Goal: Task Accomplishment & Management: Use online tool/utility

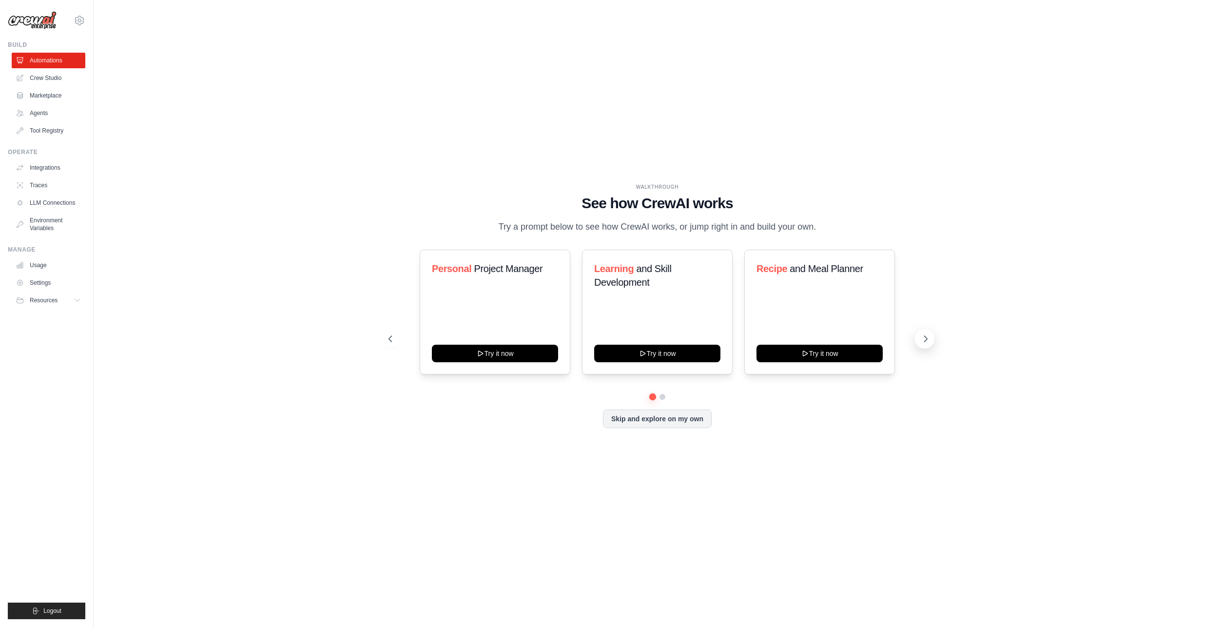
click at [926, 344] on icon at bounding box center [926, 339] width 10 height 10
click at [928, 344] on icon at bounding box center [926, 339] width 10 height 10
click at [641, 356] on icon at bounding box center [642, 352] width 8 height 8
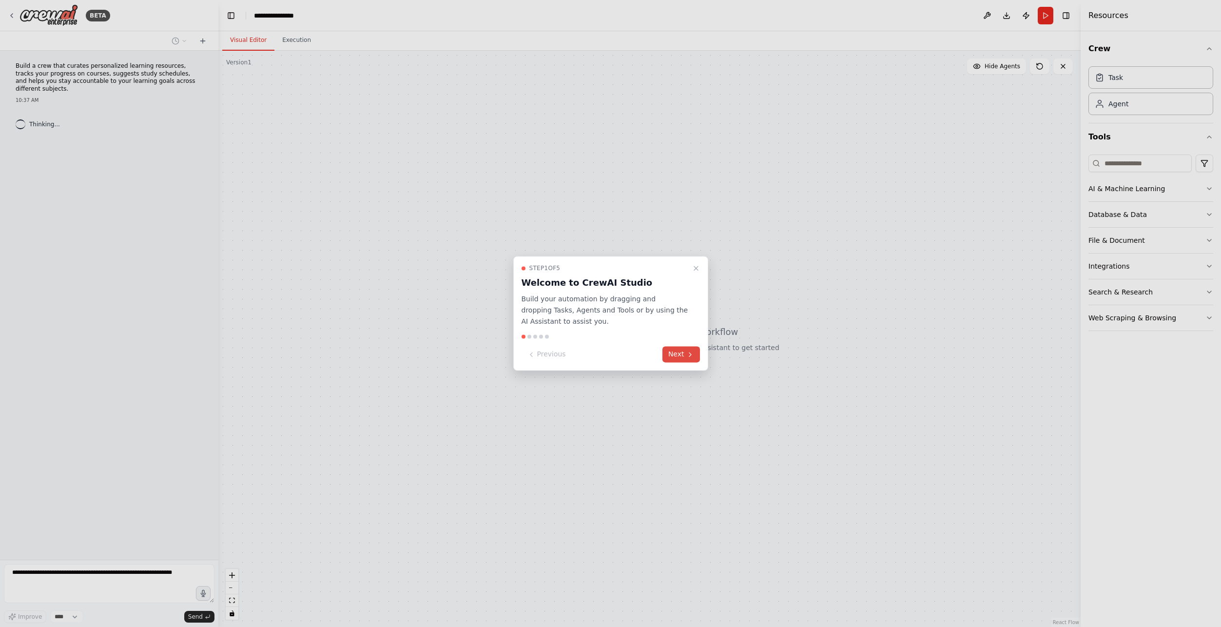
click at [686, 354] on icon at bounding box center [690, 354] width 8 height 8
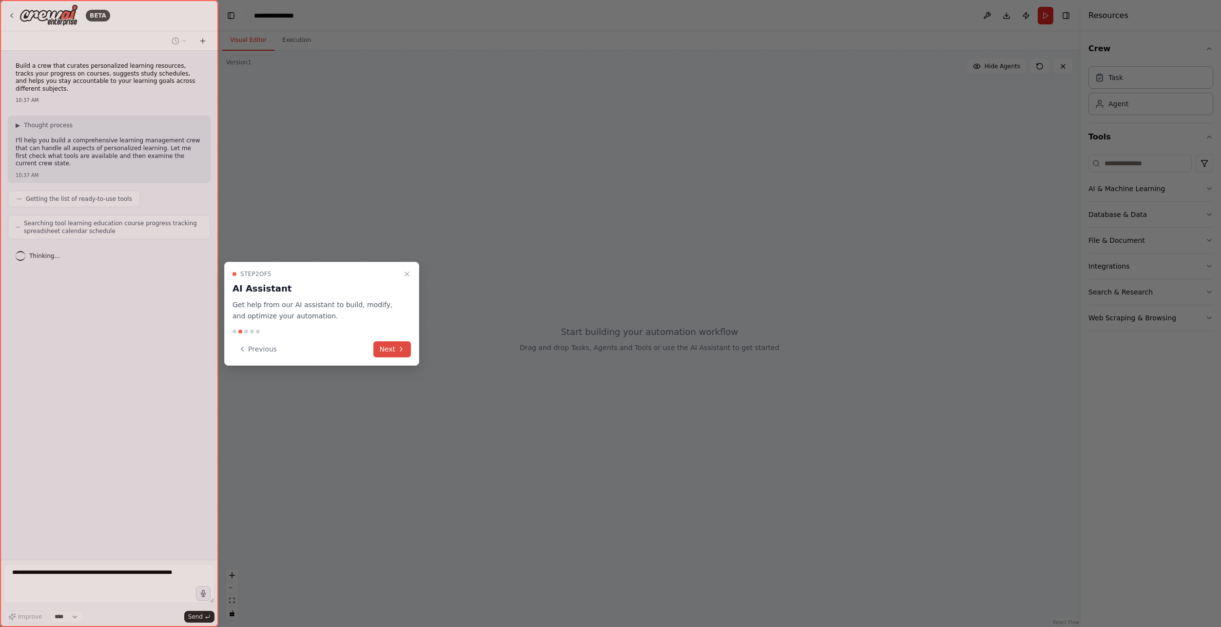
click at [392, 349] on button "Next" at bounding box center [392, 349] width 38 height 16
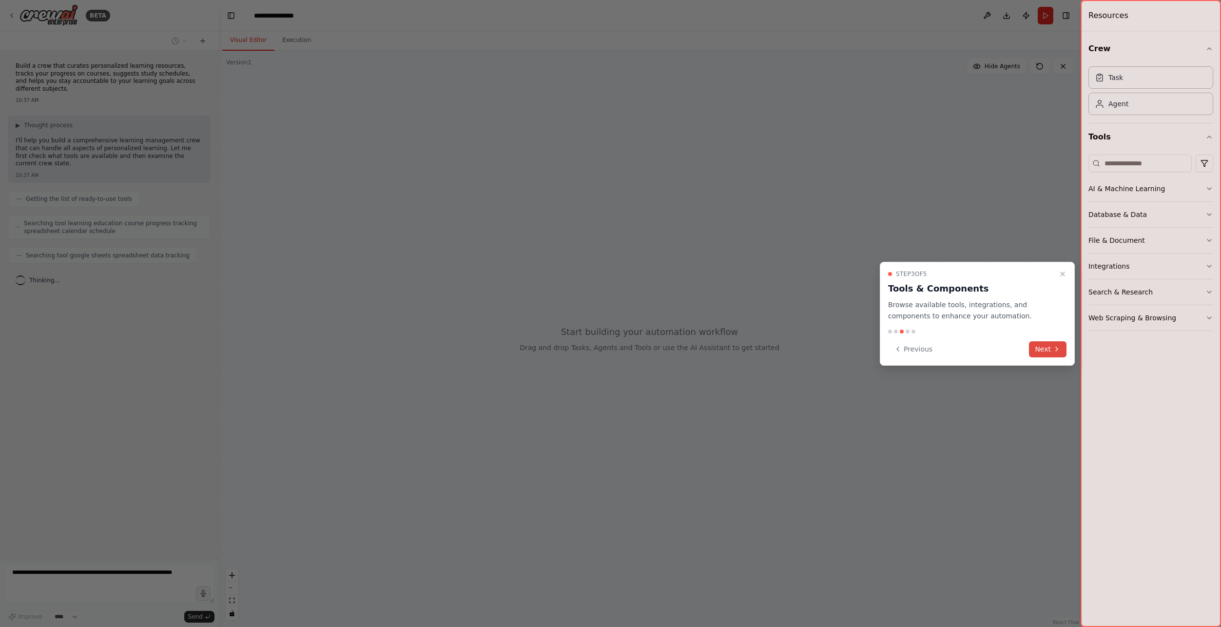
click at [1048, 351] on button "Next" at bounding box center [1048, 349] width 38 height 16
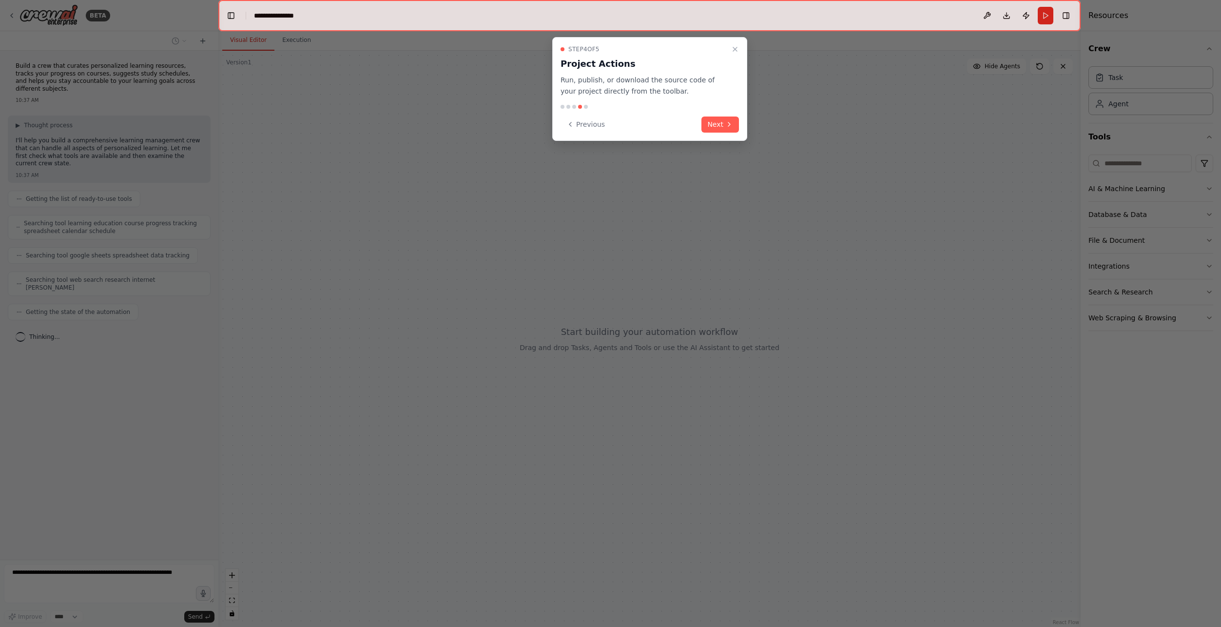
click at [723, 123] on button "Next" at bounding box center [720, 124] width 38 height 16
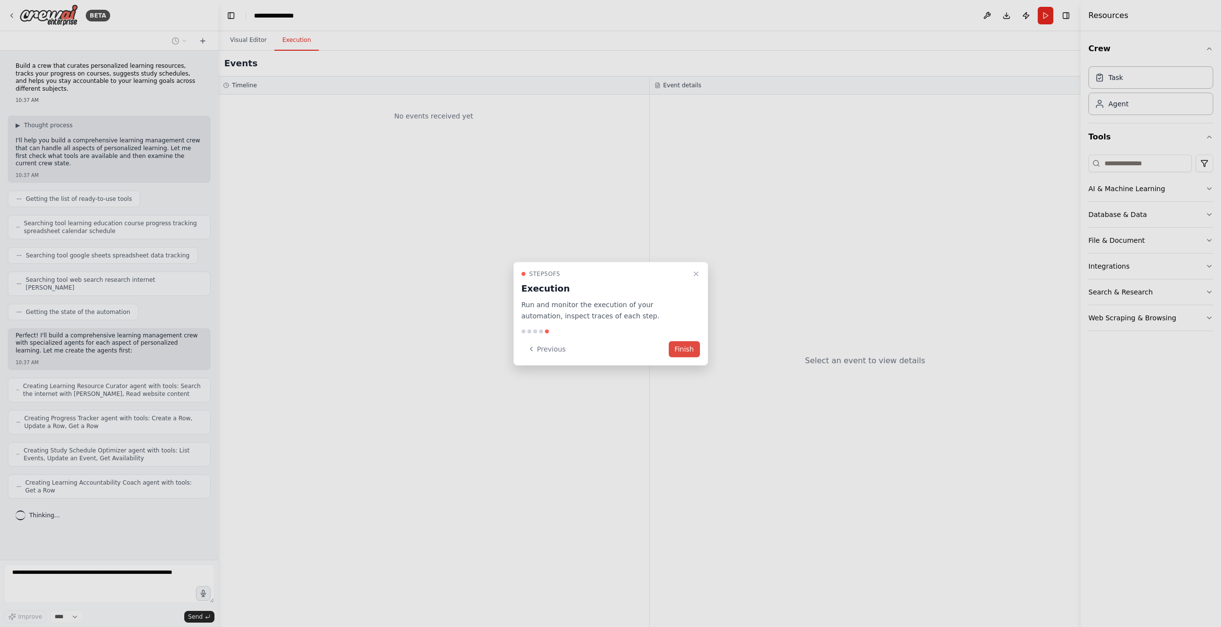
click at [680, 351] on button "Finish" at bounding box center [684, 349] width 31 height 16
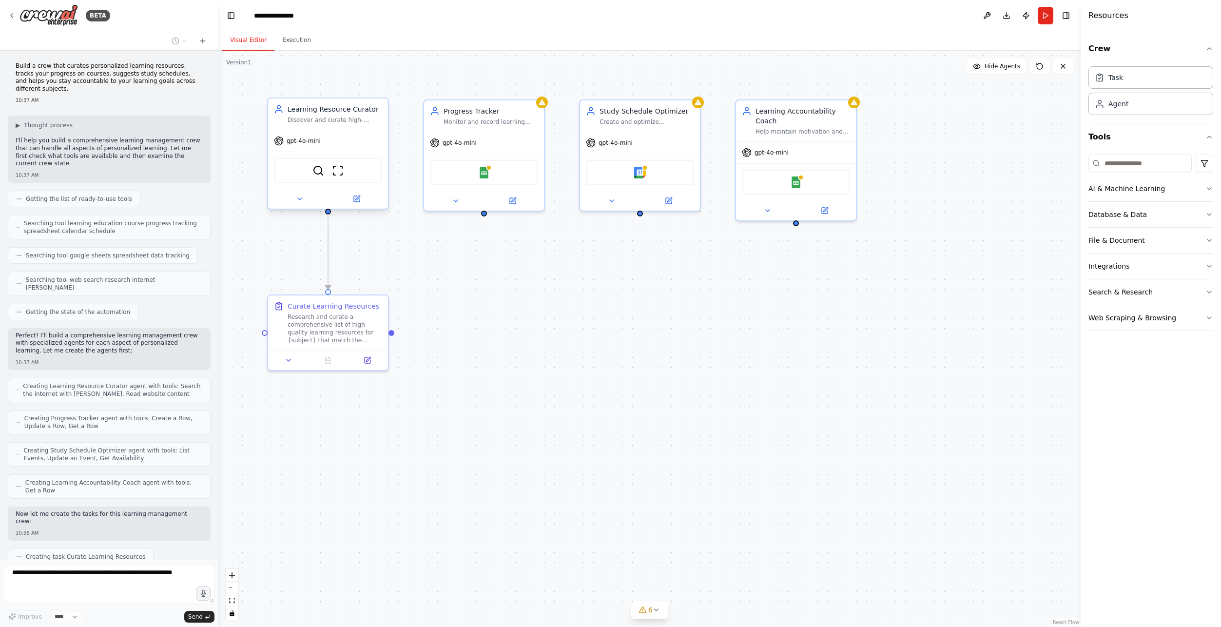
click at [334, 141] on div "gpt-4o-mini" at bounding box center [328, 140] width 120 height 21
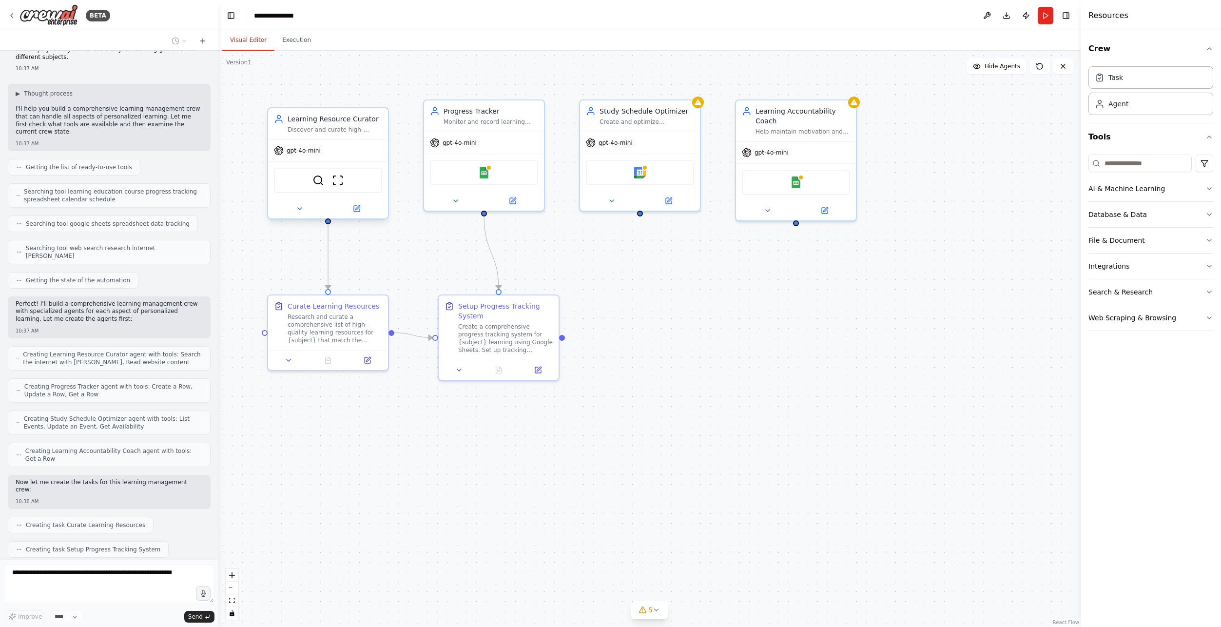
drag, startPoint x: 334, startPoint y: 141, endPoint x: 334, endPoint y: 150, distance: 8.8
click at [334, 150] on div "gpt-4o-mini" at bounding box center [328, 150] width 120 height 21
click at [312, 333] on div "Research and curate a comprehensive list of high-quality learning resources for…" at bounding box center [335, 326] width 95 height 31
click at [367, 359] on icon at bounding box center [368, 357] width 4 height 4
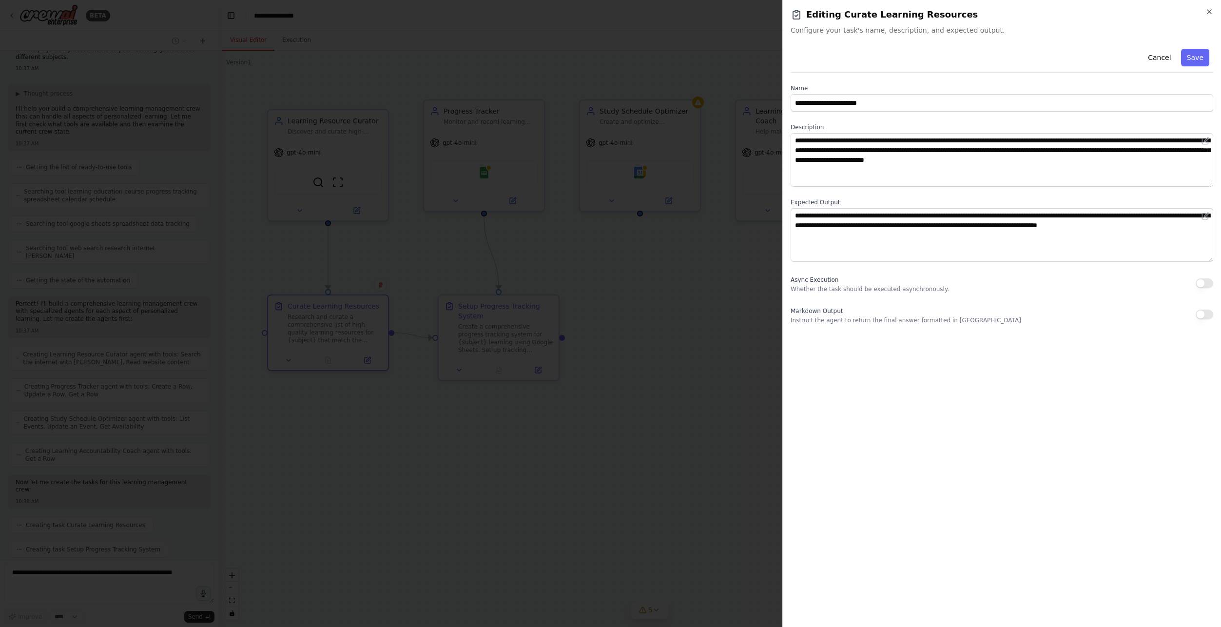
scroll to position [56, 0]
click at [1096, 251] on textarea "**********" at bounding box center [1001, 235] width 423 height 54
click at [1083, 253] on textarea "**********" at bounding box center [1001, 235] width 423 height 54
click at [1203, 58] on button "Save" at bounding box center [1195, 58] width 28 height 18
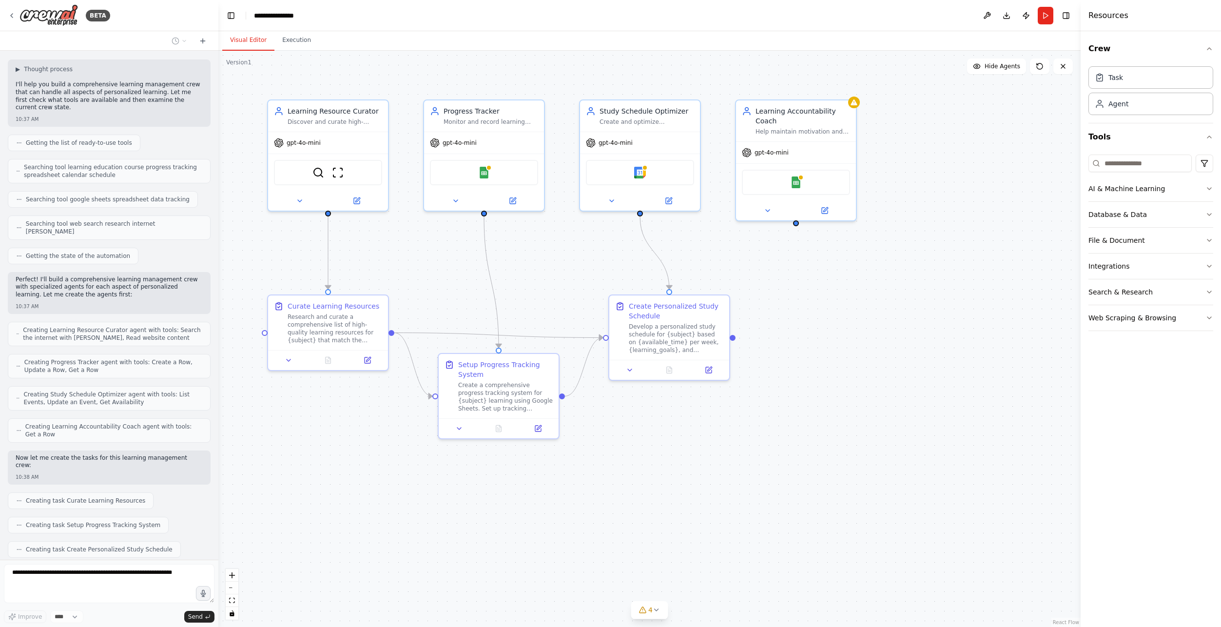
click at [85, 139] on span "Getting the list of ready-to-use tools" at bounding box center [79, 143] width 106 height 8
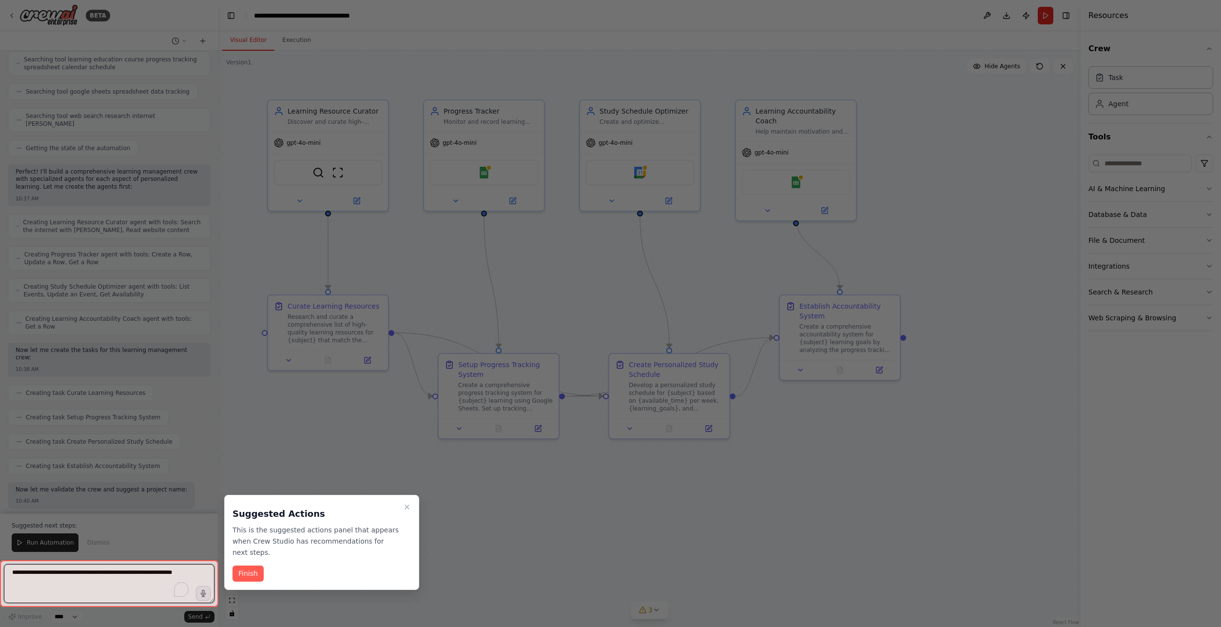
scroll to position [605, 0]
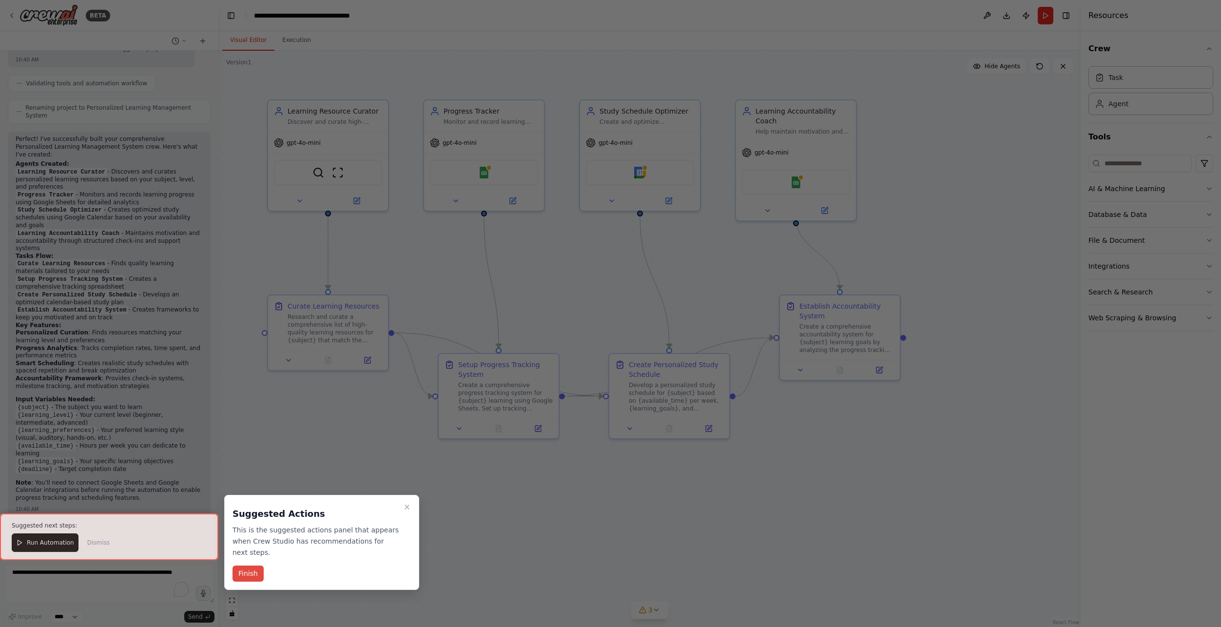
click at [249, 565] on button "Finish" at bounding box center [247, 573] width 31 height 16
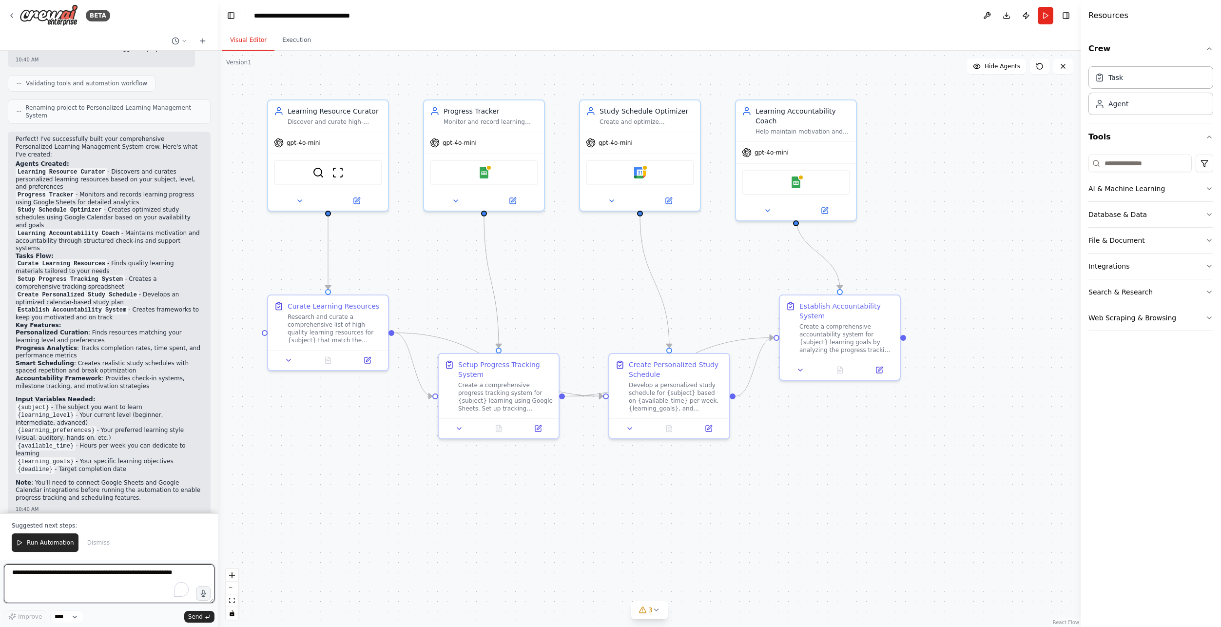
drag, startPoint x: 74, startPoint y: 578, endPoint x: 75, endPoint y: 584, distance: 5.9
click at [74, 578] on textarea "To enrich screen reader interactions, please activate Accessibility in Grammarl…" at bounding box center [109, 583] width 211 height 39
click at [1211, 185] on icon "button" at bounding box center [1209, 189] width 8 height 8
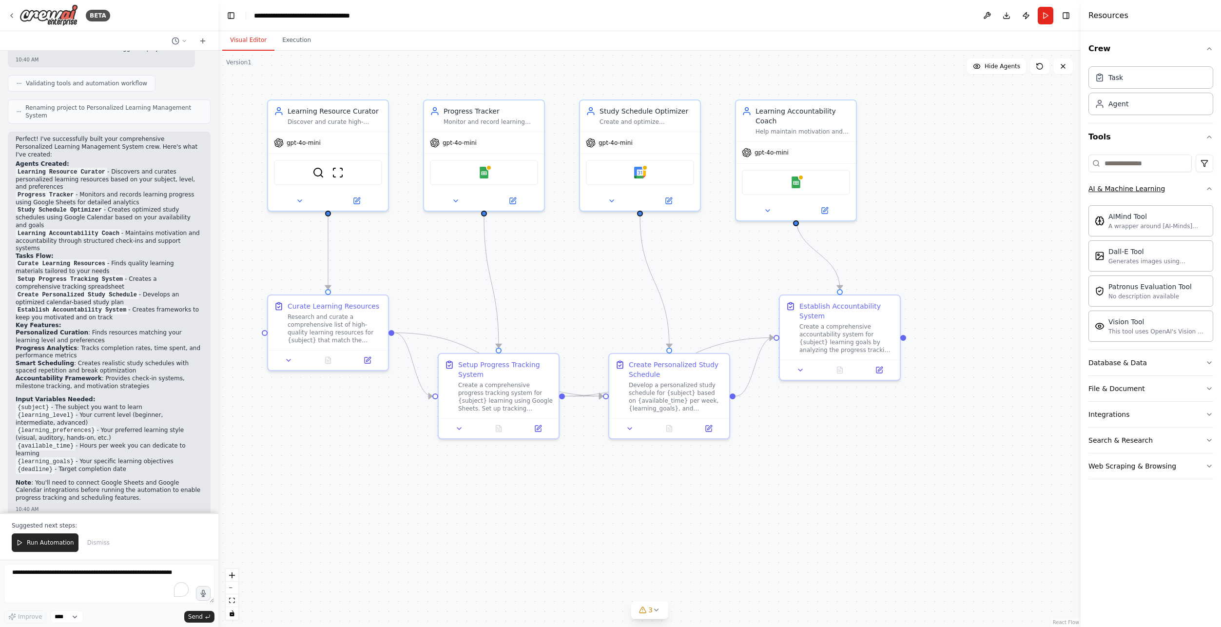
click at [1210, 185] on icon "button" at bounding box center [1209, 189] width 8 height 8
click at [1209, 213] on icon "button" at bounding box center [1209, 215] width 8 height 8
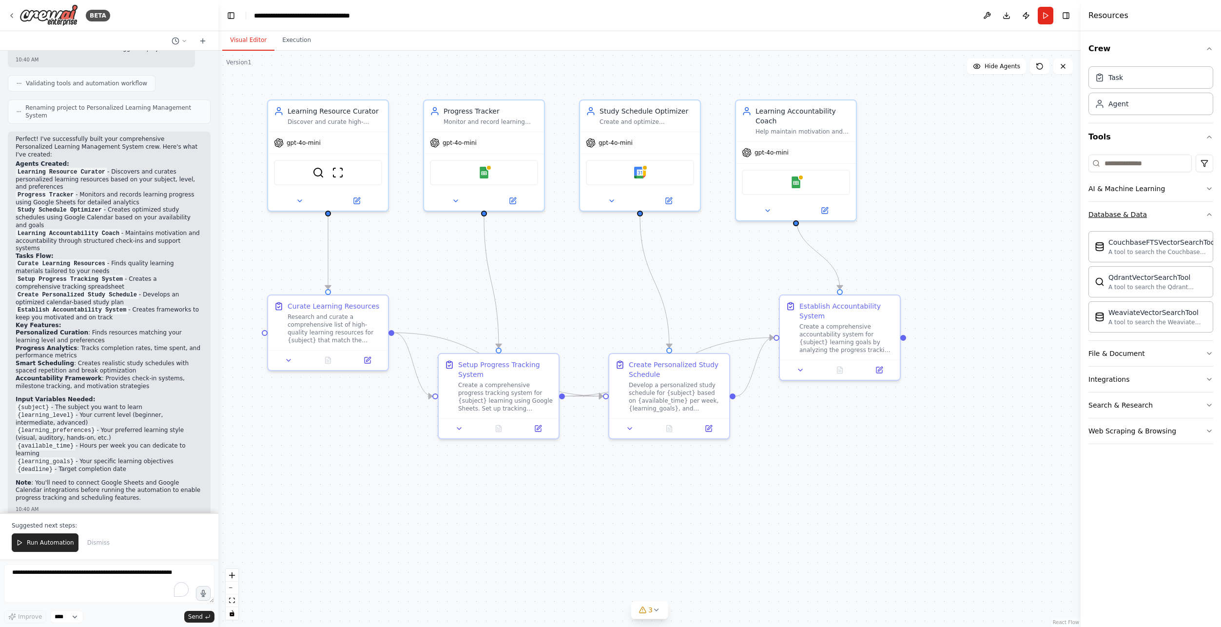
click at [1209, 213] on icon "button" at bounding box center [1209, 215] width 8 height 8
click at [800, 124] on div "Learning Accountability Coach Help maintain motivation and accountability for {…" at bounding box center [796, 118] width 120 height 41
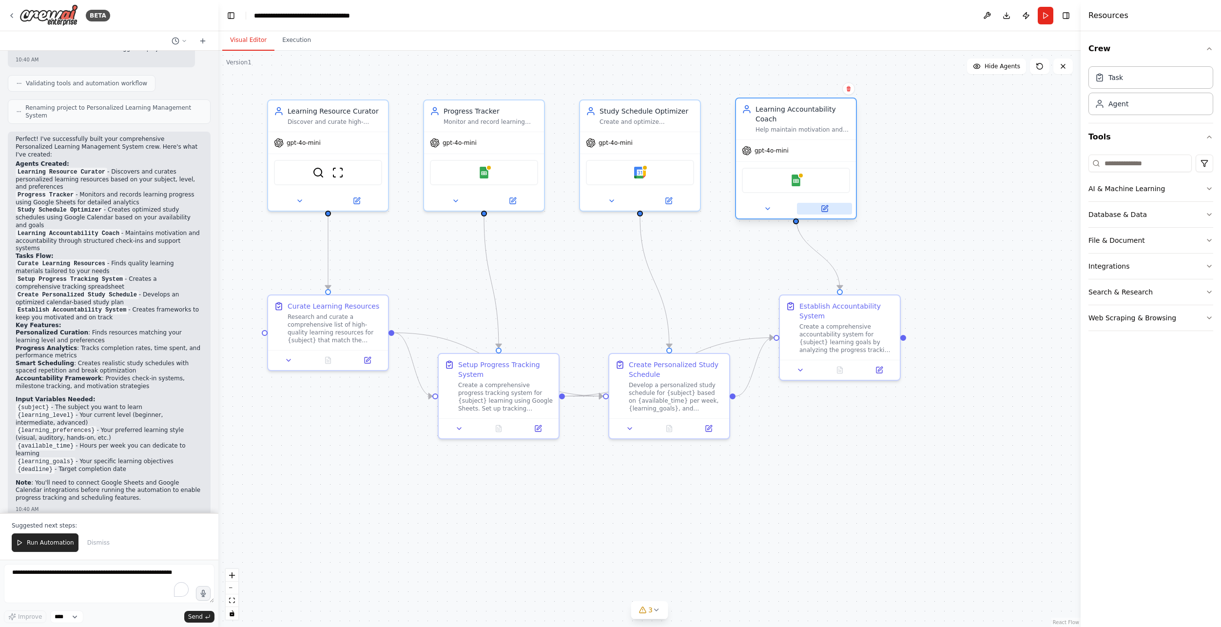
click at [825, 206] on icon at bounding box center [825, 209] width 6 height 6
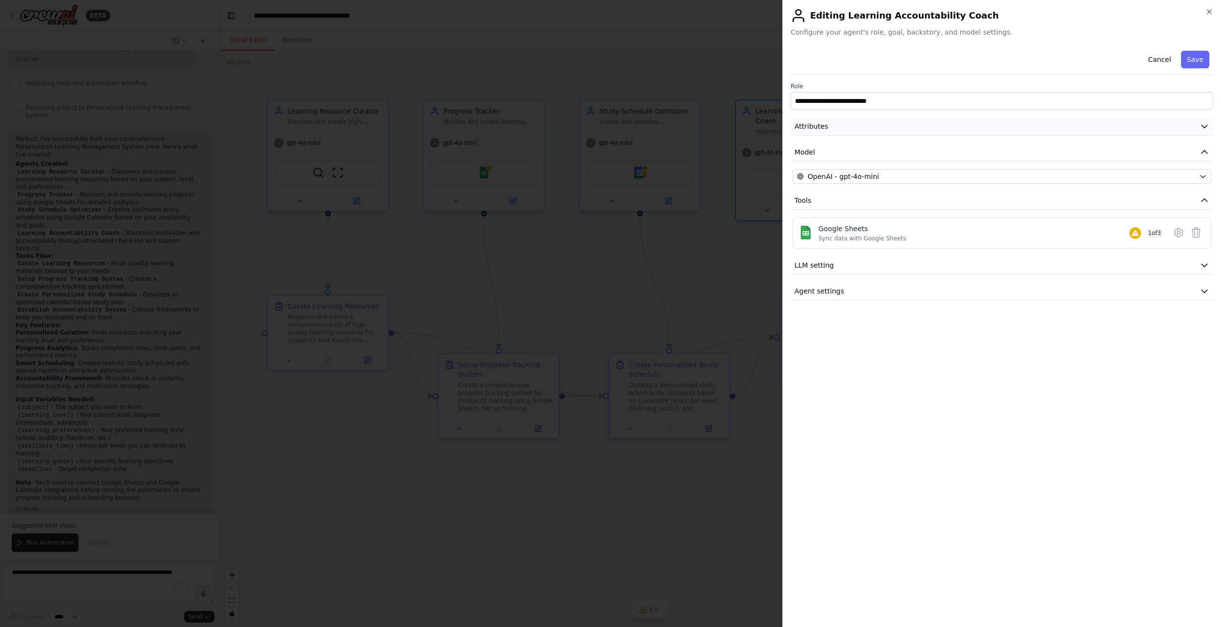
click at [998, 122] on button "Attributes" at bounding box center [1001, 126] width 423 height 18
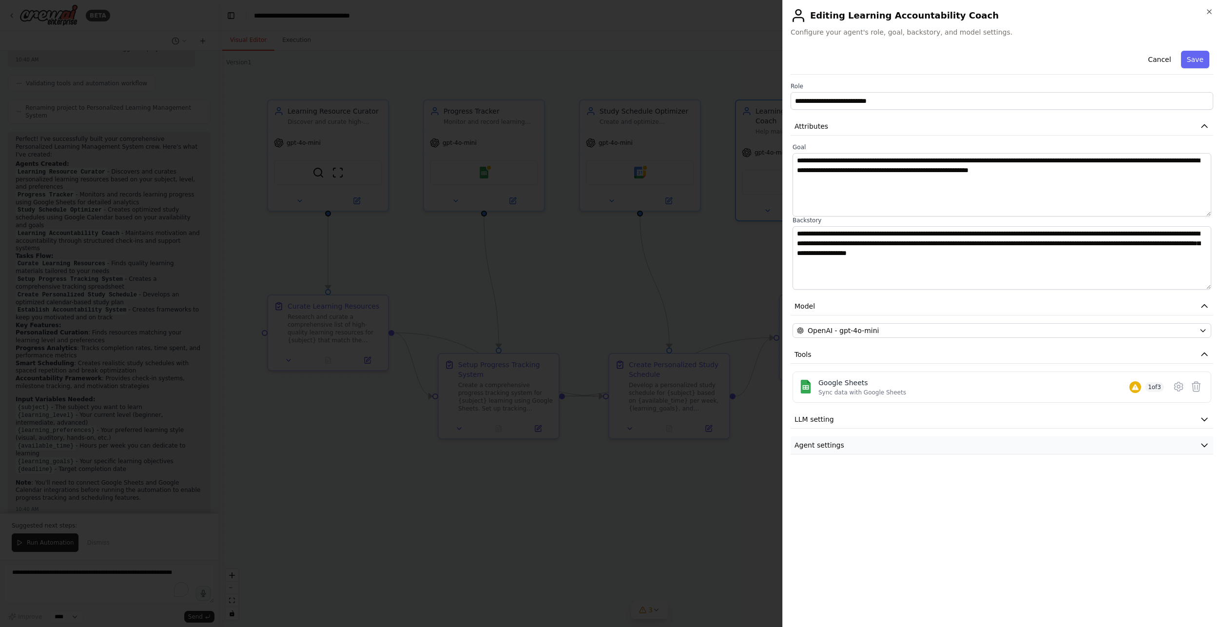
click at [1188, 444] on button "Agent settings" at bounding box center [1001, 445] width 423 height 18
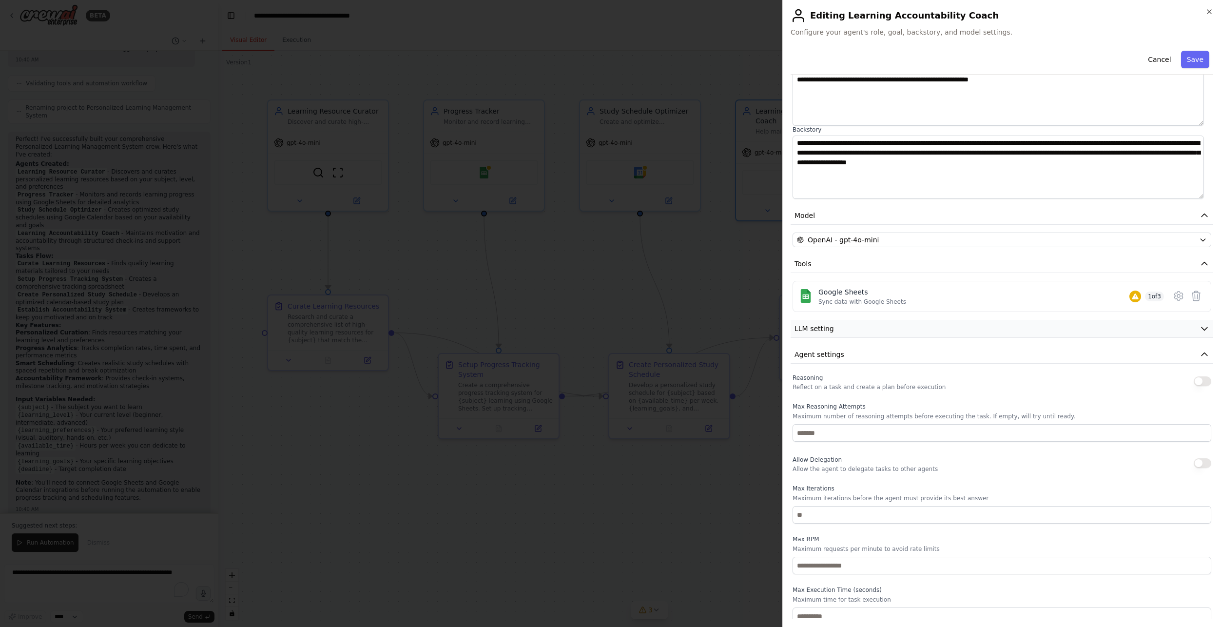
scroll to position [96, 0]
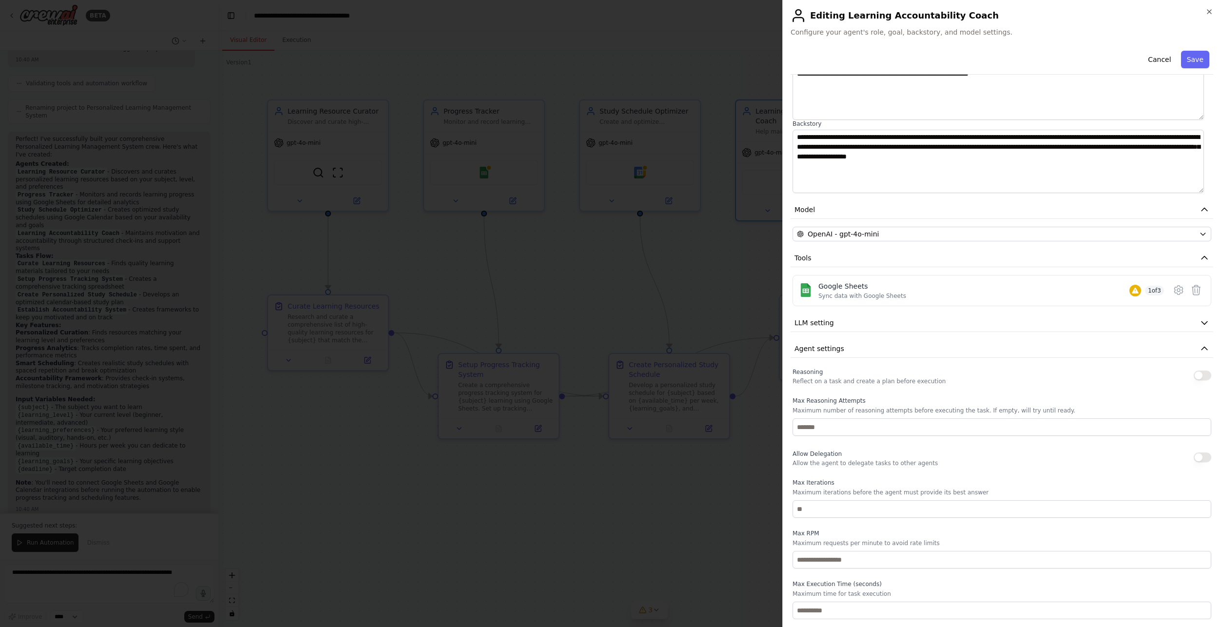
click at [726, 520] on div at bounding box center [610, 313] width 1221 height 627
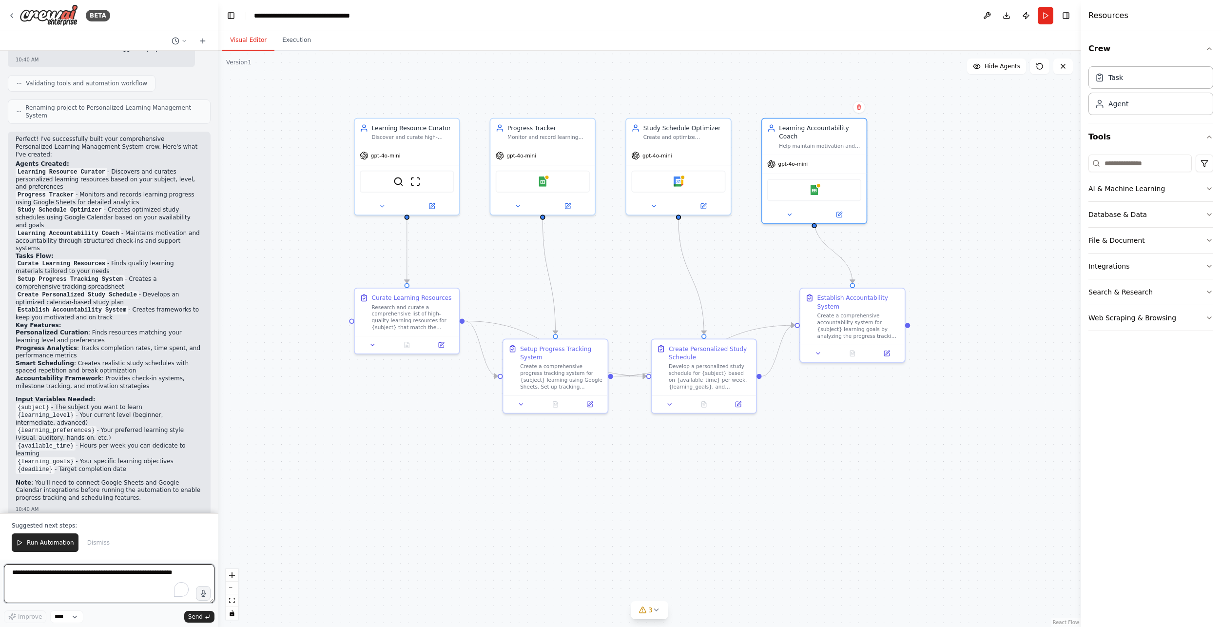
click at [123, 575] on textarea "To enrich screen reader interactions, please activate Accessibility in Grammarl…" at bounding box center [109, 583] width 211 height 39
click at [48, 541] on span "Run Automation" at bounding box center [50, 542] width 47 height 8
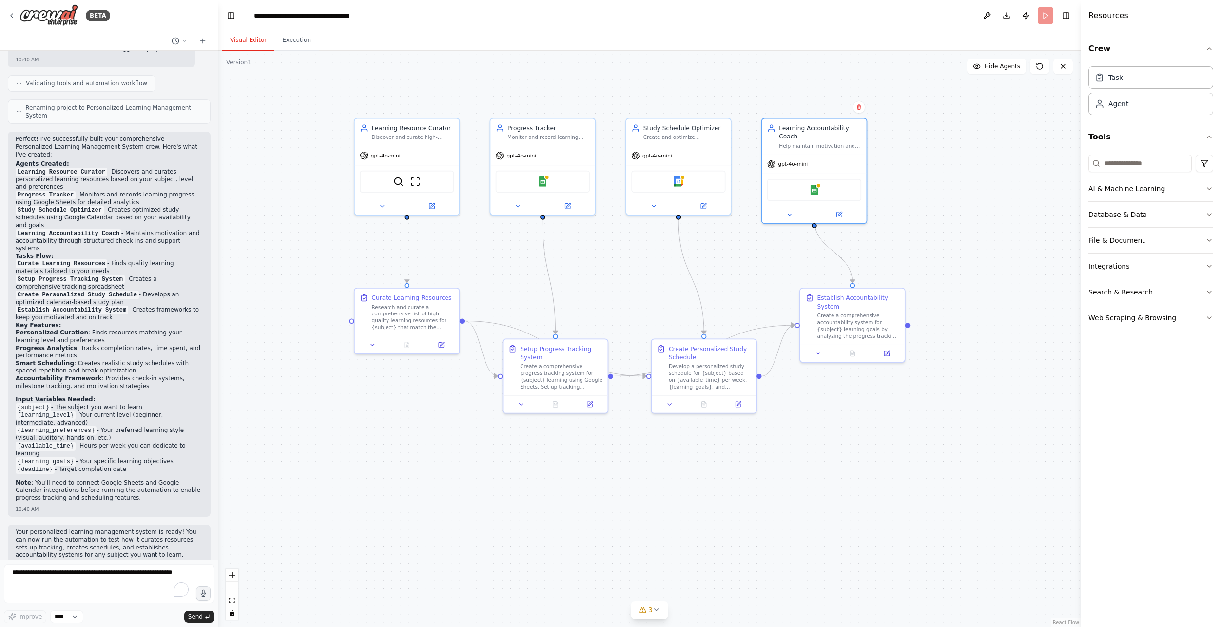
scroll to position [558, 0]
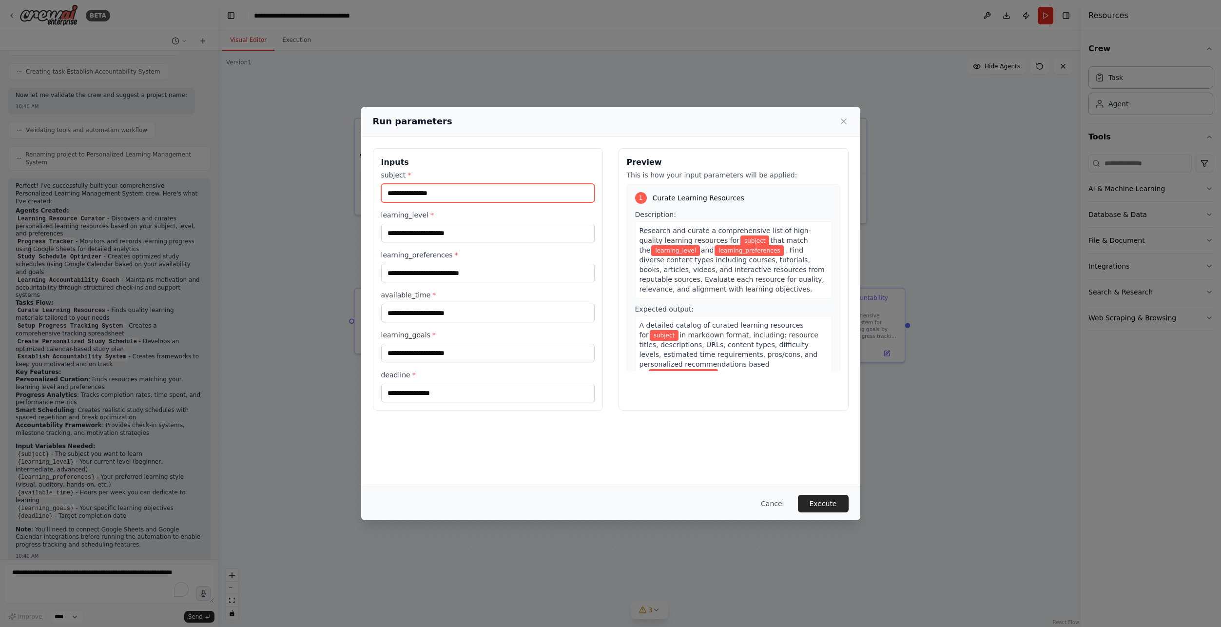
click at [522, 192] on input "subject *" at bounding box center [487, 193] width 213 height 19
type input "**********"
click at [489, 235] on input "learning_level *" at bounding box center [487, 233] width 213 height 19
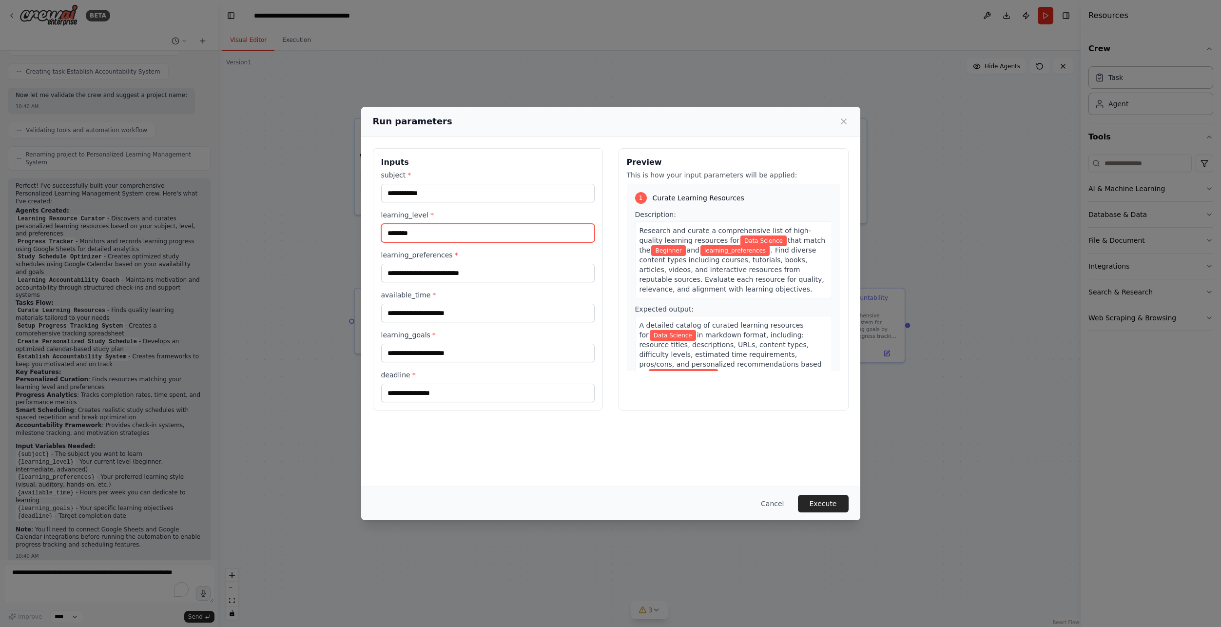
type input "********"
type input "******"
drag, startPoint x: 84, startPoint y: 431, endPoint x: 240, endPoint y: 334, distance: 183.2
click at [240, 334] on div "**********" at bounding box center [610, 313] width 1221 height 627
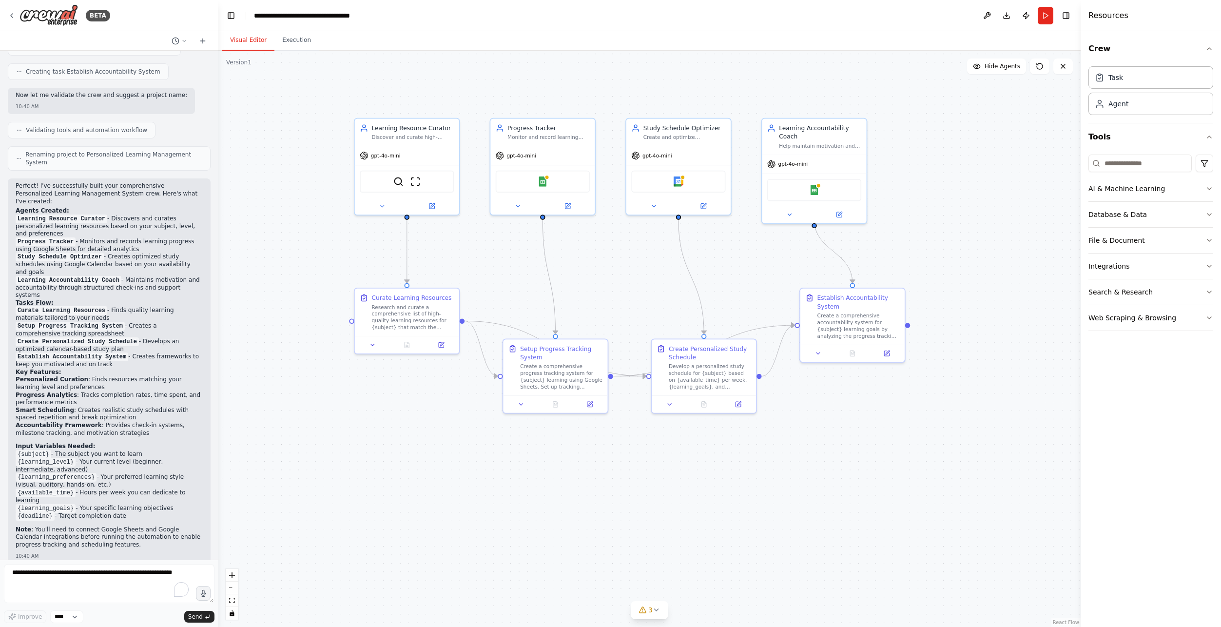
click at [240, 334] on div ".deletable-edge-delete-btn { width: 20px; height: 20px; border: 0px solid #ffff…" at bounding box center [649, 339] width 862 height 576
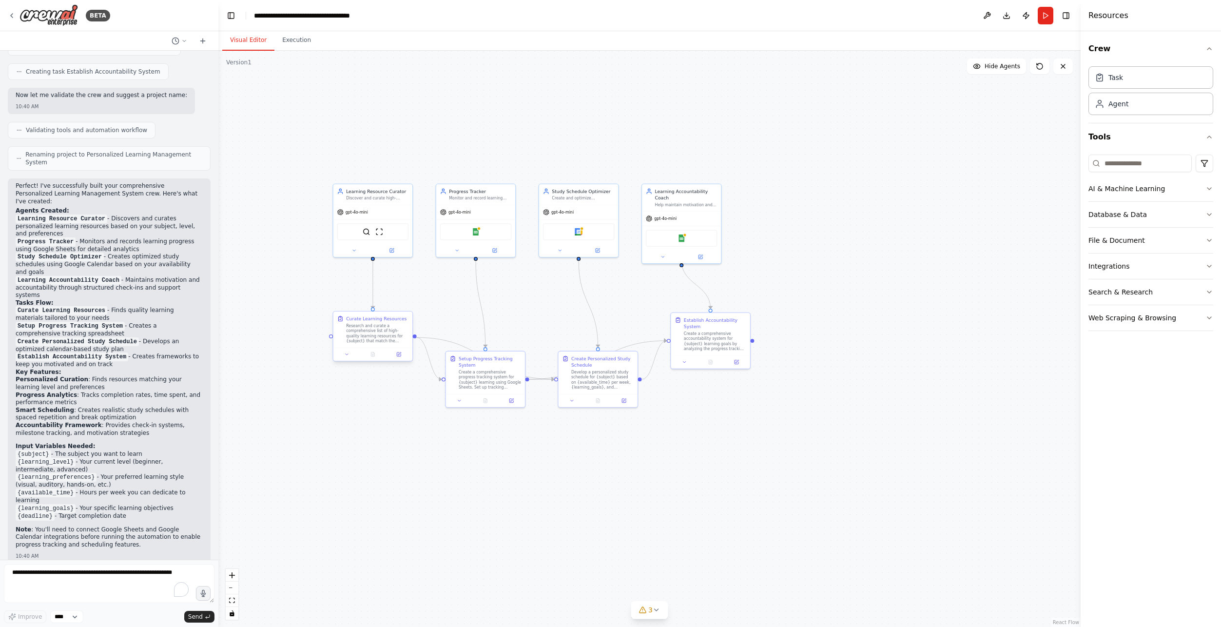
click at [390, 333] on div "Research and curate a comprehensive list of high-quality learning resources for…" at bounding box center [377, 333] width 62 height 20
click at [394, 247] on icon at bounding box center [392, 248] width 3 height 3
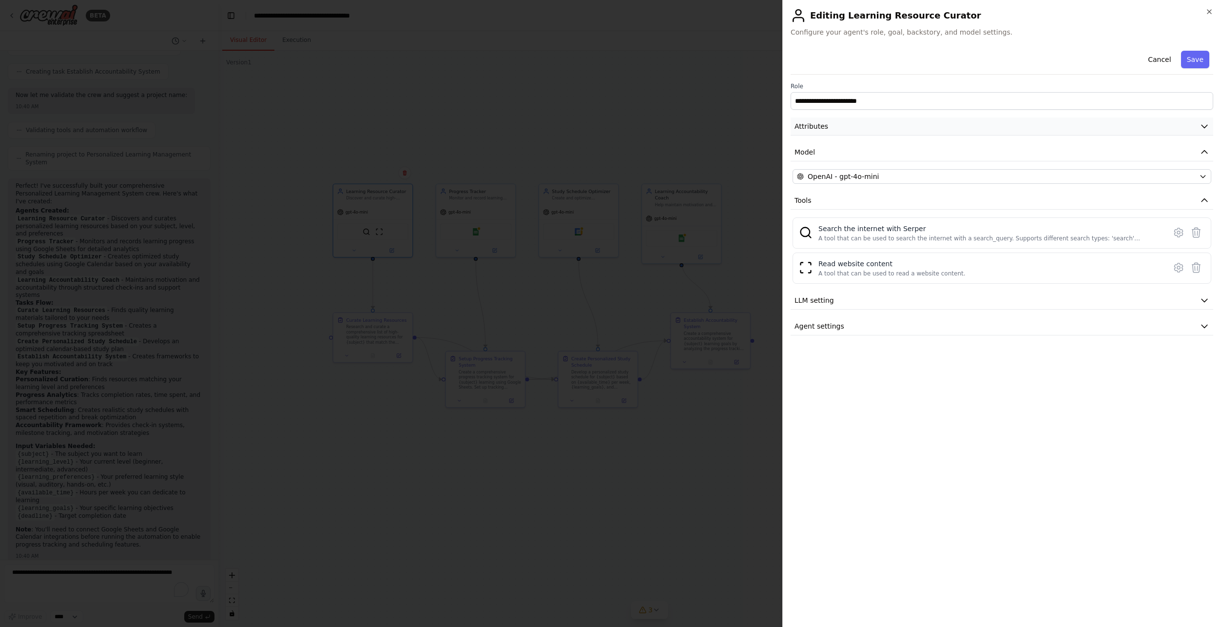
click at [1206, 126] on icon "button" at bounding box center [1204, 126] width 10 height 10
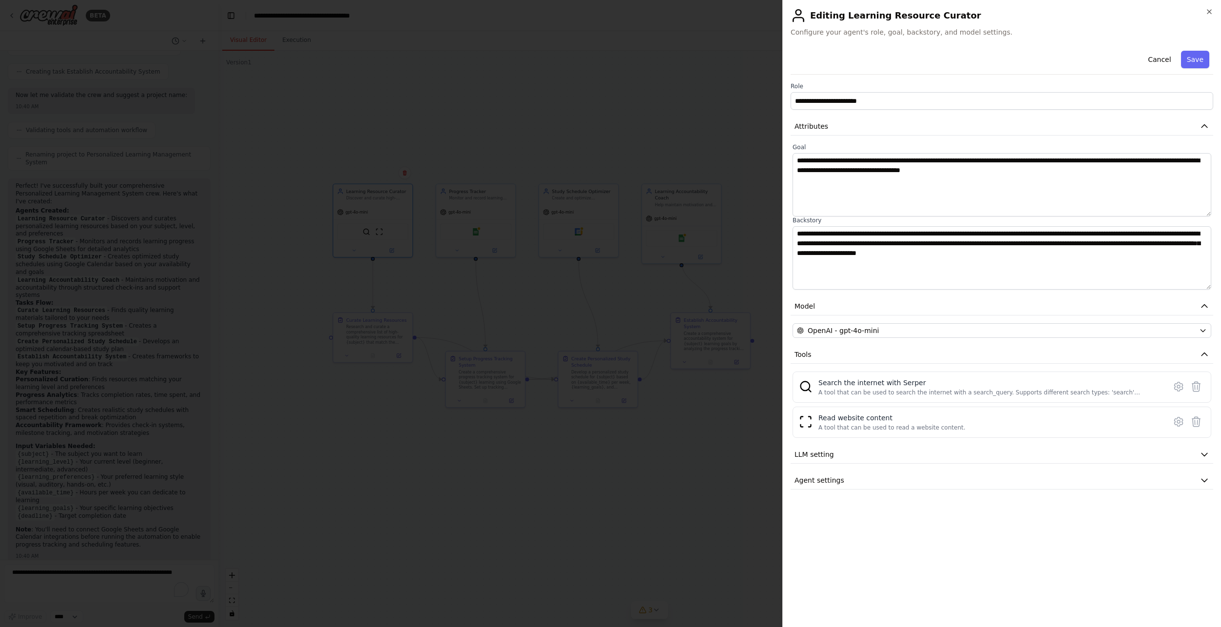
click at [663, 135] on div at bounding box center [610, 313] width 1221 height 627
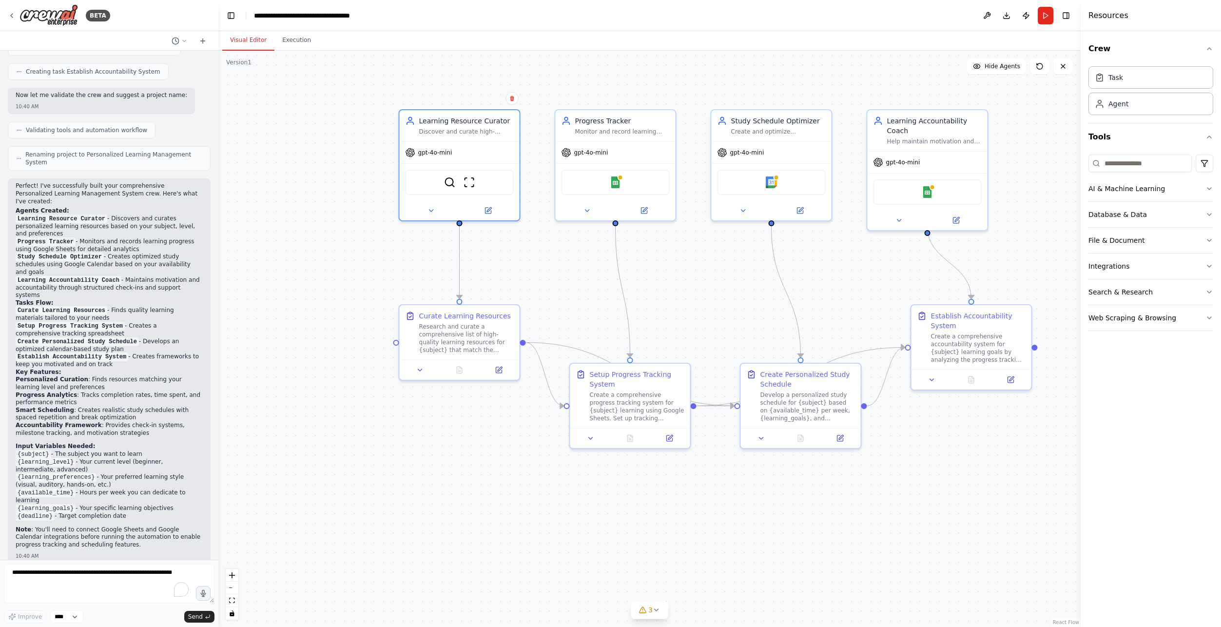
drag, startPoint x: 442, startPoint y: 362, endPoint x: 582, endPoint y: 300, distance: 153.6
click at [580, 304] on div ".deletable-edge-delete-btn { width: 20px; height: 20px; border: 0px solid #ffff…" at bounding box center [649, 339] width 862 height 576
click at [636, 134] on div "Progress Tracker Monitor and record learning progress for {subject} courses, tr…" at bounding box center [617, 123] width 120 height 31
click at [645, 205] on icon at bounding box center [645, 208] width 8 height 8
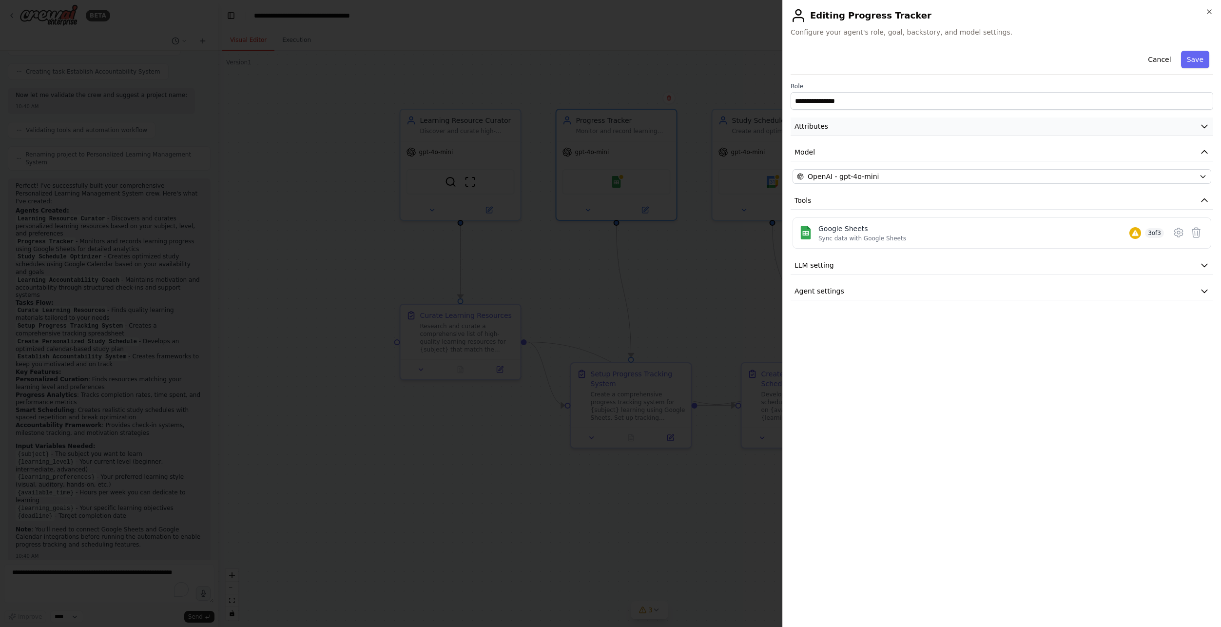
click at [905, 124] on button "Attributes" at bounding box center [1001, 126] width 423 height 18
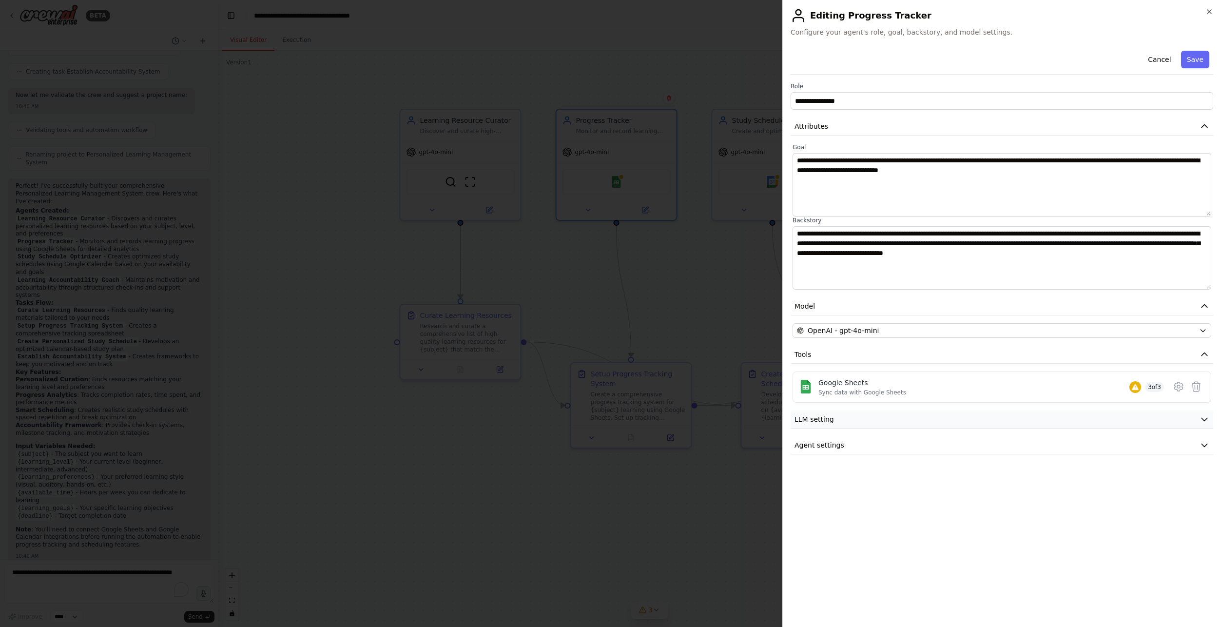
click at [883, 416] on button "LLM setting" at bounding box center [1001, 419] width 423 height 18
click at [663, 298] on div at bounding box center [610, 313] width 1221 height 627
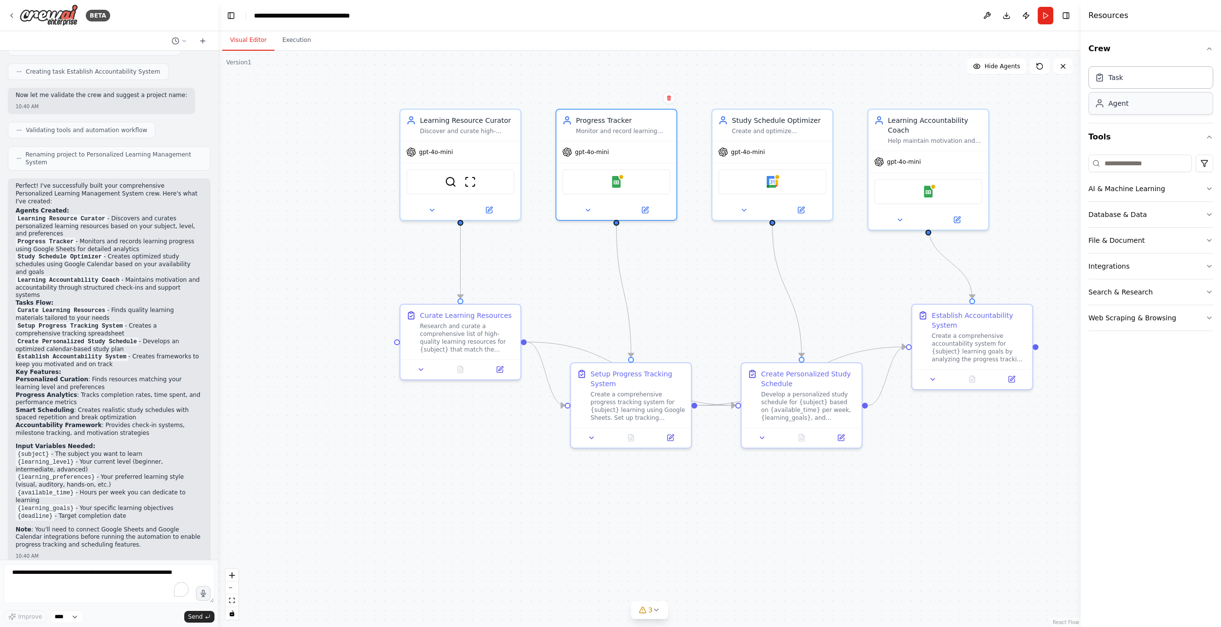
click at [1168, 102] on div "Agent" at bounding box center [1150, 103] width 125 height 22
click at [1153, 107] on div "Agent" at bounding box center [1150, 103] width 125 height 22
click at [611, 139] on div "gpt-4o-mini Google Sheets" at bounding box center [617, 178] width 120 height 79
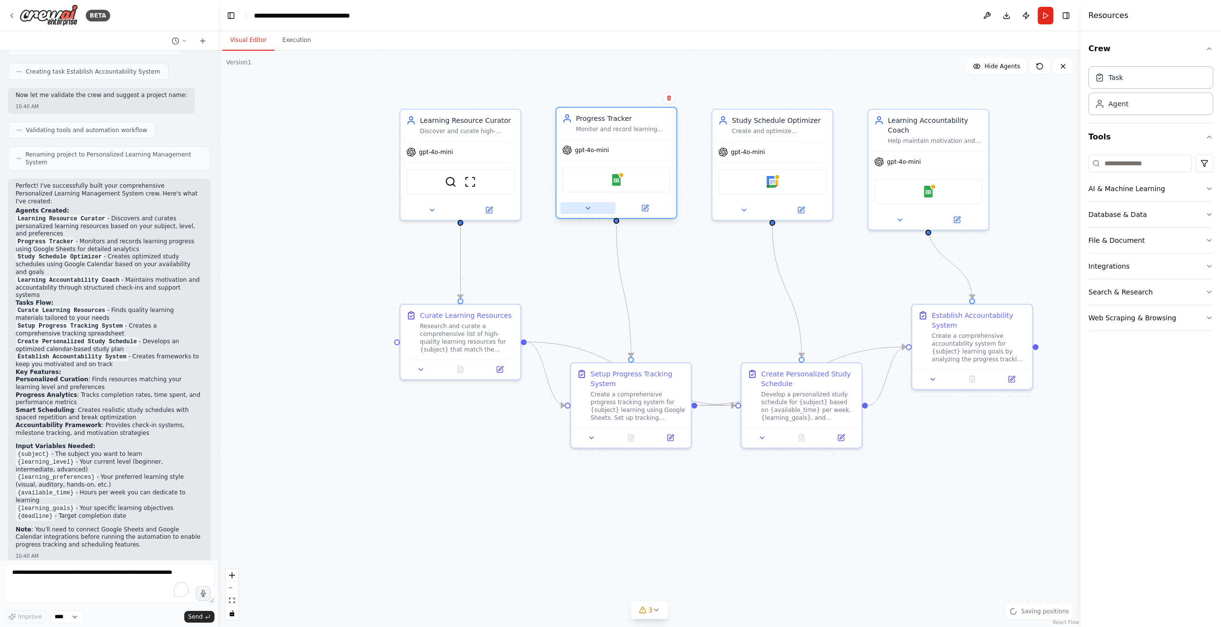
click at [587, 206] on icon at bounding box center [588, 208] width 8 height 8
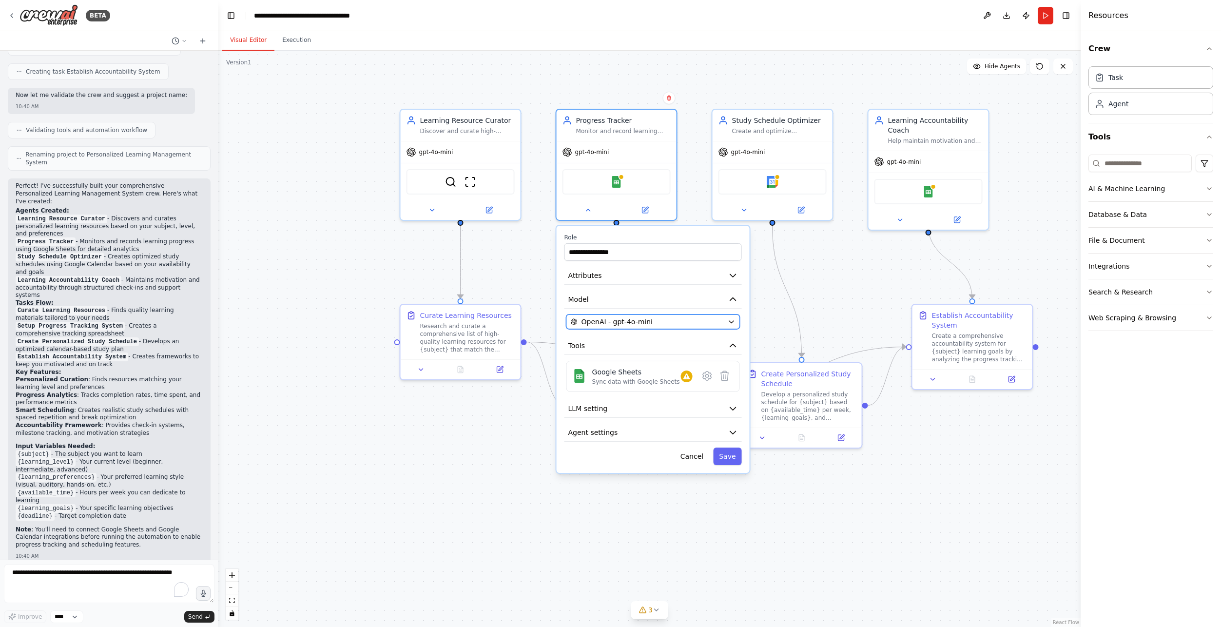
click at [734, 321] on icon "button" at bounding box center [732, 322] width 8 height 8
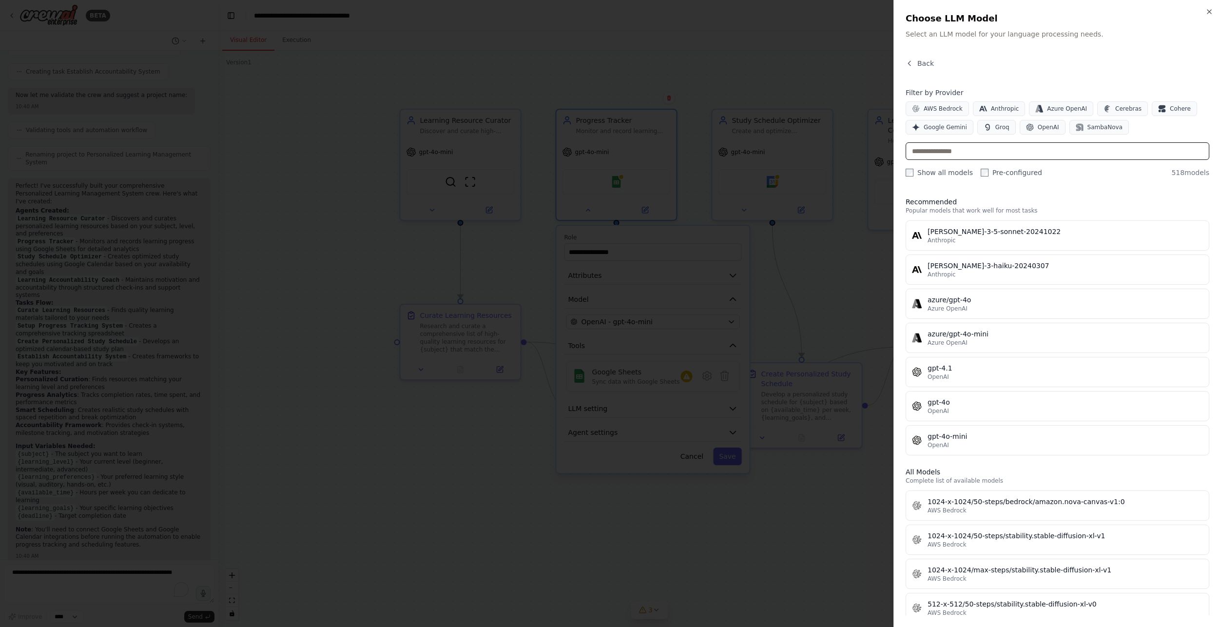
click at [1062, 155] on input "text" at bounding box center [1057, 151] width 304 height 18
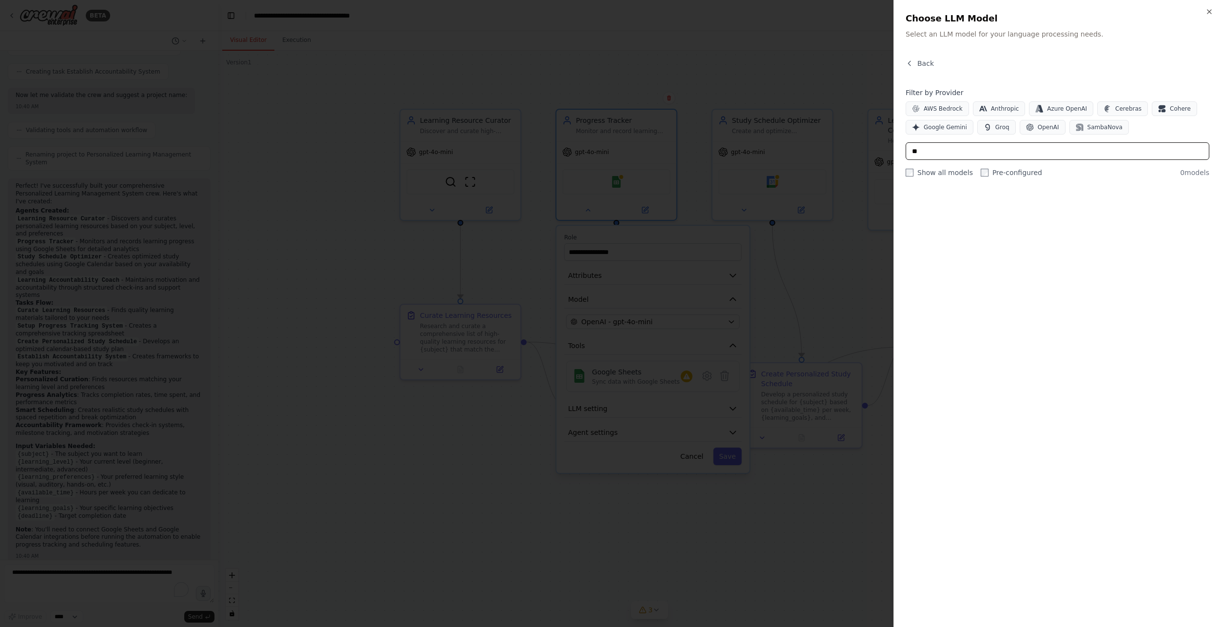
type input "*"
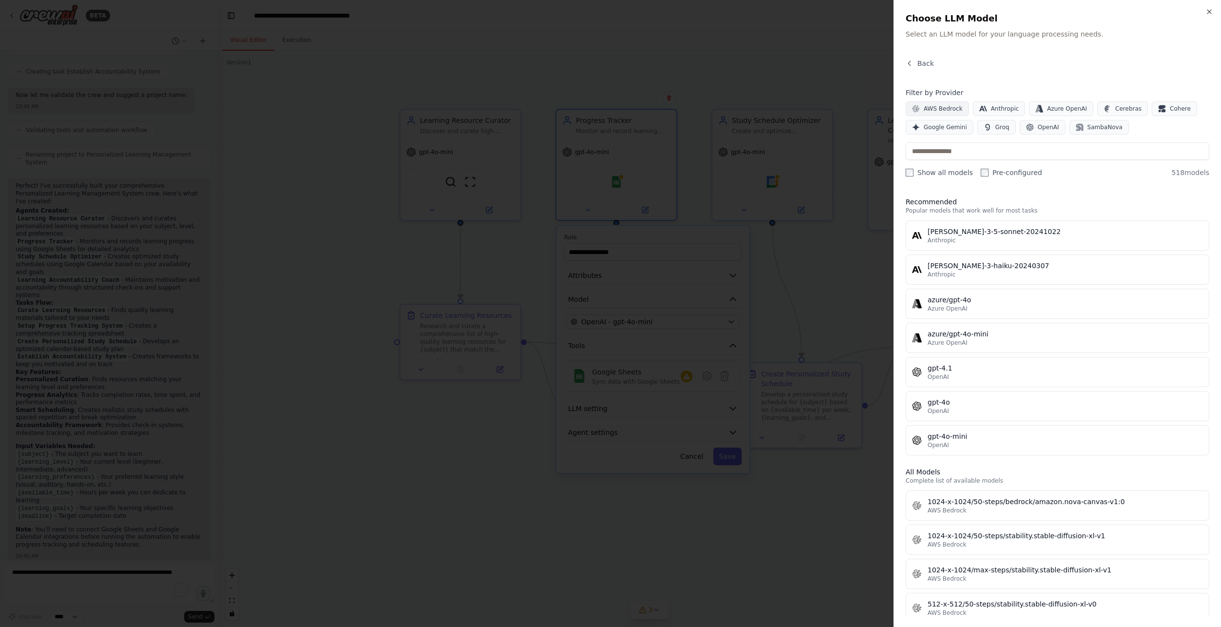
click at [932, 107] on span "AWS Bedrock" at bounding box center [942, 109] width 39 height 8
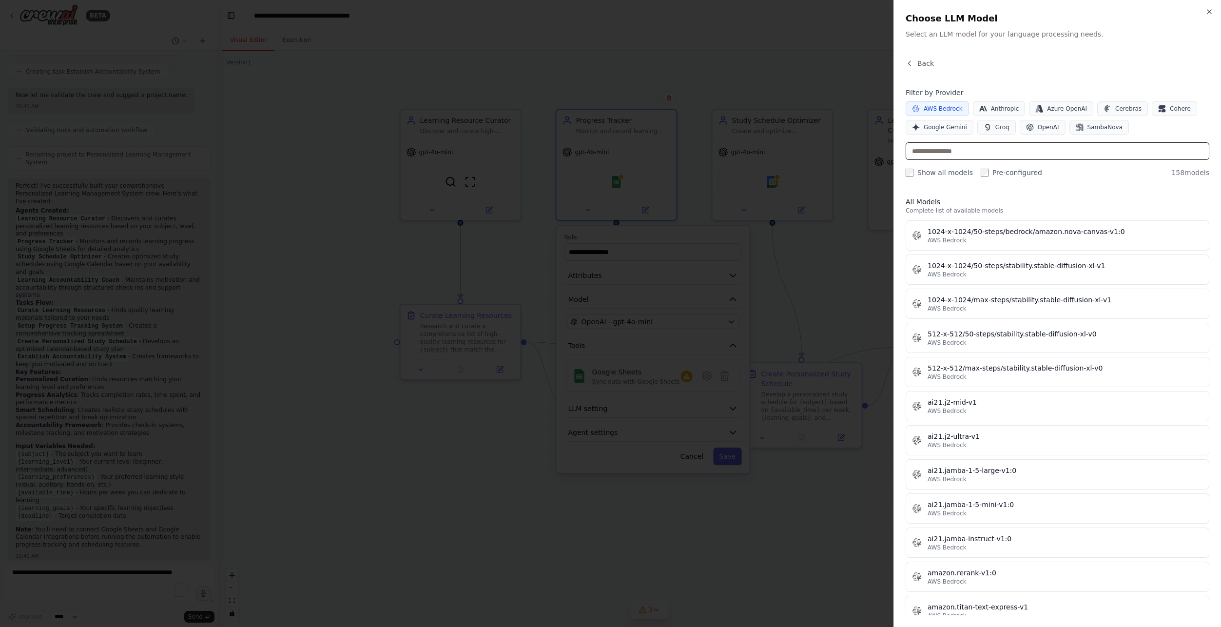
click at [1018, 152] on input "text" at bounding box center [1057, 151] width 304 height 18
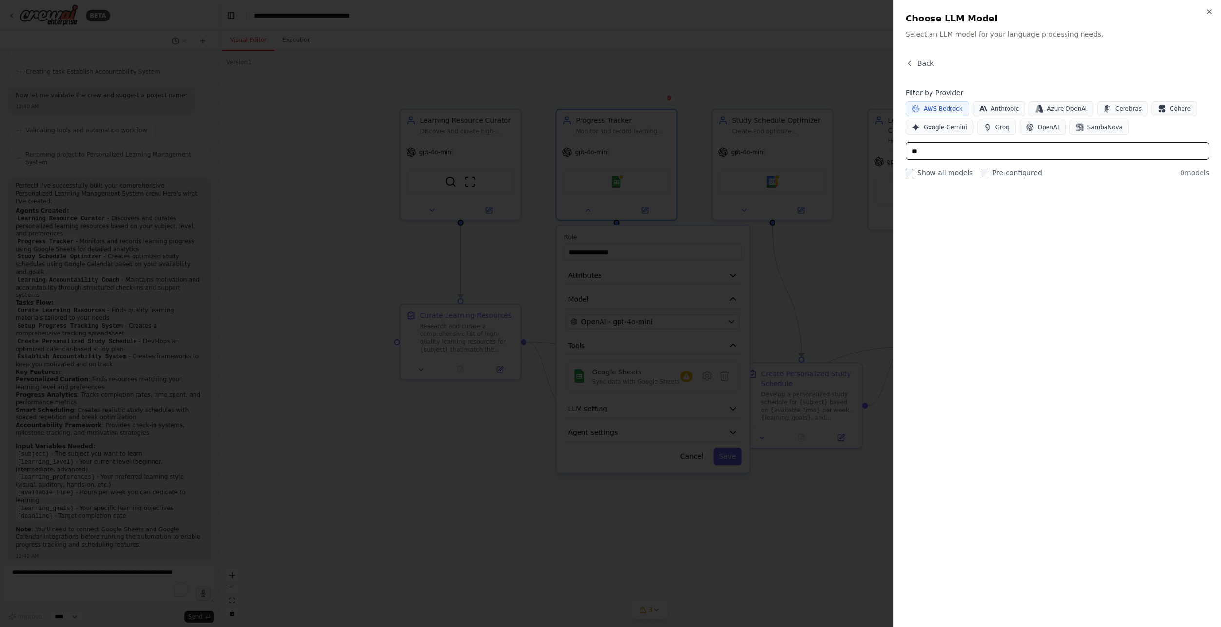
type input "*"
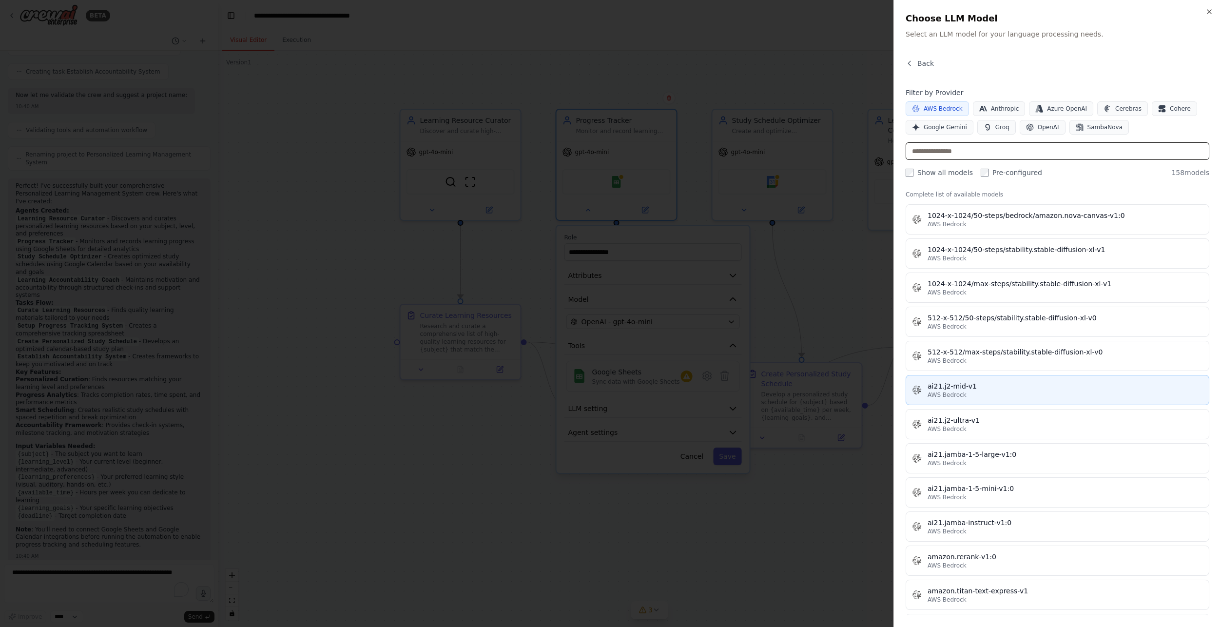
scroll to position [0, 0]
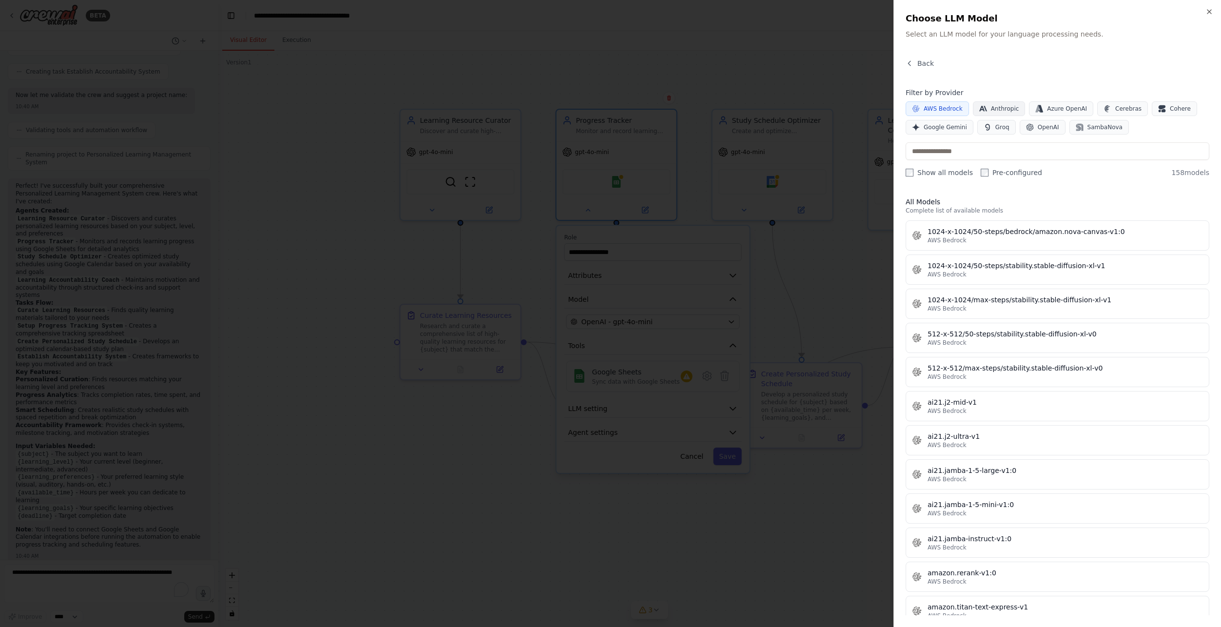
click at [991, 109] on span "Anthropic" at bounding box center [1005, 109] width 28 height 8
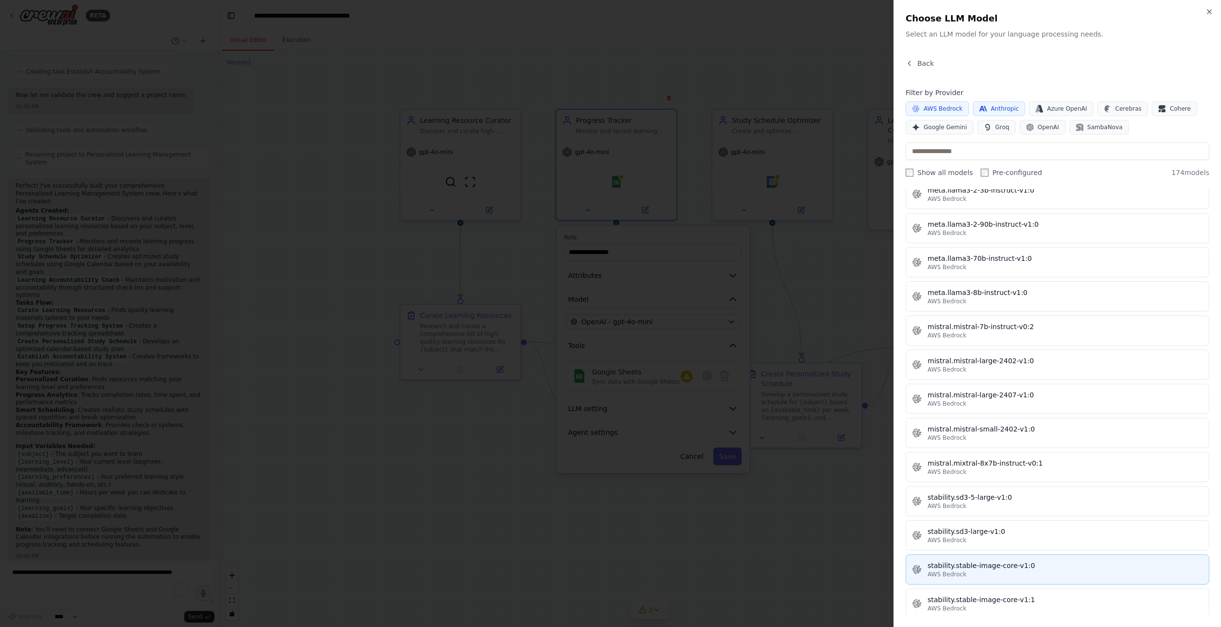
scroll to position [5576, 0]
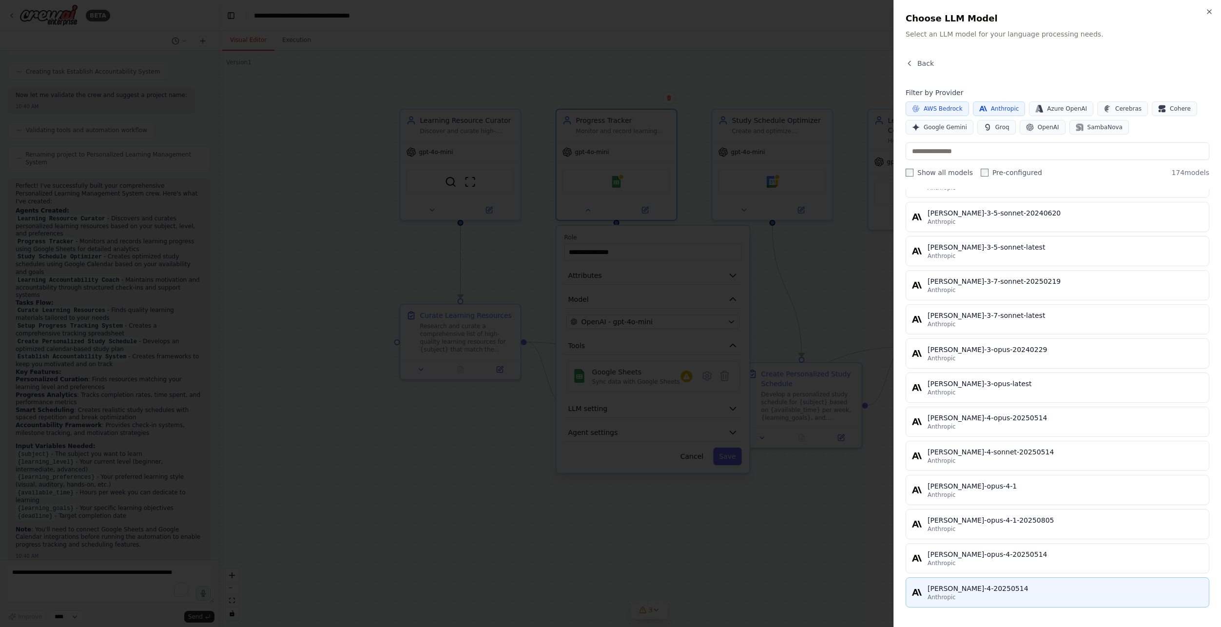
click at [961, 595] on div "Anthropic" at bounding box center [1064, 597] width 275 height 8
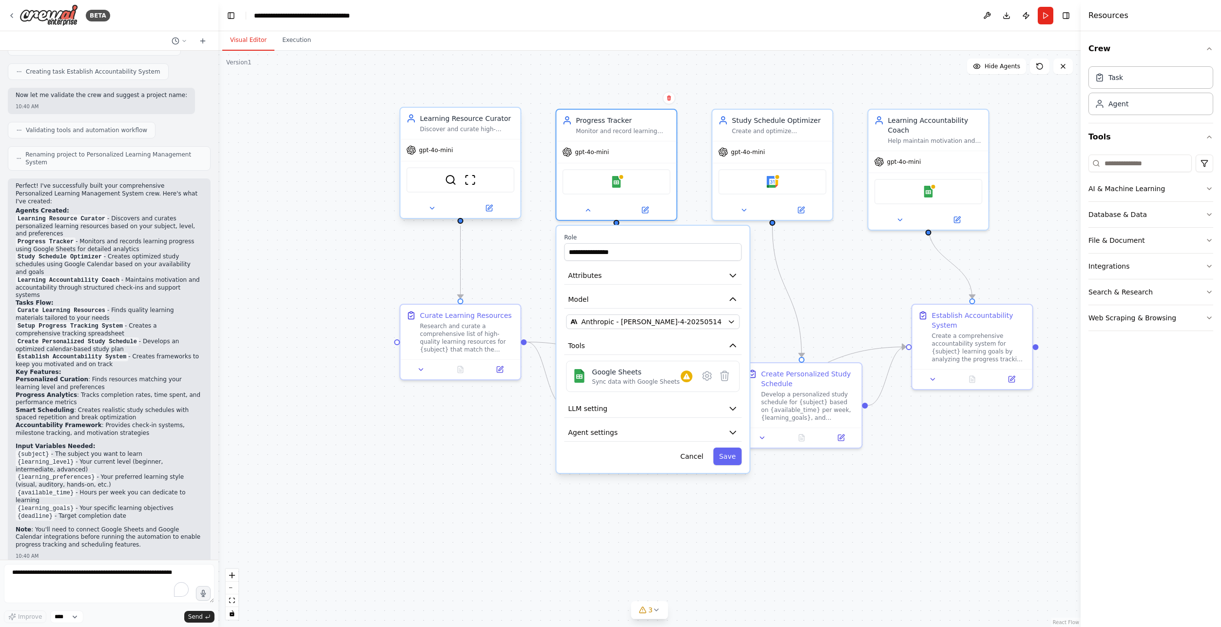
click at [446, 158] on div "gpt-4o-mini" at bounding box center [461, 149] width 120 height 21
click at [424, 208] on button at bounding box center [431, 208] width 55 height 12
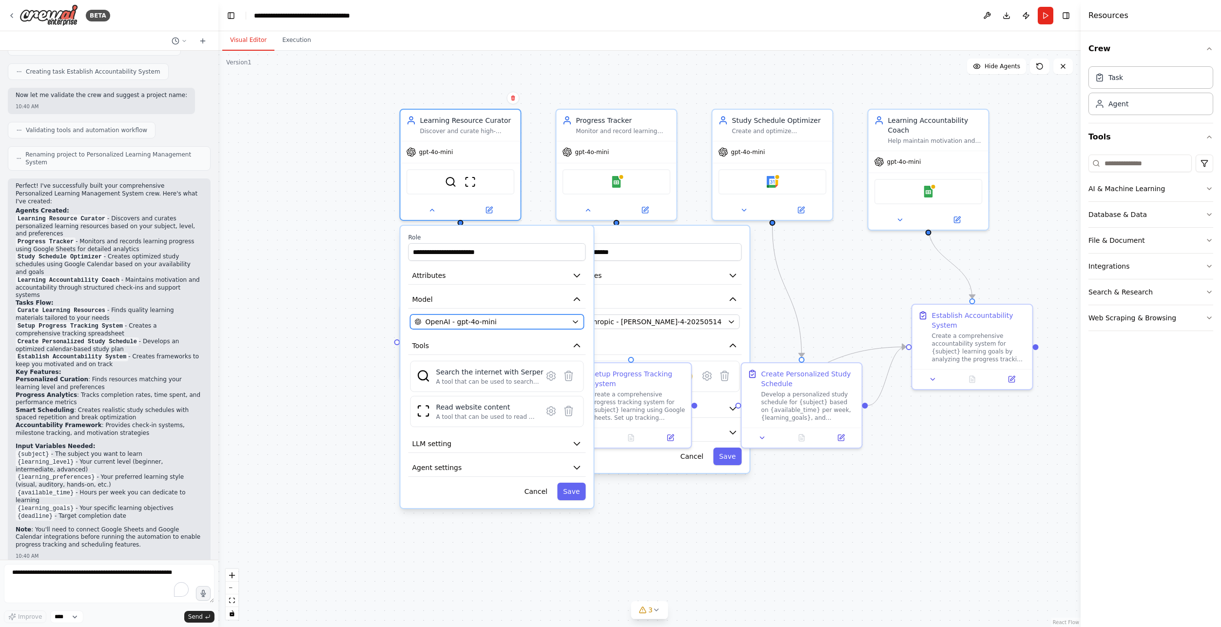
click at [581, 321] on button "OpenAI - gpt-4o-mini" at bounding box center [496, 321] width 173 height 15
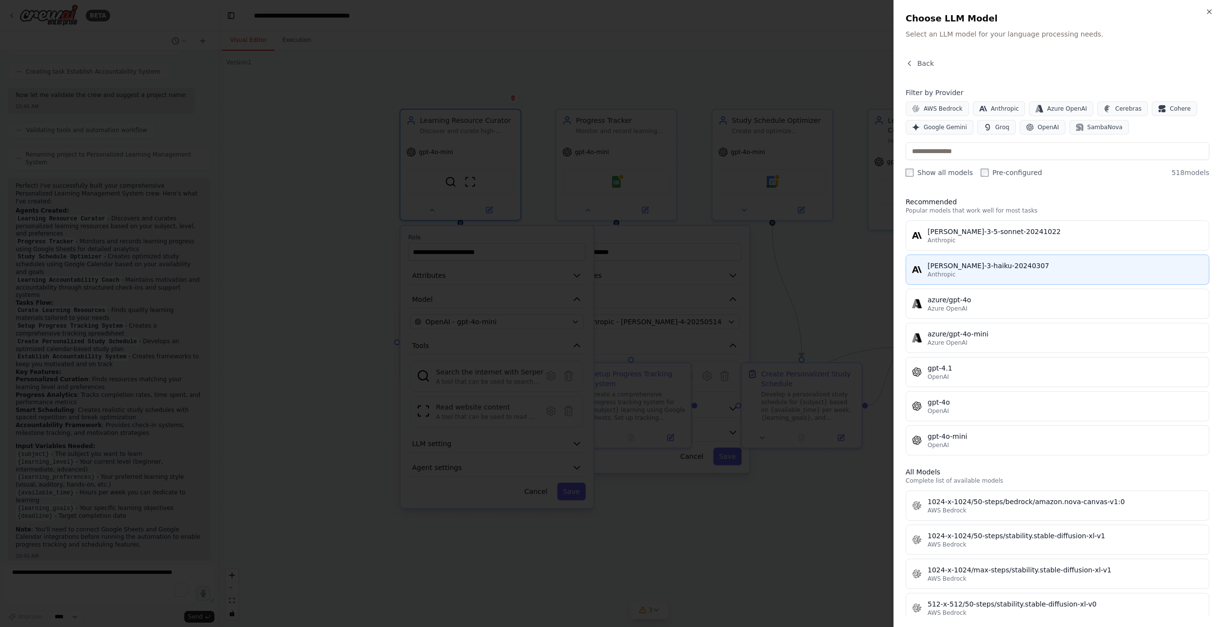
drag, startPoint x: 994, startPoint y: 107, endPoint x: 1045, endPoint y: 260, distance: 161.3
click at [1050, 254] on div "Back Filter by Provider AWS Bedrock Anthropic Azure OpenAI Cerebras Cohere Goog…" at bounding box center [1057, 336] width 304 height 557
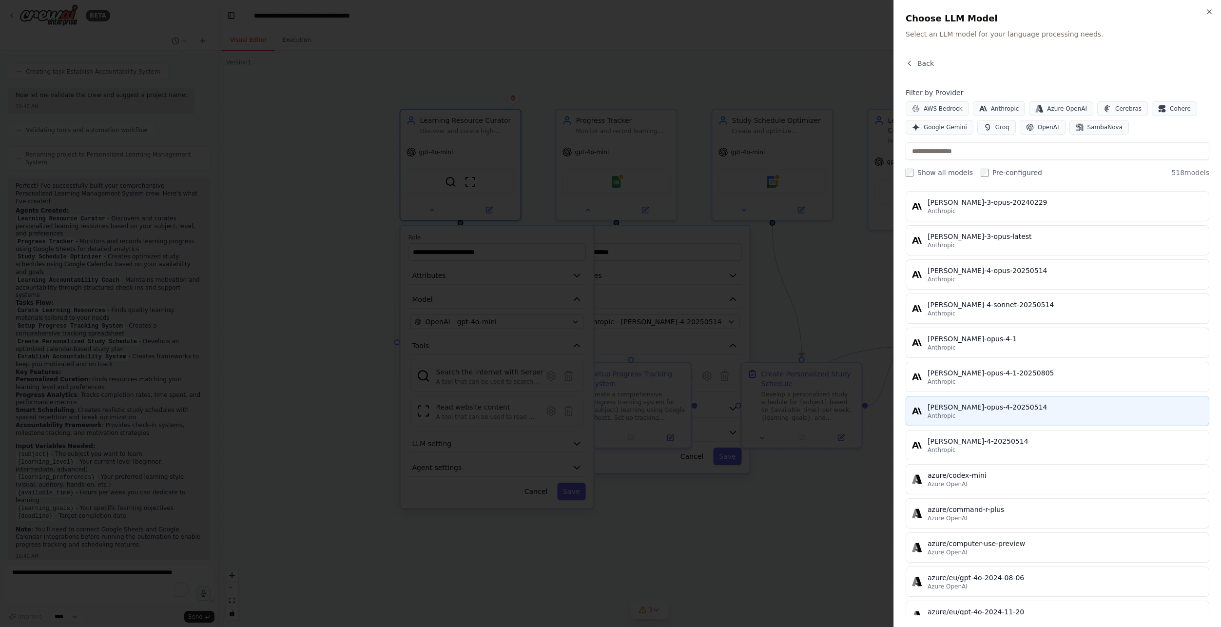
scroll to position [5907, 0]
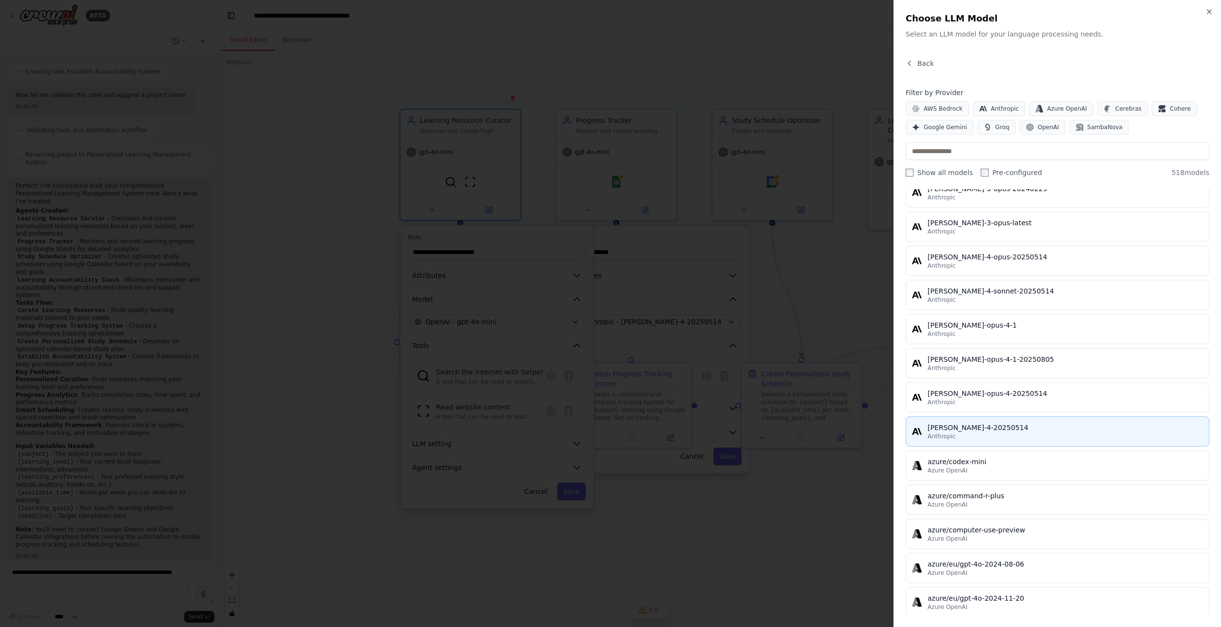
click at [976, 431] on div "claude-sonnet-4-20250514" at bounding box center [1064, 428] width 275 height 10
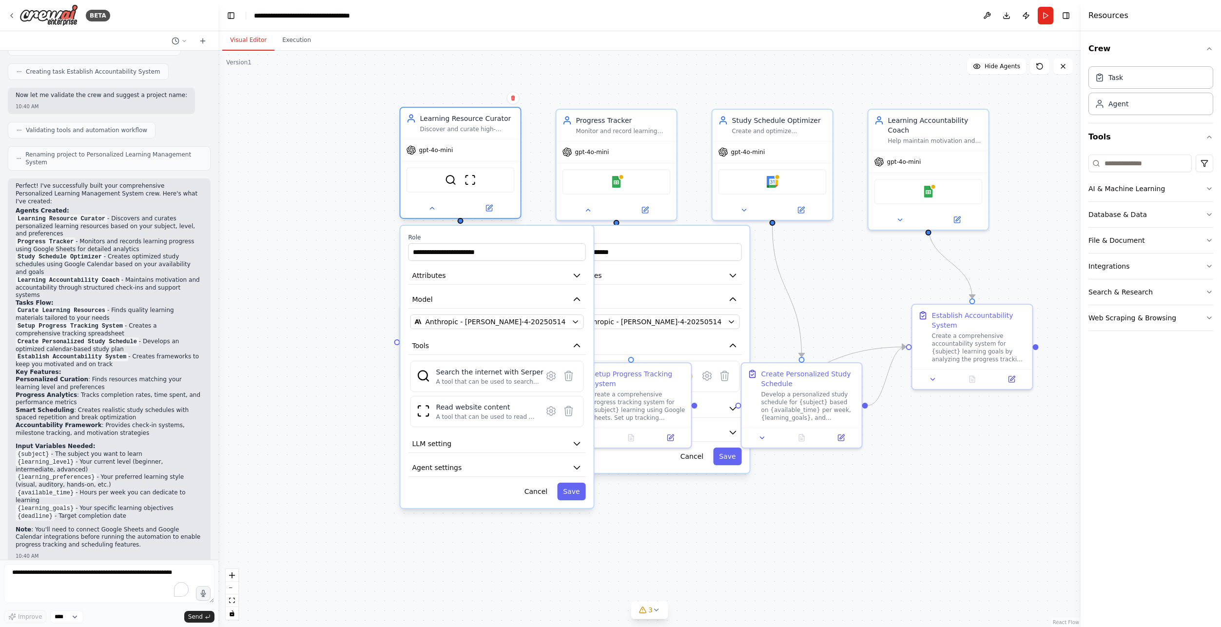
click at [444, 151] on span "gpt-4o-mini" at bounding box center [436, 150] width 34 height 8
click at [436, 205] on button at bounding box center [431, 208] width 55 height 12
click at [579, 487] on button "Save" at bounding box center [571, 491] width 28 height 18
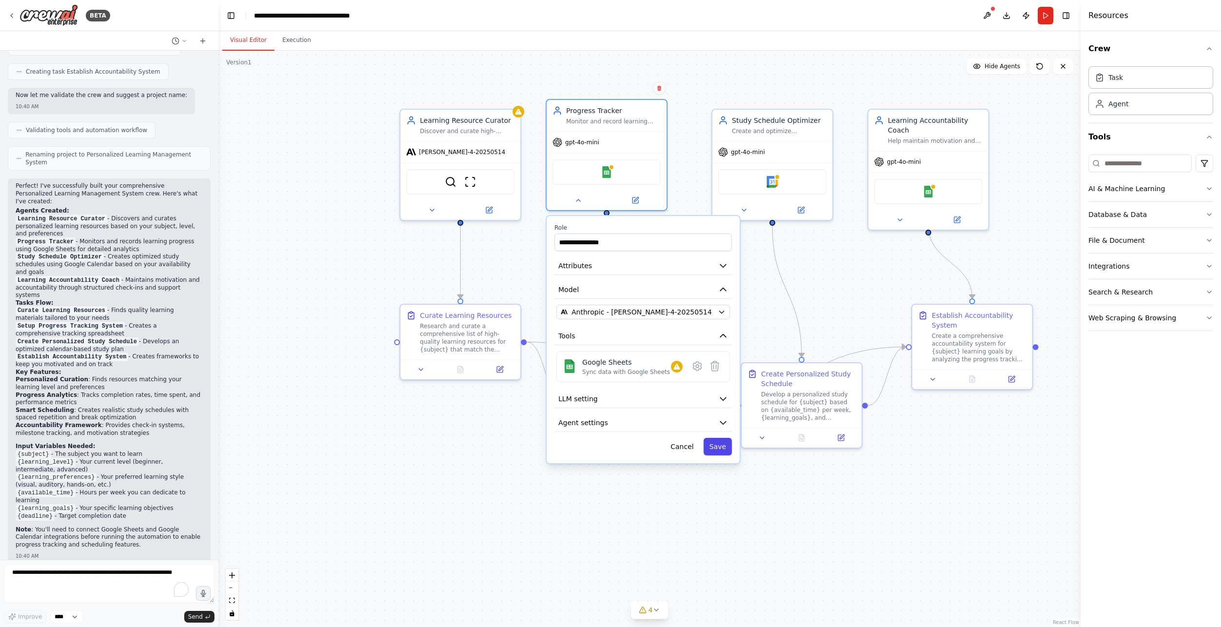
drag, startPoint x: 731, startPoint y: 458, endPoint x: 723, endPoint y: 445, distance: 15.1
click at [723, 445] on button "Save" at bounding box center [717, 447] width 28 height 18
click at [723, 313] on icon "button" at bounding box center [722, 312] width 8 height 8
click at [723, 312] on icon "button" at bounding box center [722, 312] width 8 height 8
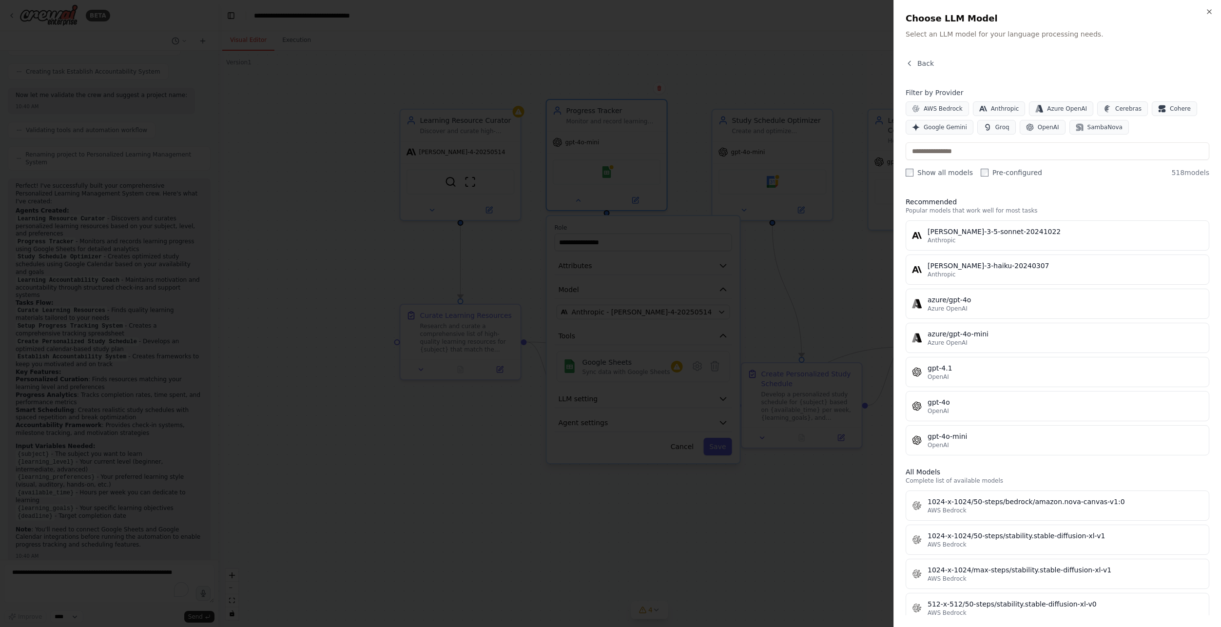
click at [865, 301] on div at bounding box center [610, 313] width 1221 height 627
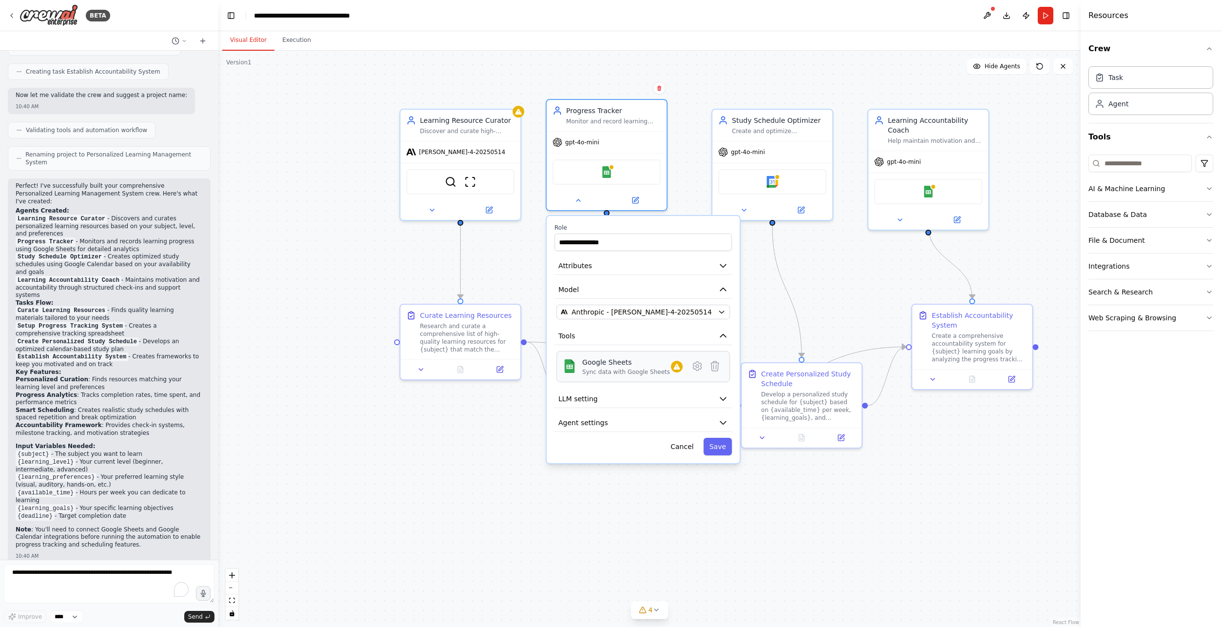
click at [660, 372] on div "Google Sheets Sync data with Google Sheets" at bounding box center [632, 366] width 100 height 19
click at [726, 443] on button "Save" at bounding box center [717, 447] width 28 height 18
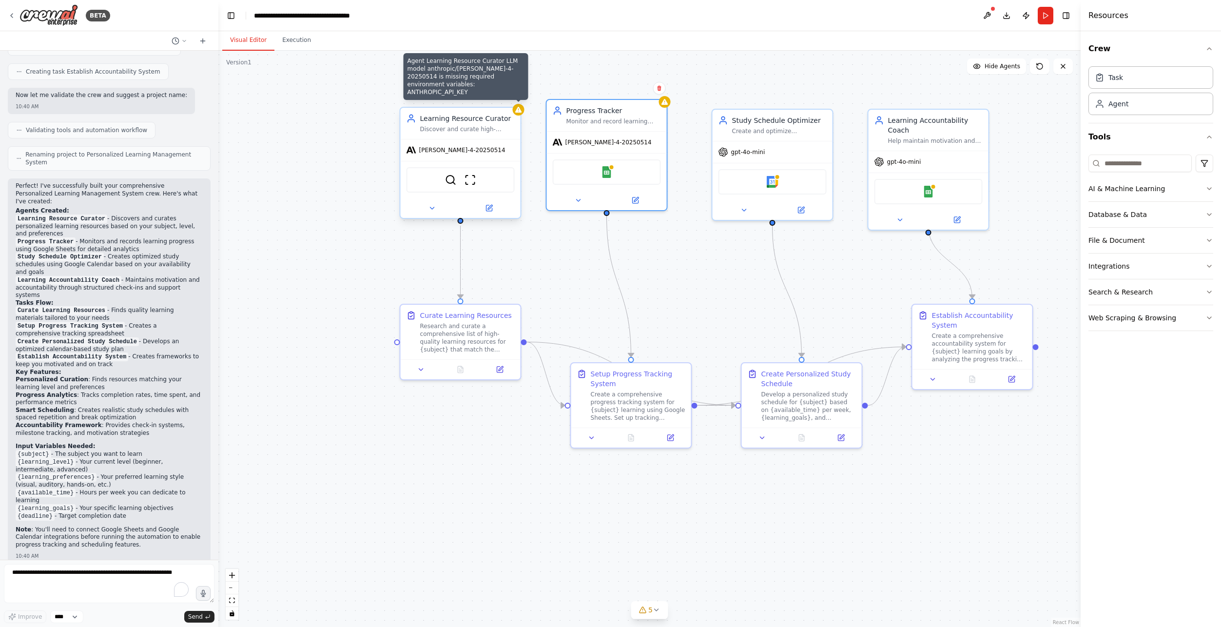
click at [515, 113] on icon at bounding box center [519, 110] width 8 height 8
click at [518, 112] on icon at bounding box center [518, 110] width 6 height 6
click at [431, 207] on icon at bounding box center [432, 208] width 4 height 2
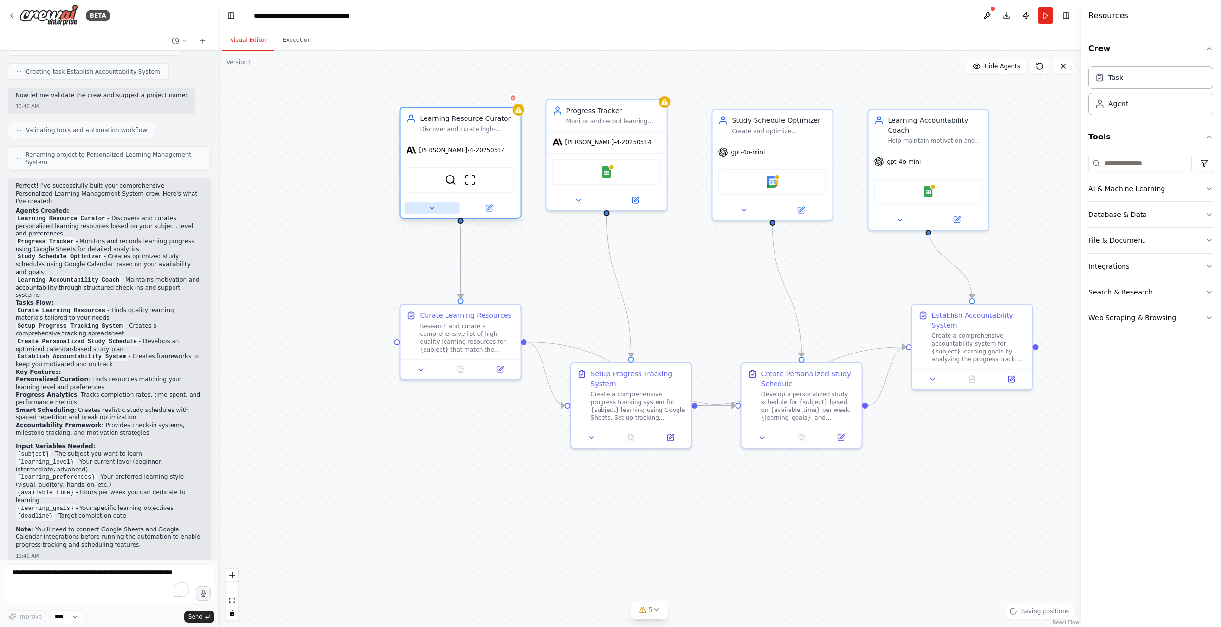
click at [431, 205] on icon at bounding box center [432, 208] width 8 height 8
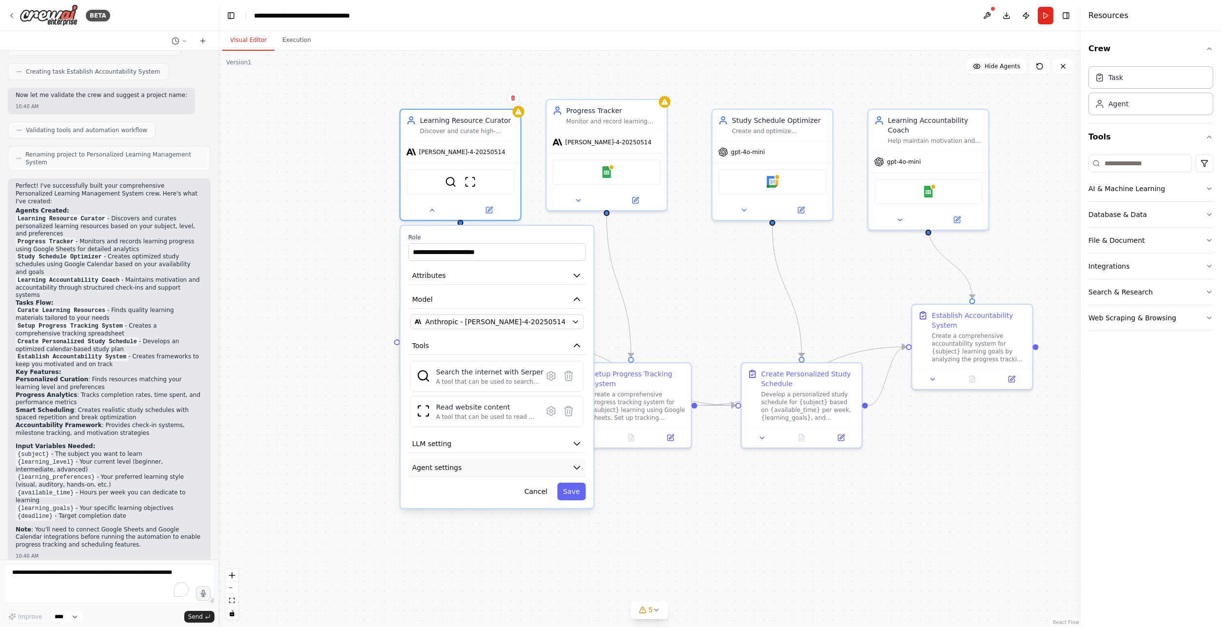
click at [576, 462] on icon "button" at bounding box center [577, 467] width 10 height 10
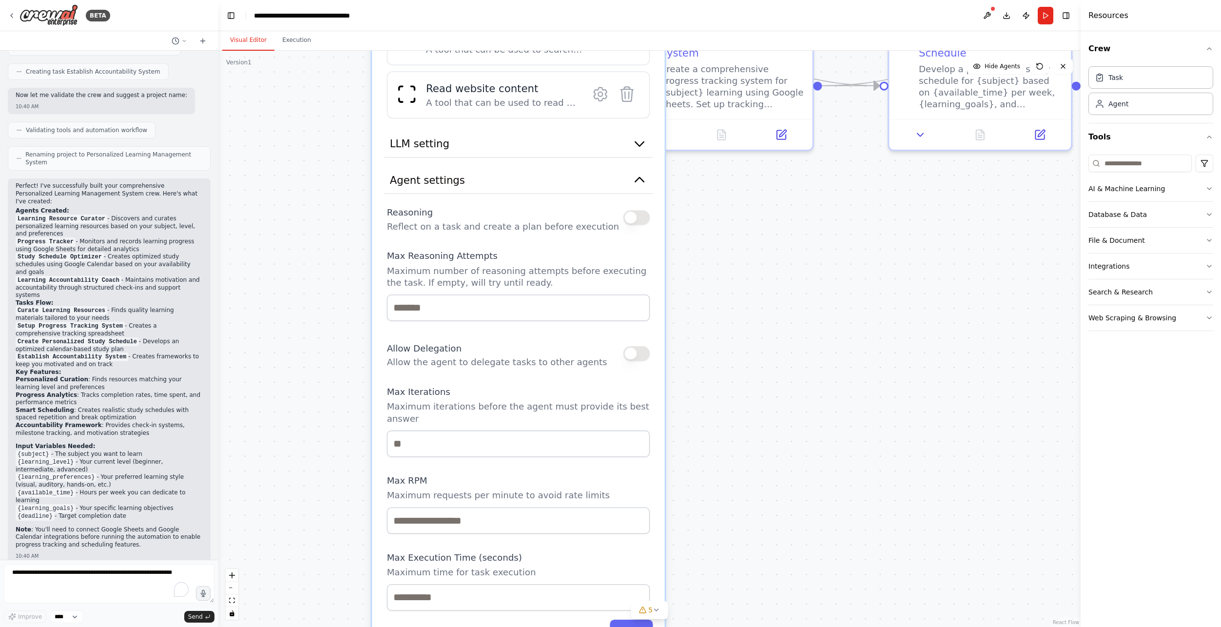
drag, startPoint x: 695, startPoint y: 555, endPoint x: 748, endPoint y: 270, distance: 288.9
click at [752, 264] on div ".deletable-edge-delete-btn { width: 20px; height: 20px; border: 0px solid #ffff…" at bounding box center [649, 339] width 862 height 576
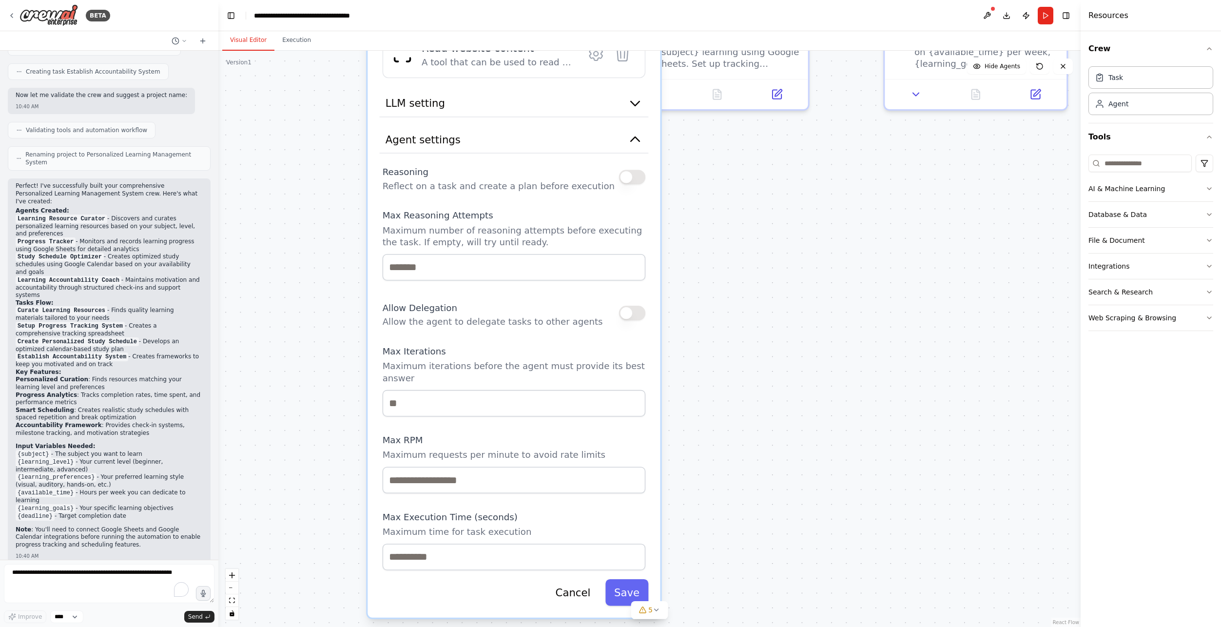
drag, startPoint x: 735, startPoint y: 216, endPoint x: 731, endPoint y: 200, distance: 17.1
click at [732, 198] on div ".deletable-edge-delete-btn { width: 20px; height: 20px; border: 0px solid #ffff…" at bounding box center [649, 339] width 862 height 576
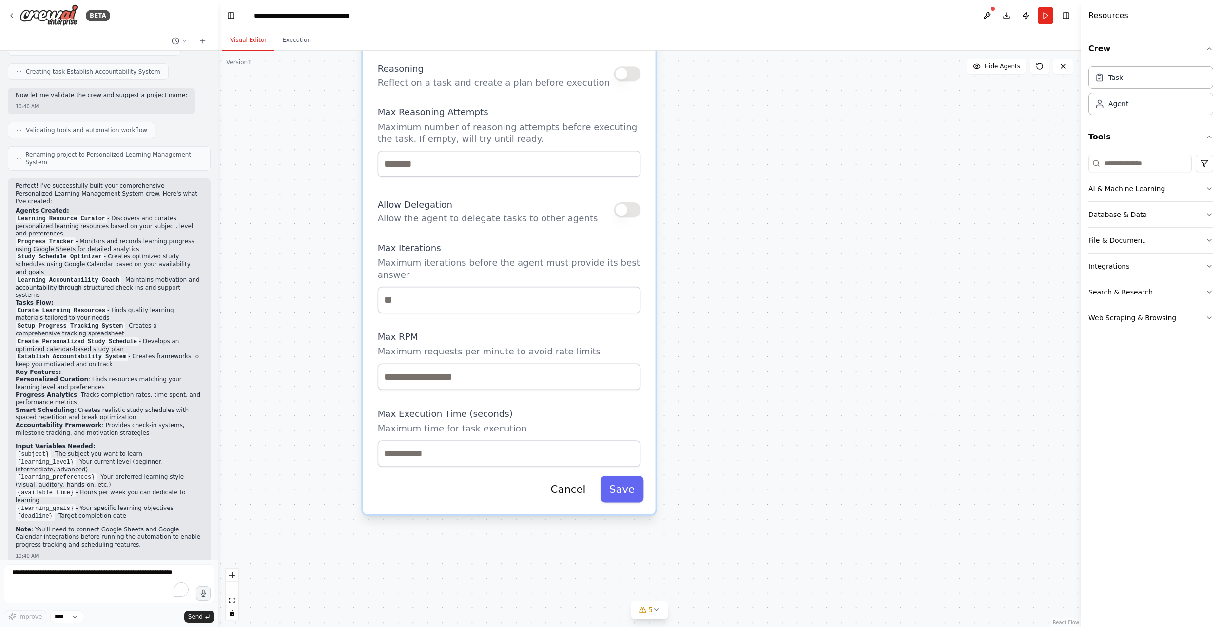
drag, startPoint x: 749, startPoint y: 365, endPoint x: 748, endPoint y: 305, distance: 60.9
click at [748, 305] on div ".deletable-edge-delete-btn { width: 20px; height: 20px; border: 0px solid #ffff…" at bounding box center [649, 339] width 862 height 576
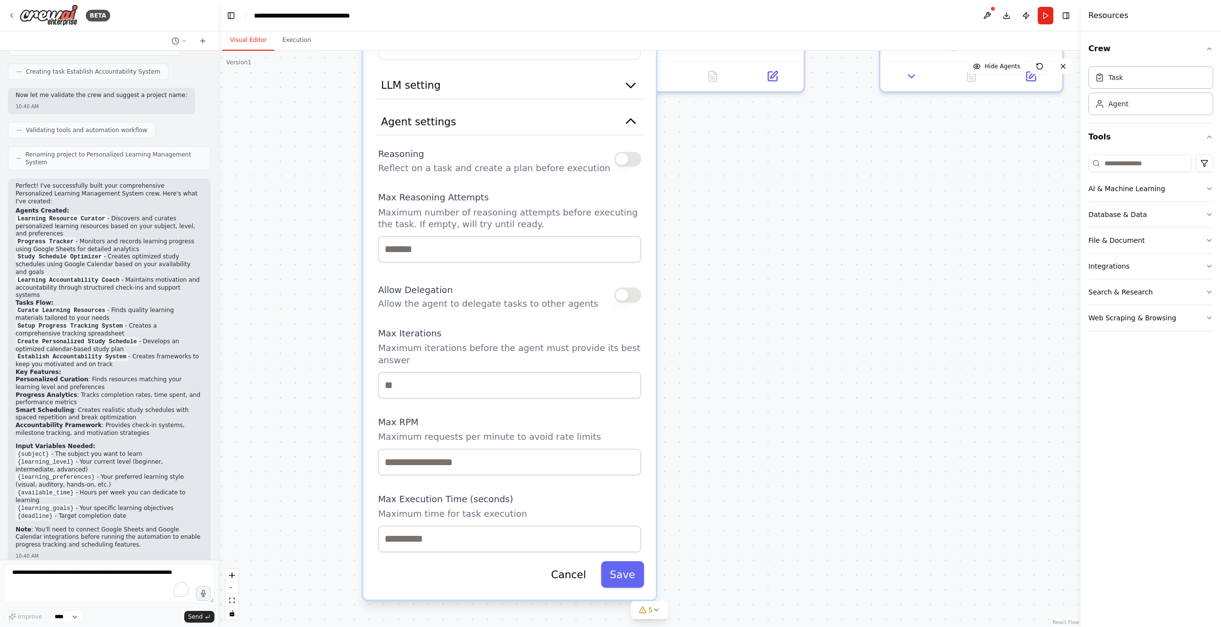
drag, startPoint x: 686, startPoint y: 258, endPoint x: 683, endPoint y: 385, distance: 126.7
click at [683, 385] on div ".deletable-edge-delete-btn { width: 20px; height: 20px; border: 0px solid #ffff…" at bounding box center [649, 339] width 862 height 576
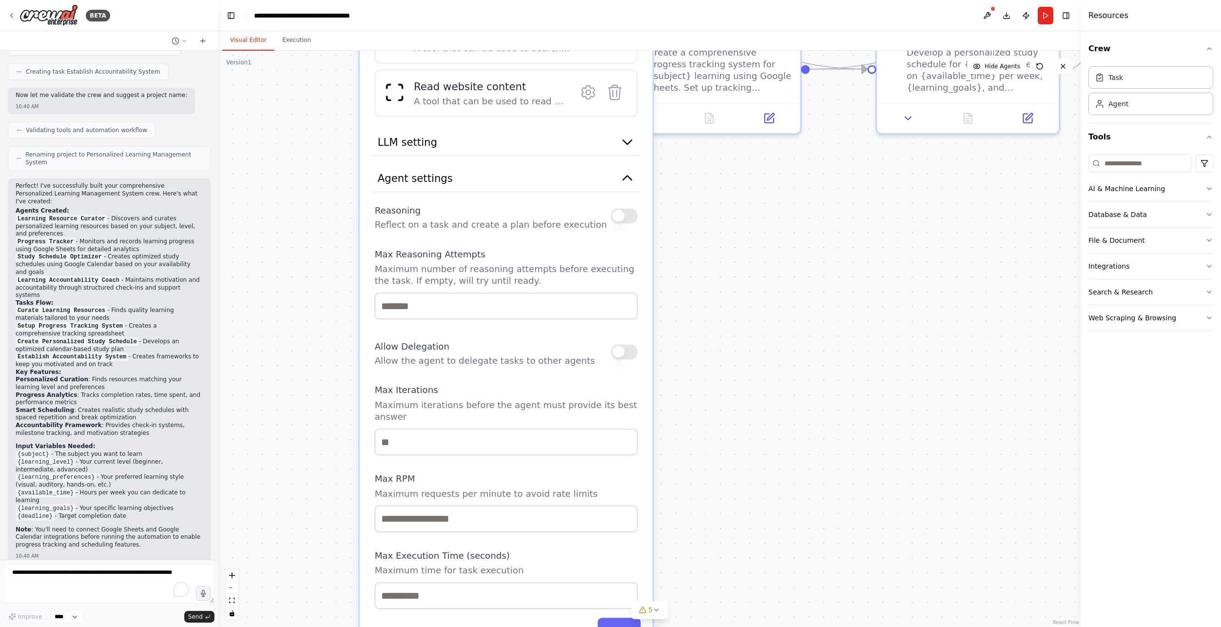
drag, startPoint x: 512, startPoint y: 329, endPoint x: 511, endPoint y: 344, distance: 14.6
click at [511, 344] on div "Allow Delegation Allow the agent to delegate tasks to other agents" at bounding box center [485, 352] width 220 height 30
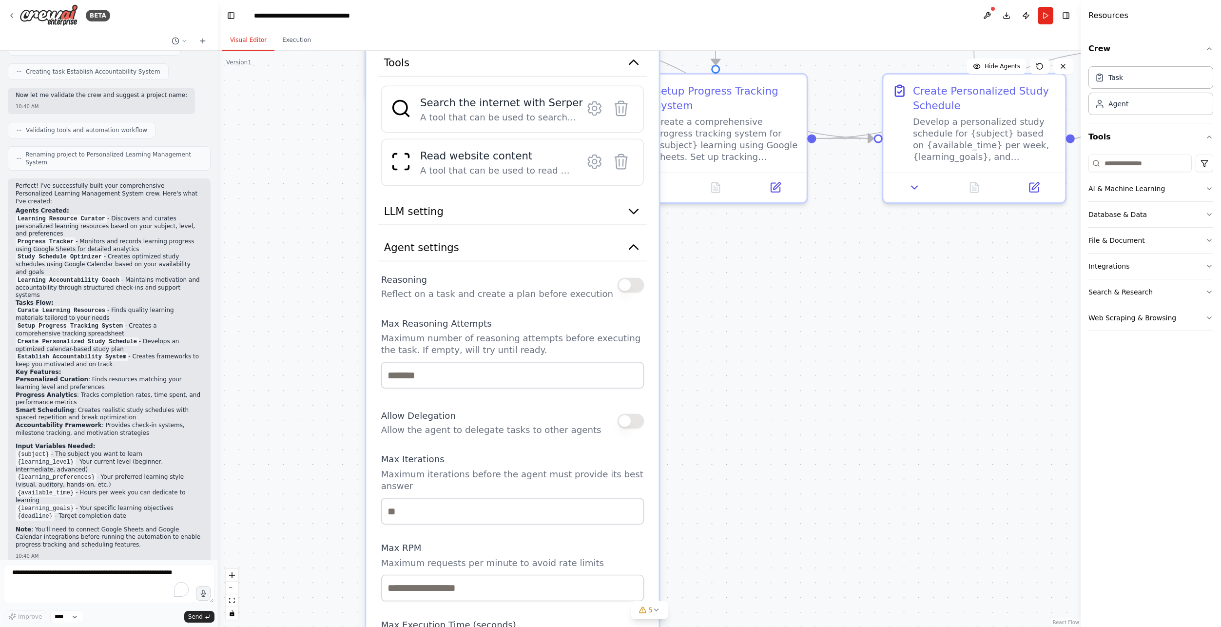
drag, startPoint x: 701, startPoint y: 326, endPoint x: 707, endPoint y: 396, distance: 70.4
click at [707, 396] on div ".deletable-edge-delete-btn { width: 20px; height: 20px; border: 0px solid #ffff…" at bounding box center [649, 339] width 862 height 576
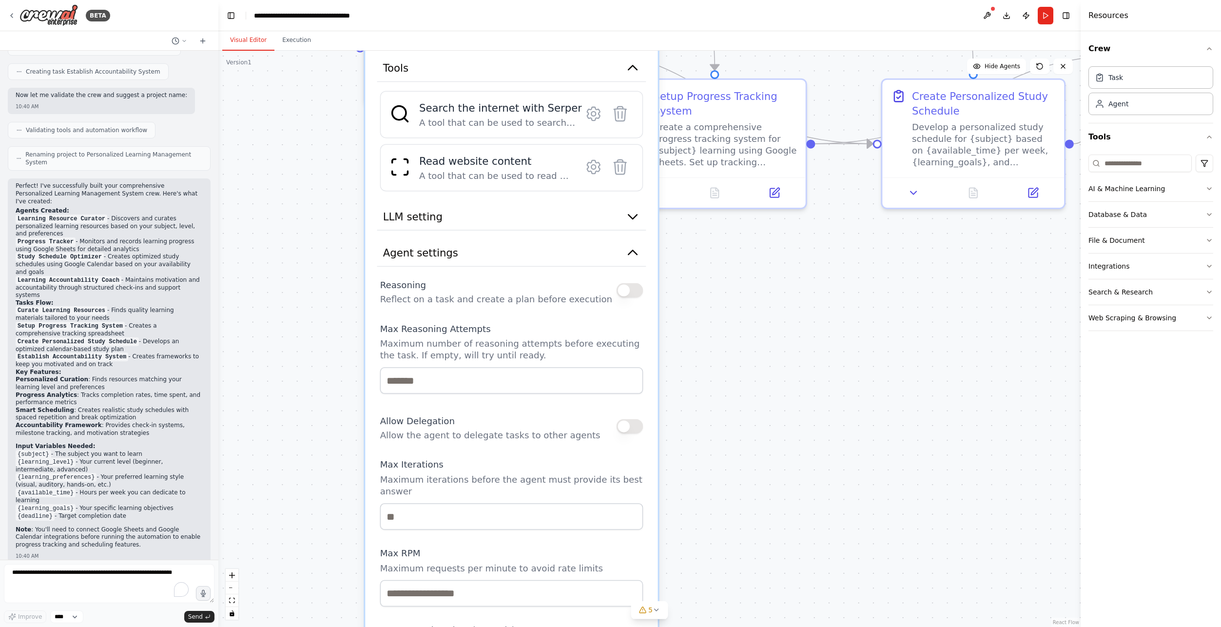
click at [630, 295] on button "button" at bounding box center [629, 290] width 27 height 15
click at [630, 289] on button "button" at bounding box center [629, 290] width 27 height 15
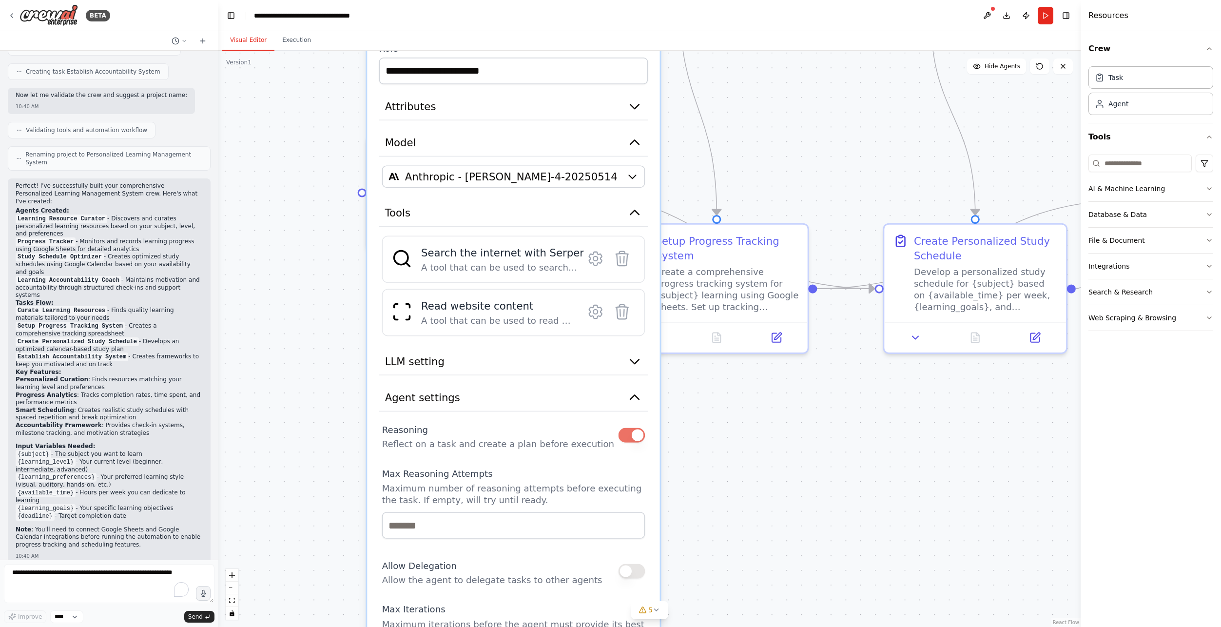
drag, startPoint x: 690, startPoint y: 279, endPoint x: 692, endPoint y: 418, distance: 138.9
click at [692, 418] on div ".deletable-edge-delete-btn { width: 20px; height: 20px; border: 0px solid #ffff…" at bounding box center [649, 339] width 862 height 576
click at [634, 355] on icon "button" at bounding box center [634, 361] width 15 height 15
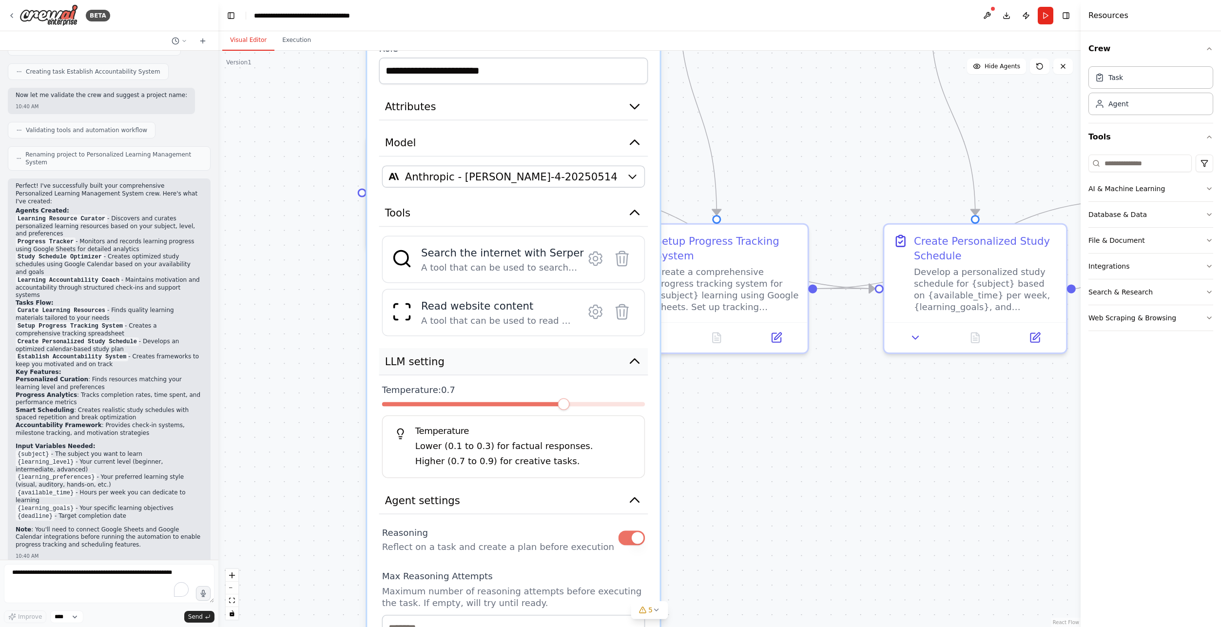
click at [639, 361] on icon "button" at bounding box center [634, 361] width 15 height 15
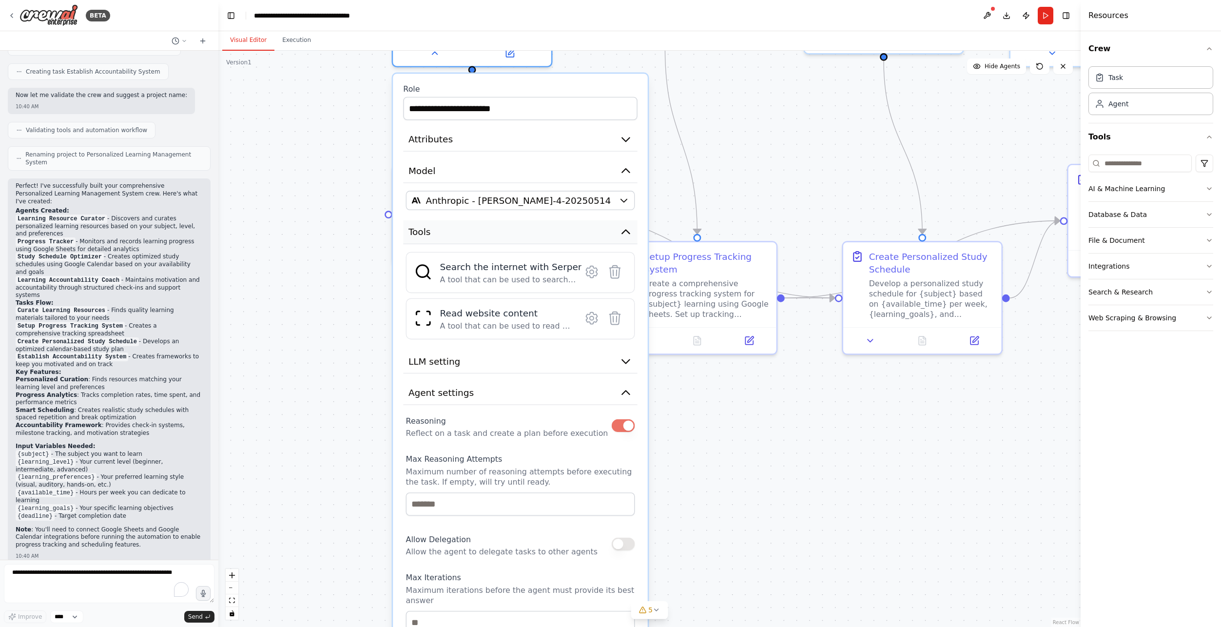
click at [626, 231] on icon "button" at bounding box center [625, 232] width 7 height 4
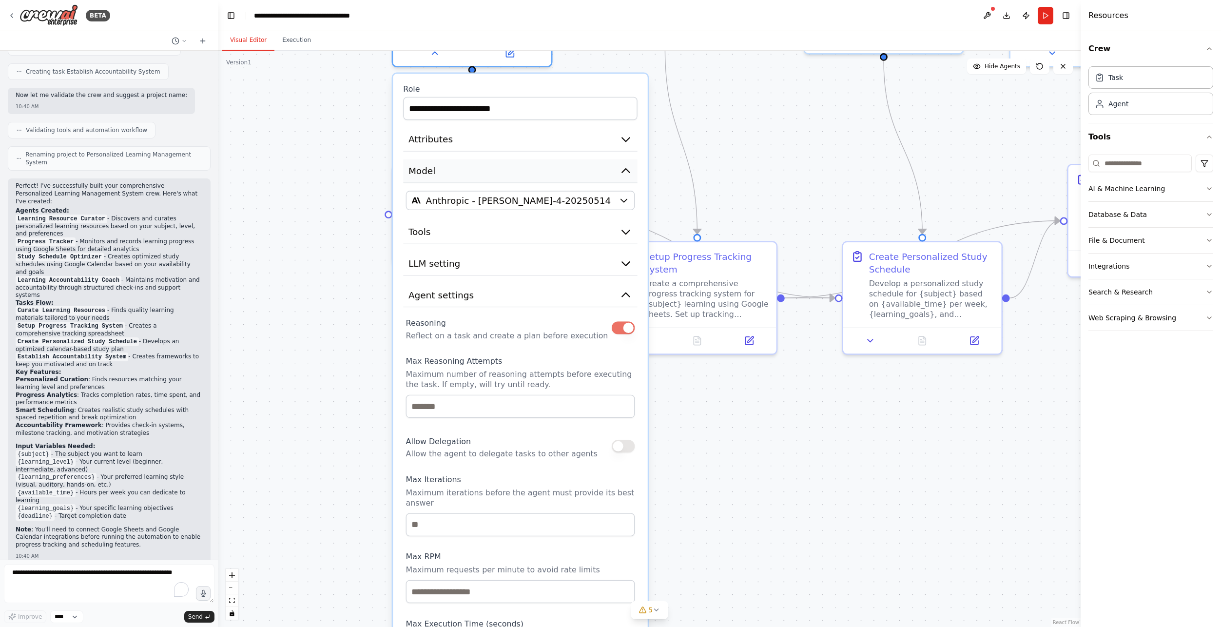
click at [629, 170] on icon "button" at bounding box center [625, 170] width 13 height 13
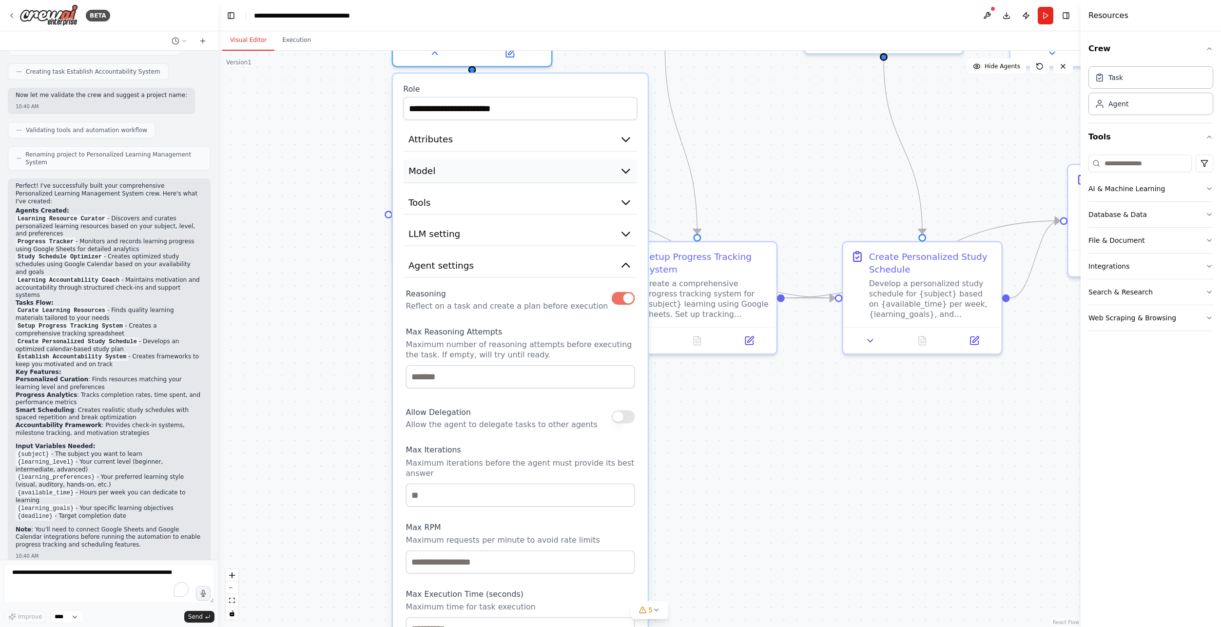
click at [629, 170] on icon "button" at bounding box center [625, 171] width 7 height 4
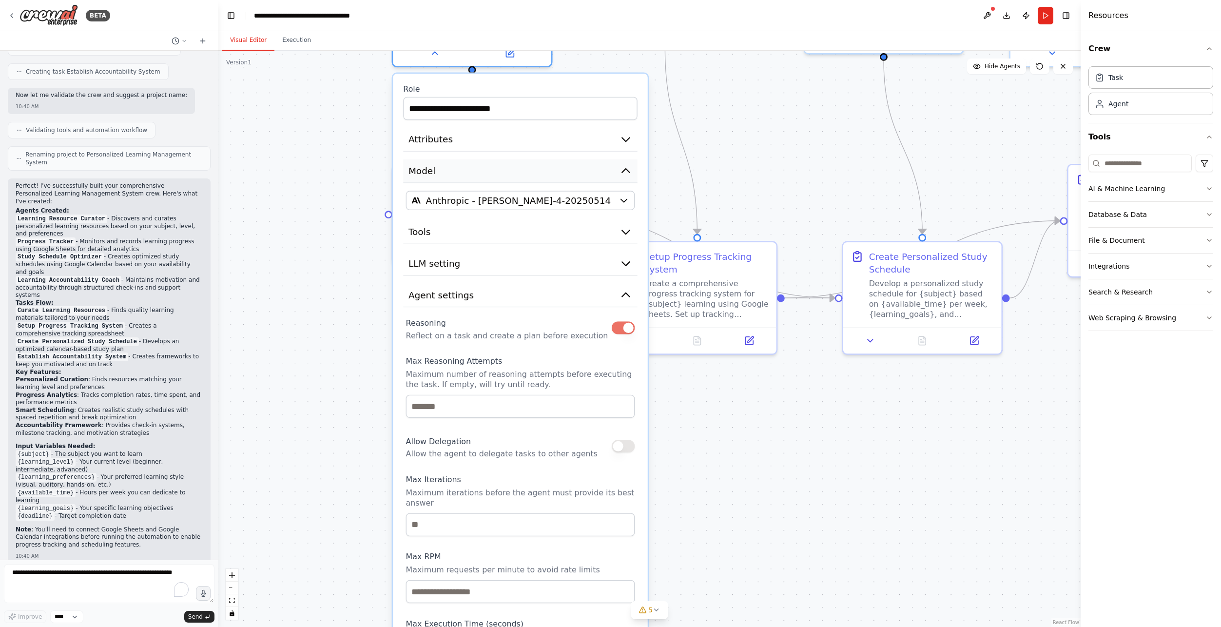
click at [629, 170] on icon "button" at bounding box center [625, 170] width 13 height 13
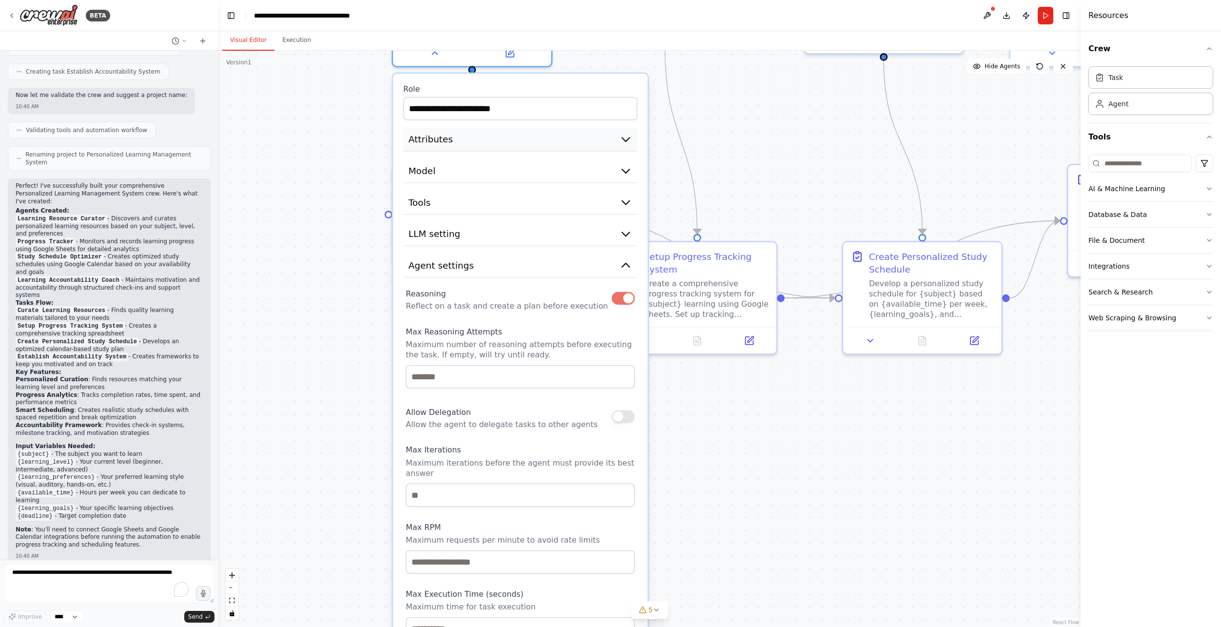
click at [628, 133] on icon "button" at bounding box center [625, 139] width 13 height 13
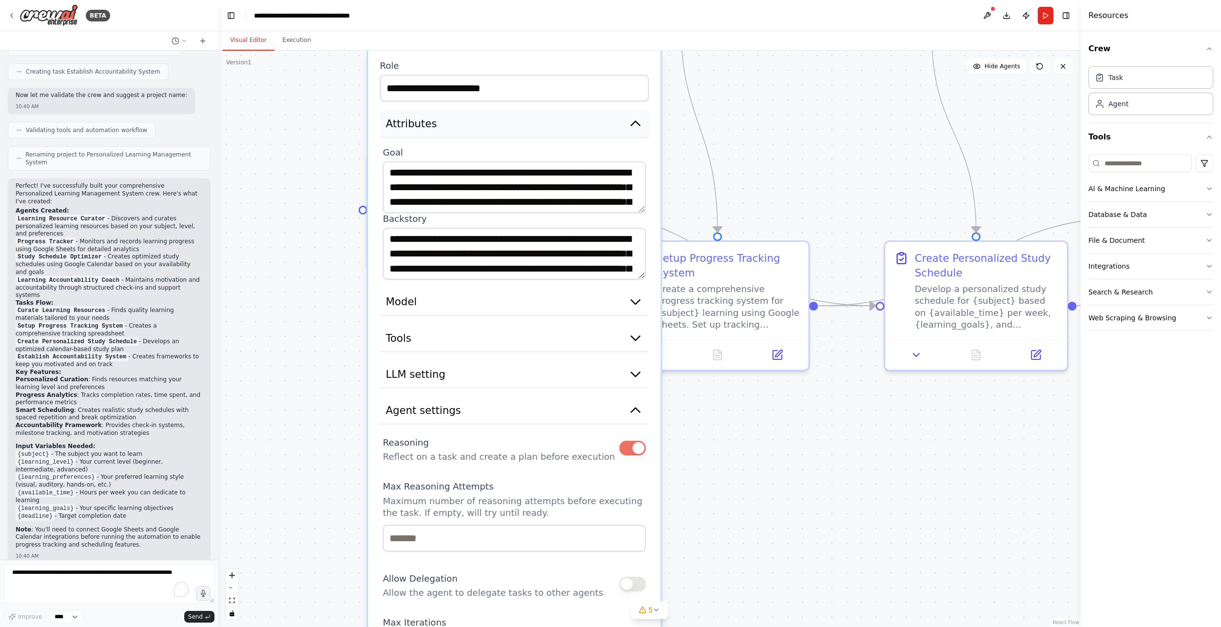
click at [637, 127] on icon "button" at bounding box center [635, 123] width 15 height 15
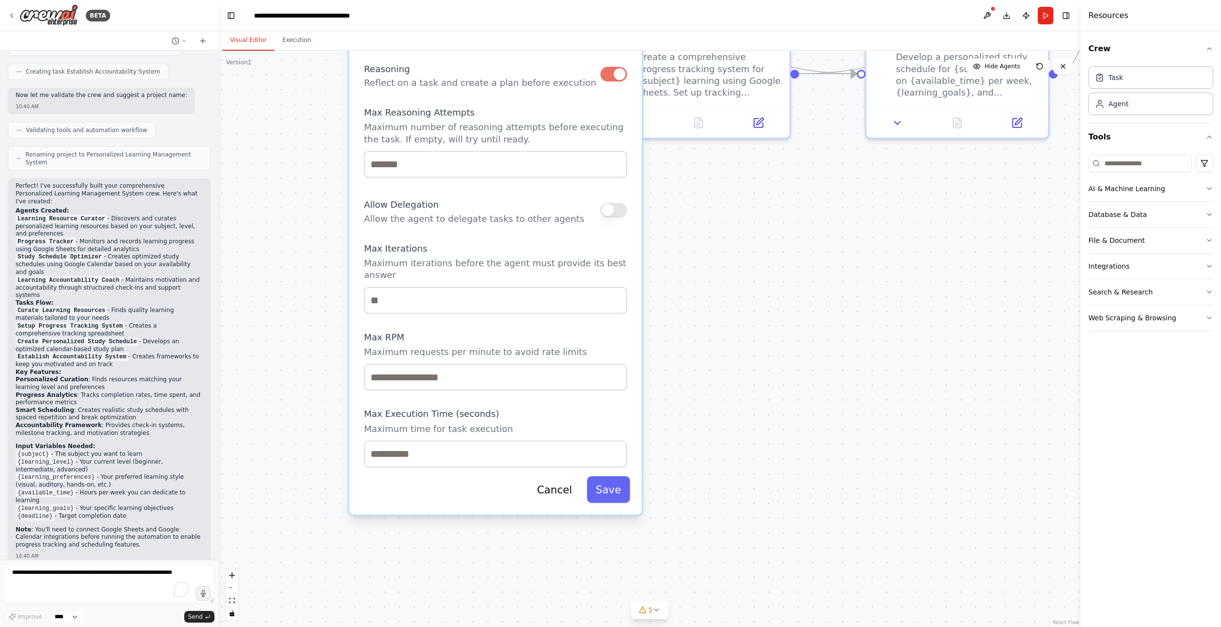
drag, startPoint x: 755, startPoint y: 448, endPoint x: 717, endPoint y: 267, distance: 184.6
click at [717, 267] on div ".deletable-edge-delete-btn { width: 20px; height: 20px; border: 0px solid #ffff…" at bounding box center [649, 339] width 862 height 576
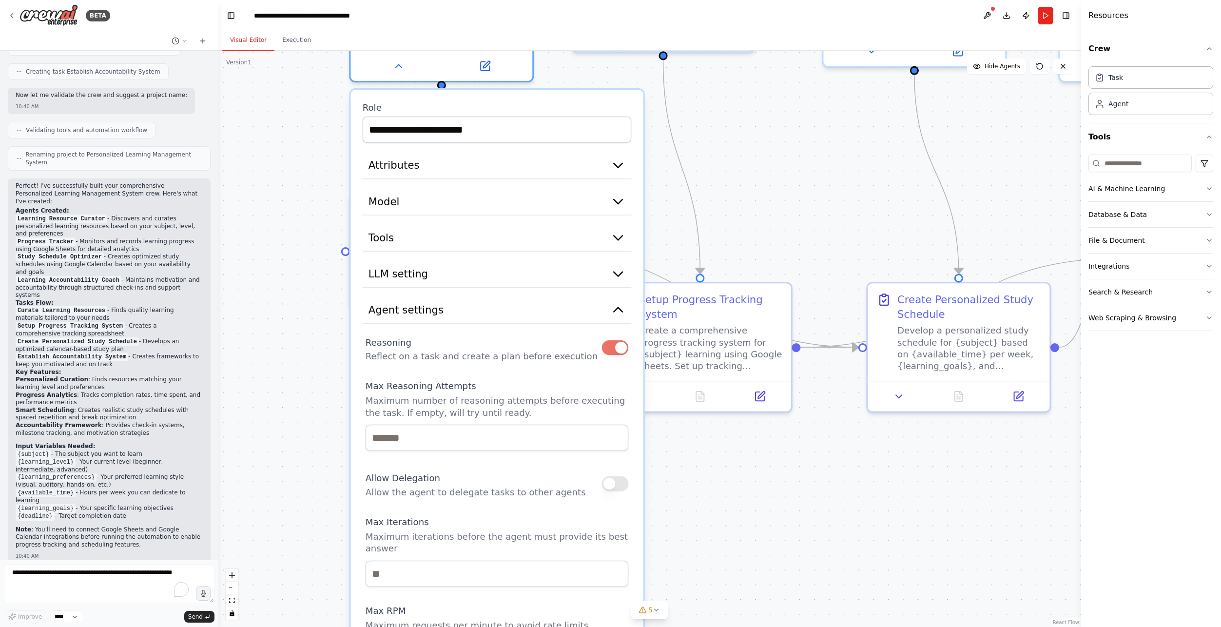
drag, startPoint x: 702, startPoint y: 217, endPoint x: 704, endPoint y: 490, distance: 273.4
click at [704, 490] on div ".deletable-edge-delete-btn { width: 20px; height: 20px; border: 0px solid #ffff…" at bounding box center [649, 339] width 862 height 576
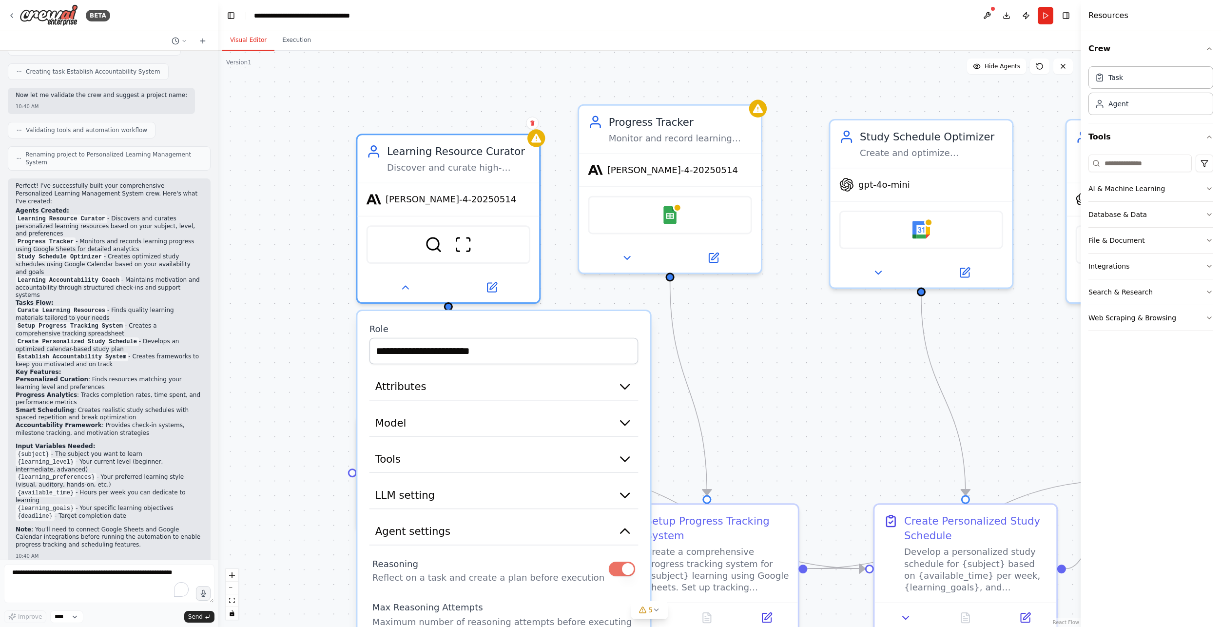
drag, startPoint x: 692, startPoint y: 188, endPoint x: 694, endPoint y: 409, distance: 220.8
click at [694, 409] on div ".deletable-edge-delete-btn { width: 20px; height: 20px; border: 0px solid #ffff…" at bounding box center [649, 339] width 862 height 576
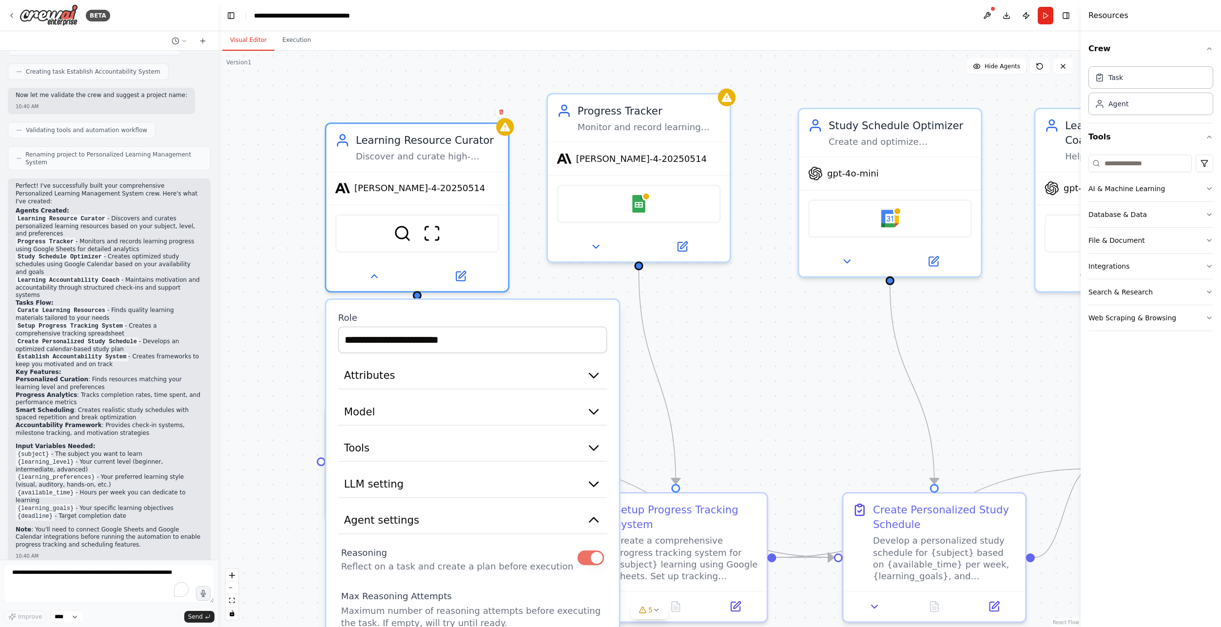
drag, startPoint x: 721, startPoint y: 439, endPoint x: 712, endPoint y: 404, distance: 36.8
click at [711, 403] on div ".deletable-edge-delete-btn { width: 20px; height: 20px; border: 0px solid #ffff…" at bounding box center [649, 339] width 862 height 576
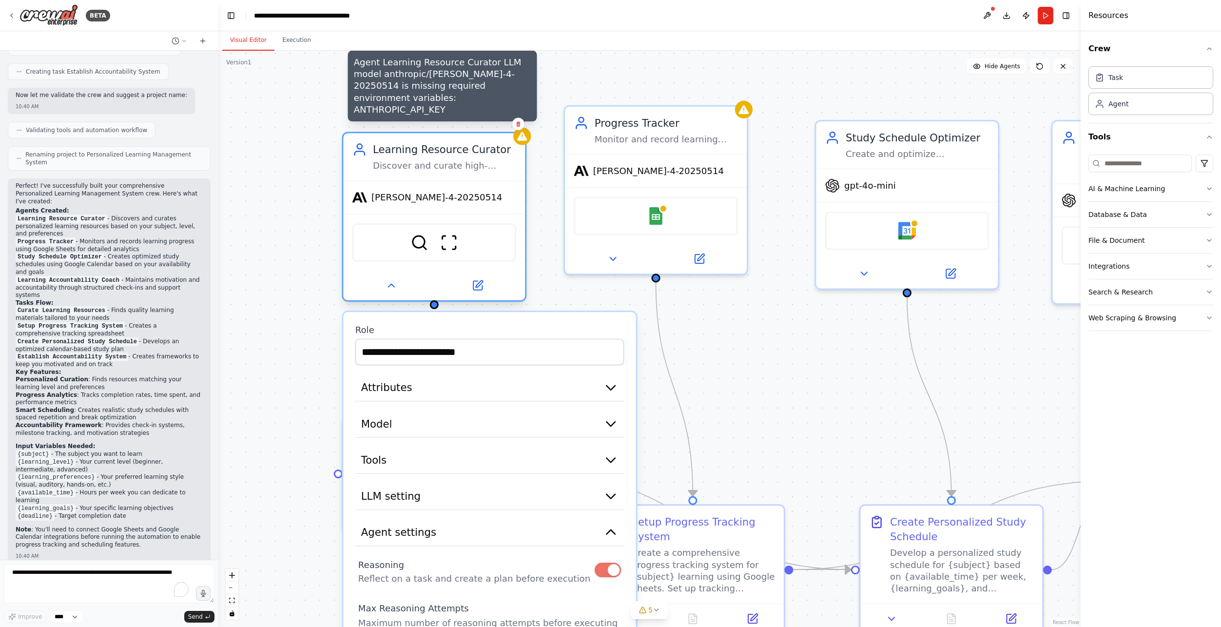
click at [525, 144] on div "Agent Learning Resource Curator LLM model anthropic/claude-sonnet-4-20250514 is…" at bounding box center [434, 217] width 185 height 170
click at [525, 144] on div at bounding box center [522, 136] width 18 height 18
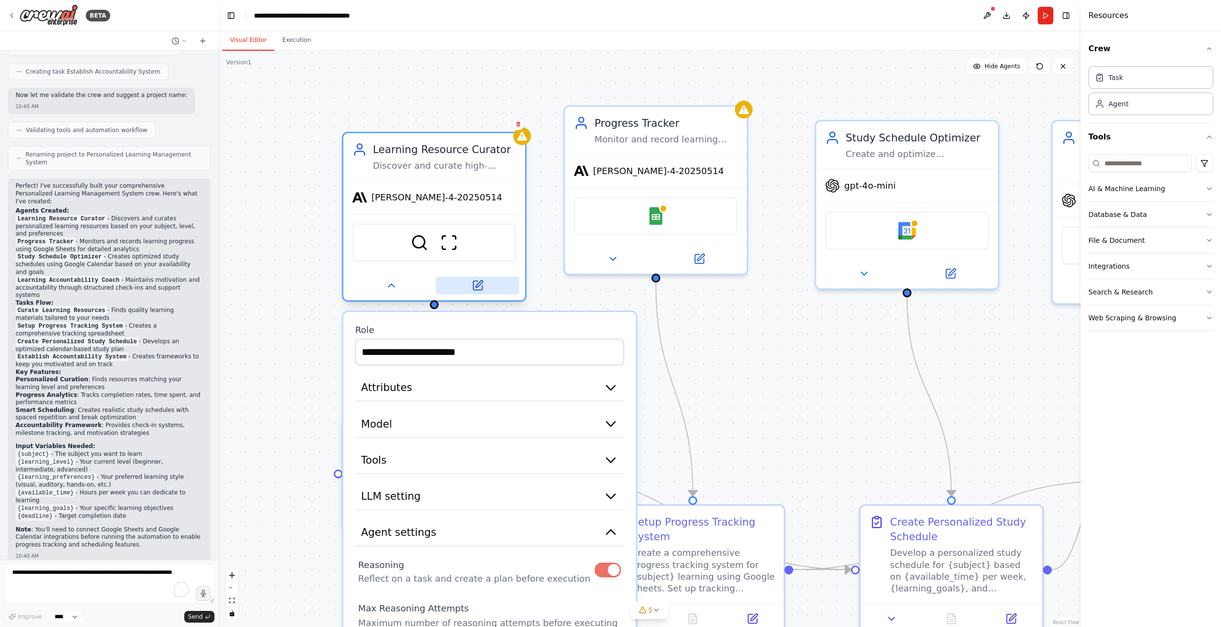
click at [483, 281] on icon at bounding box center [477, 285] width 12 height 12
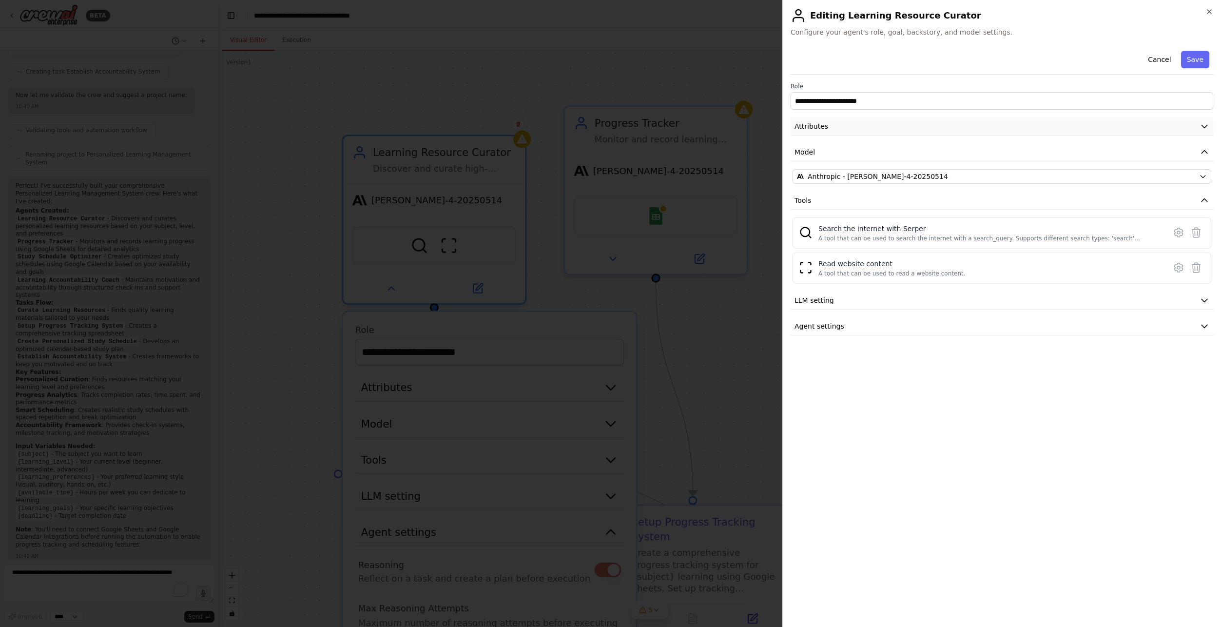
click at [1206, 125] on icon "button" at bounding box center [1204, 126] width 10 height 10
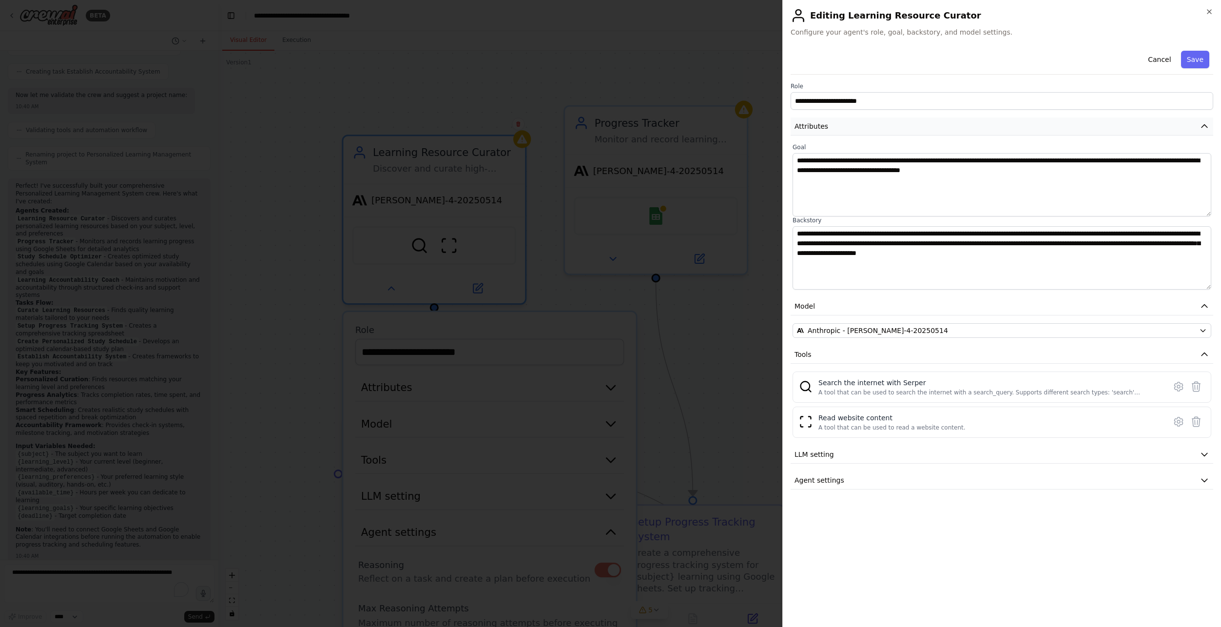
click at [1206, 125] on icon "button" at bounding box center [1204, 126] width 10 height 10
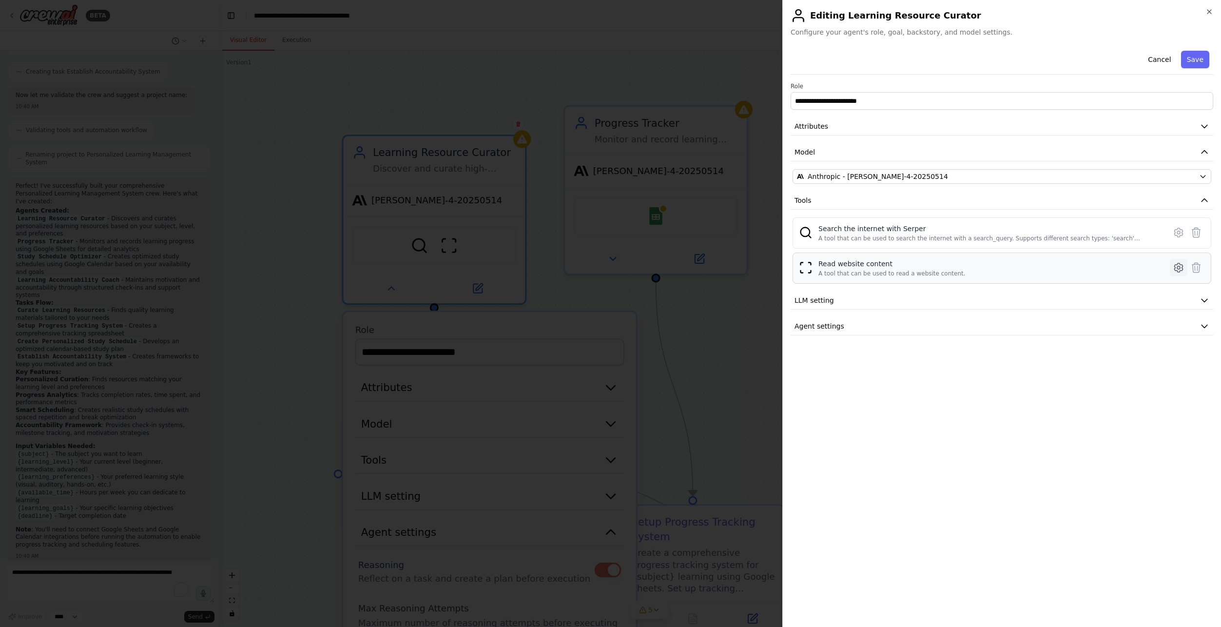
click at [1180, 267] on icon at bounding box center [1178, 267] width 3 height 3
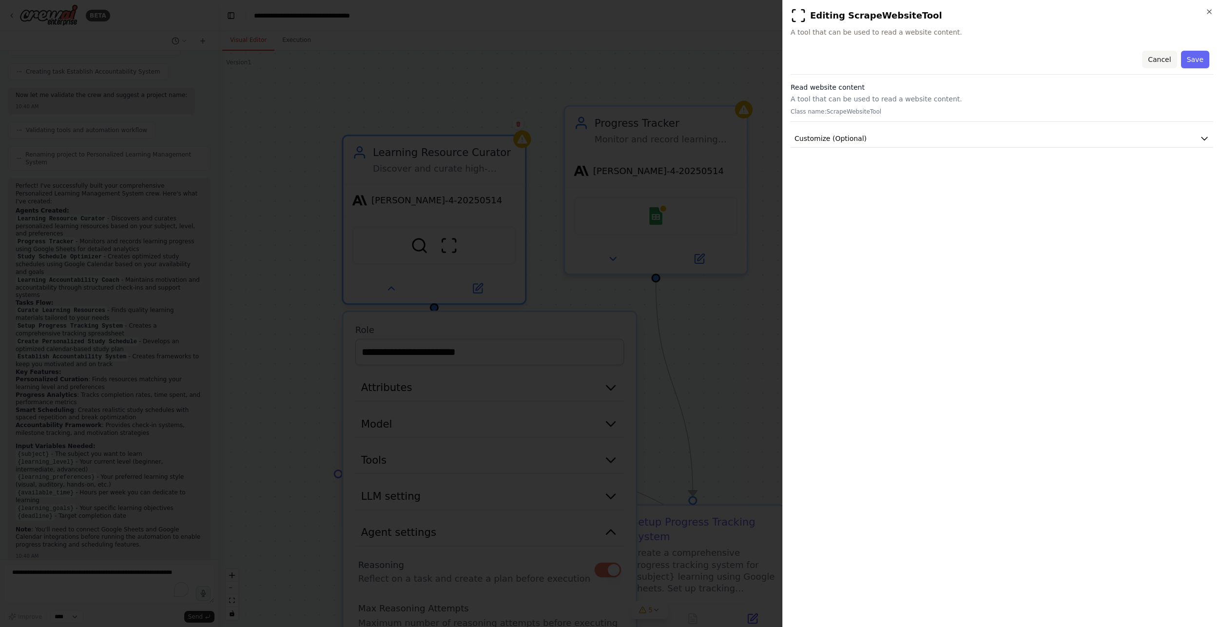
click at [1165, 60] on button "Cancel" at bounding box center [1159, 60] width 35 height 18
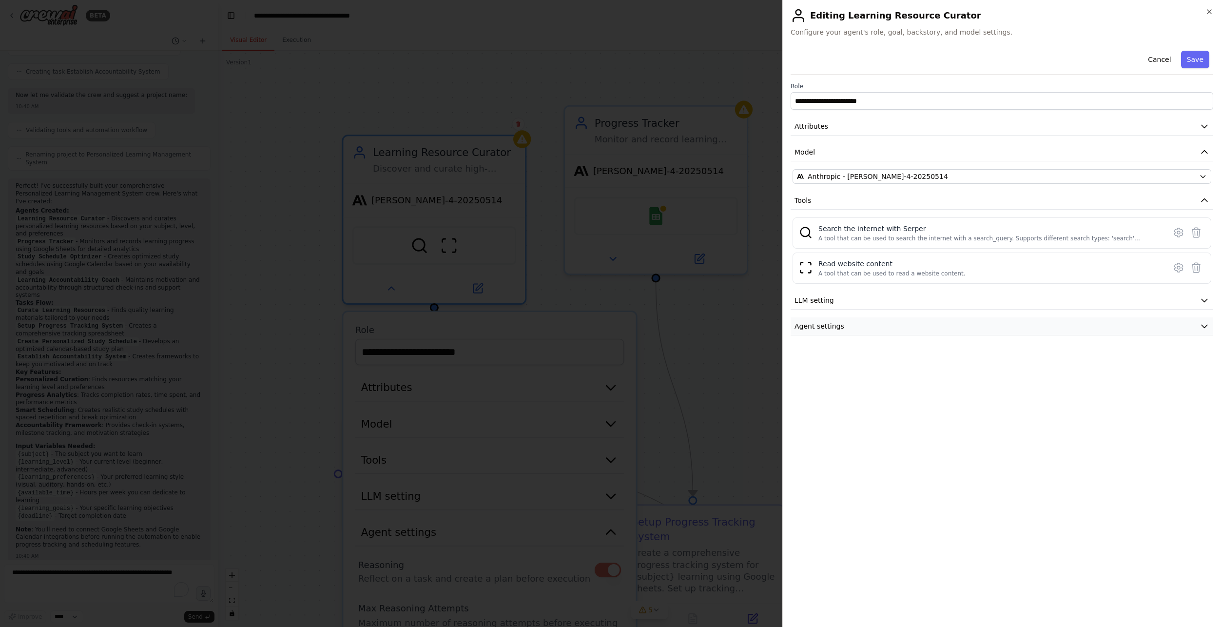
click at [1205, 329] on icon "button" at bounding box center [1204, 326] width 10 height 10
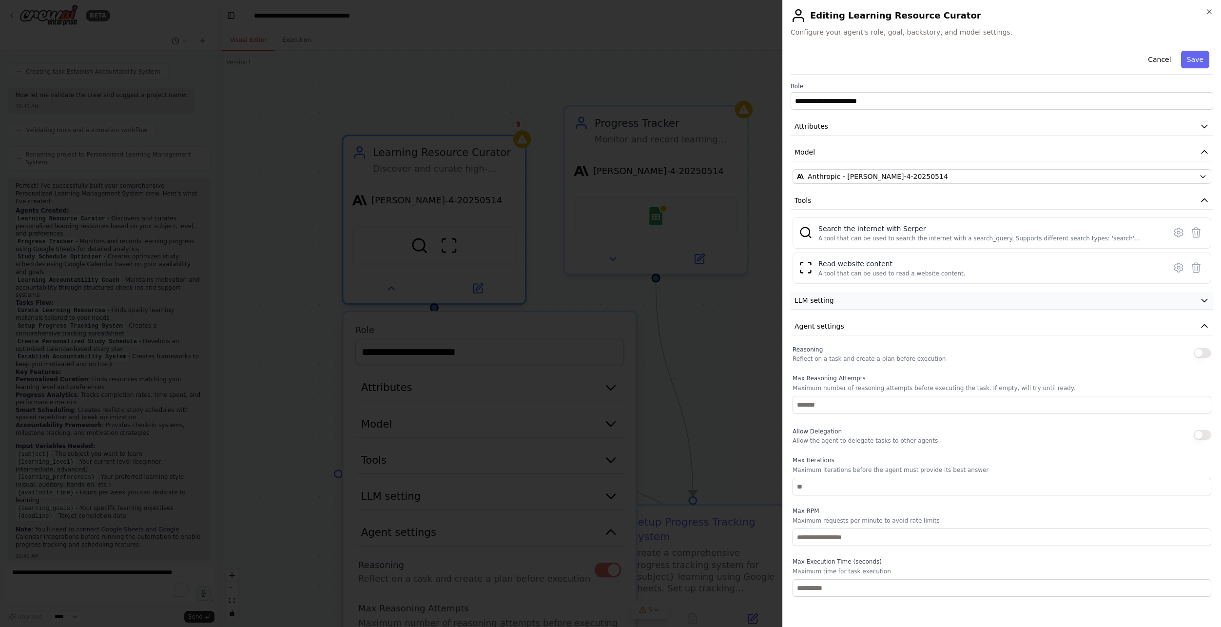
click at [1210, 300] on button "LLM setting" at bounding box center [1001, 300] width 423 height 18
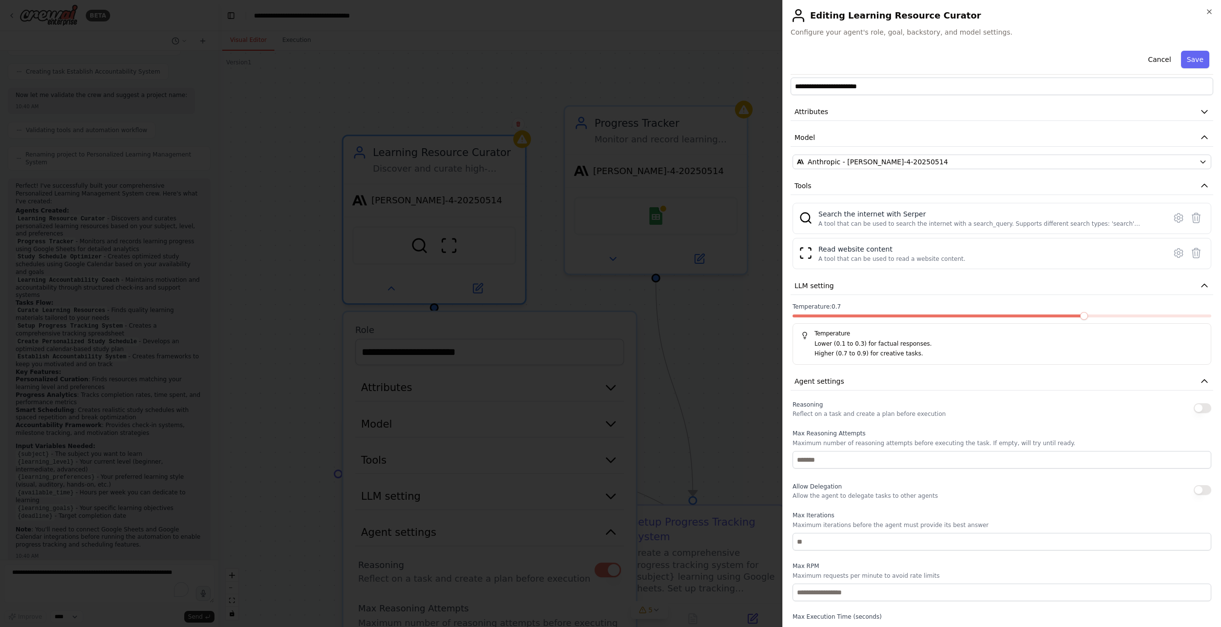
scroll to position [0, 0]
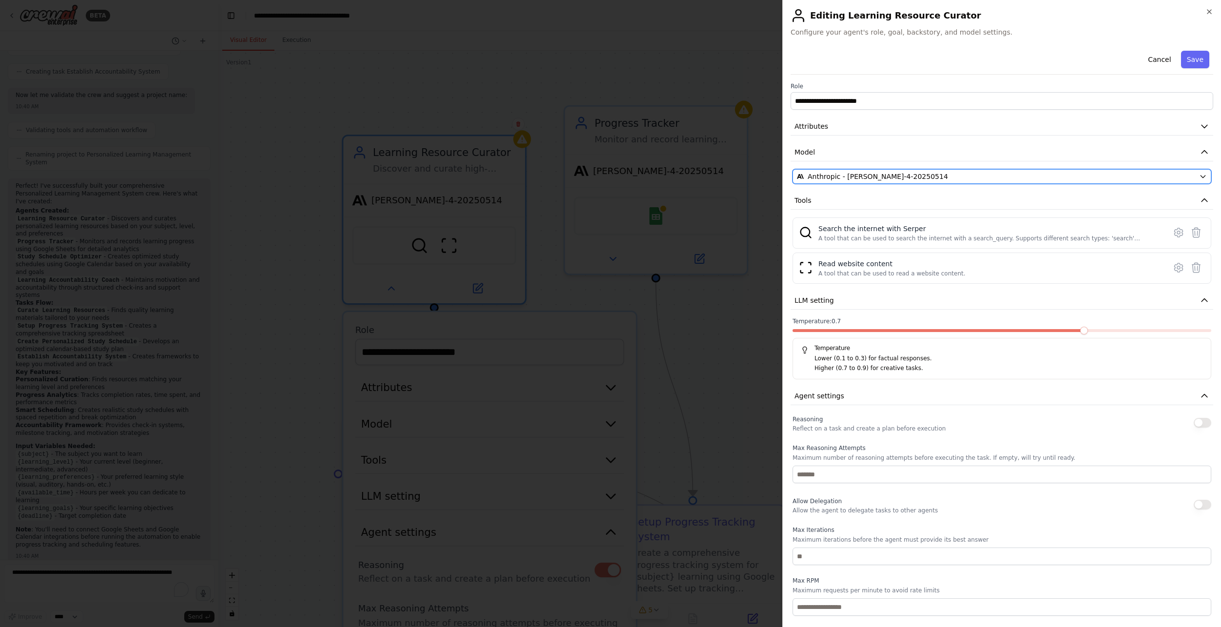
click at [1200, 177] on icon "button" at bounding box center [1202, 176] width 4 height 2
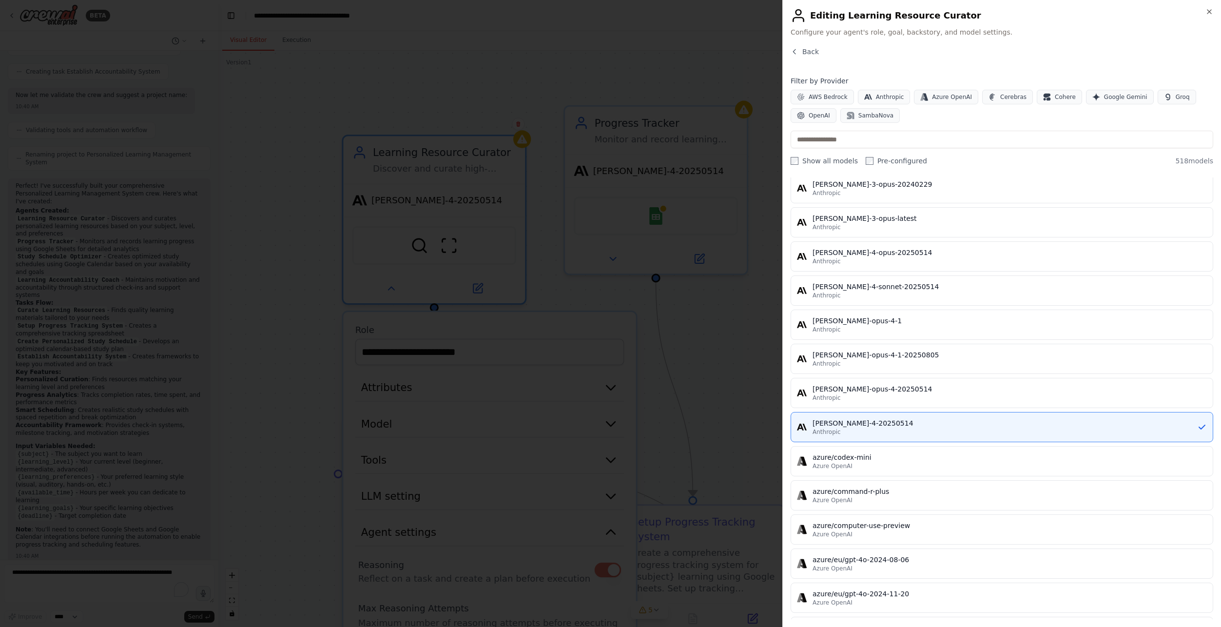
scroll to position [5897, 0]
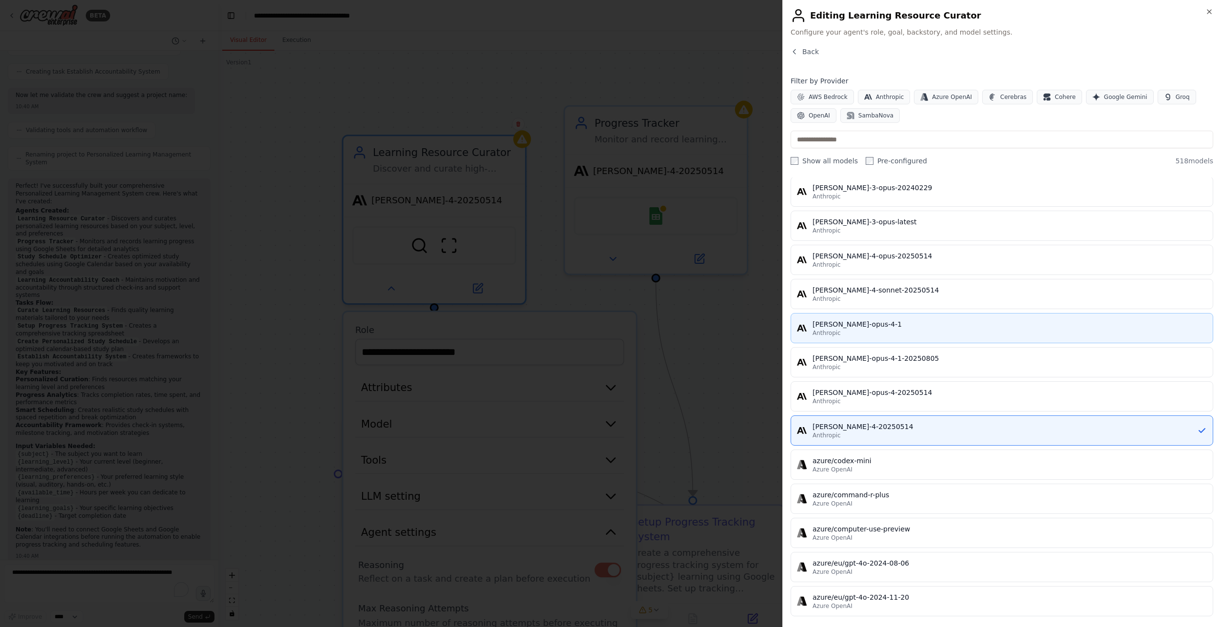
click at [921, 327] on div "claude-opus-4-1" at bounding box center [1009, 324] width 394 height 10
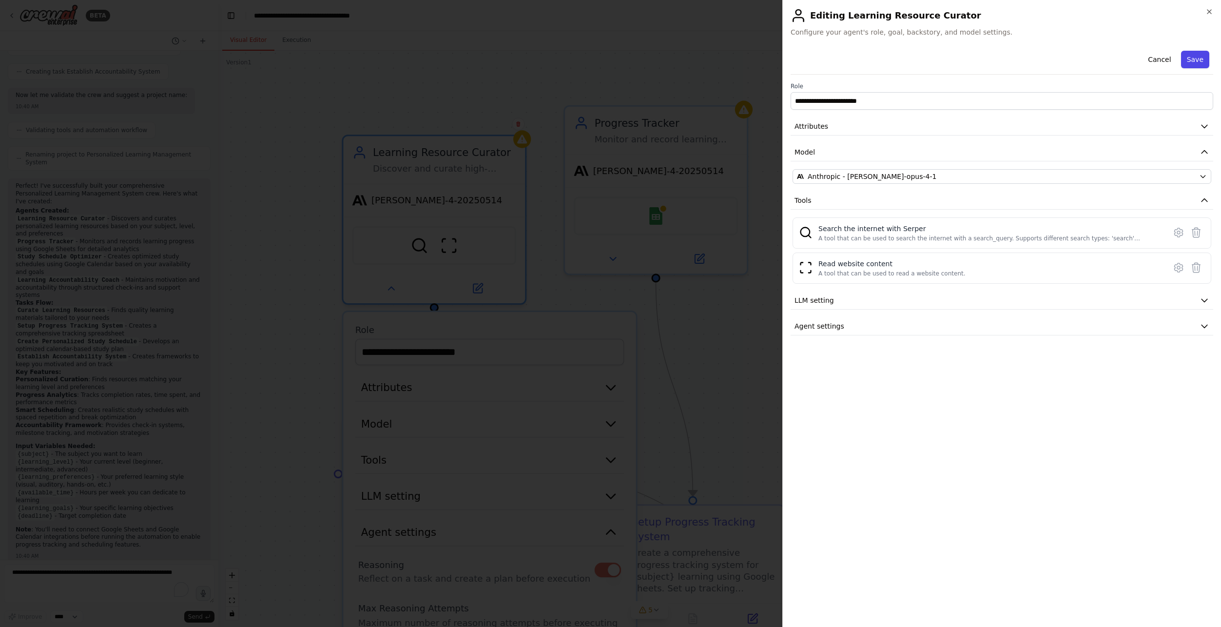
click at [1192, 60] on button "Save" at bounding box center [1195, 60] width 28 height 18
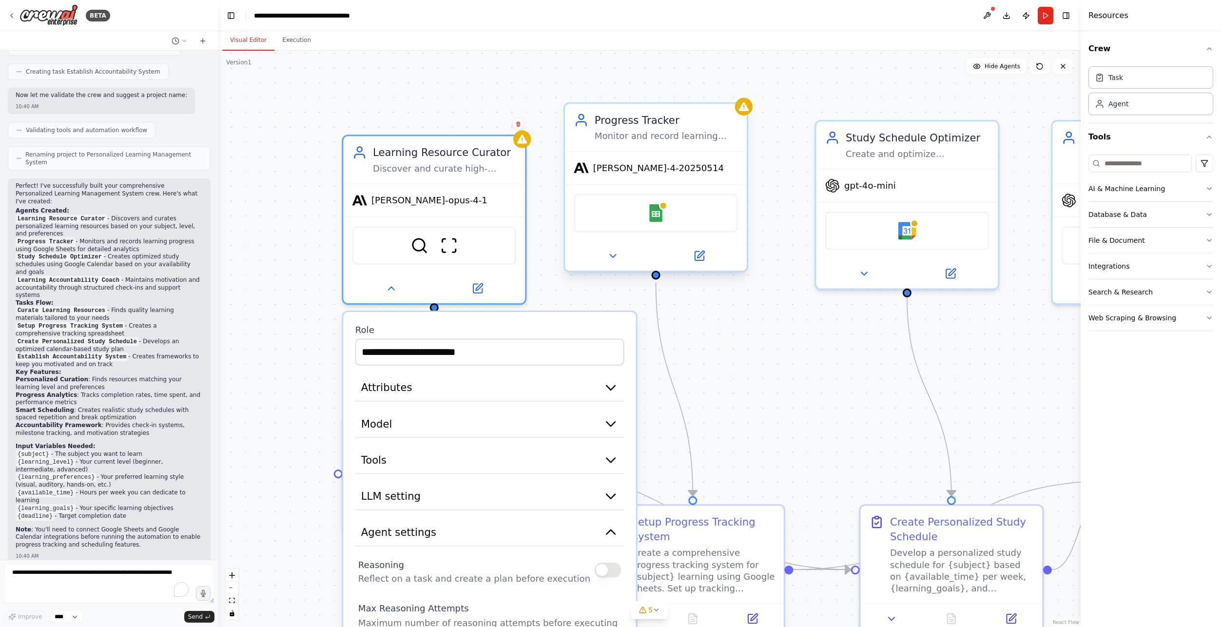
click at [666, 175] on div "claude-sonnet-4-20250514" at bounding box center [649, 167] width 150 height 15
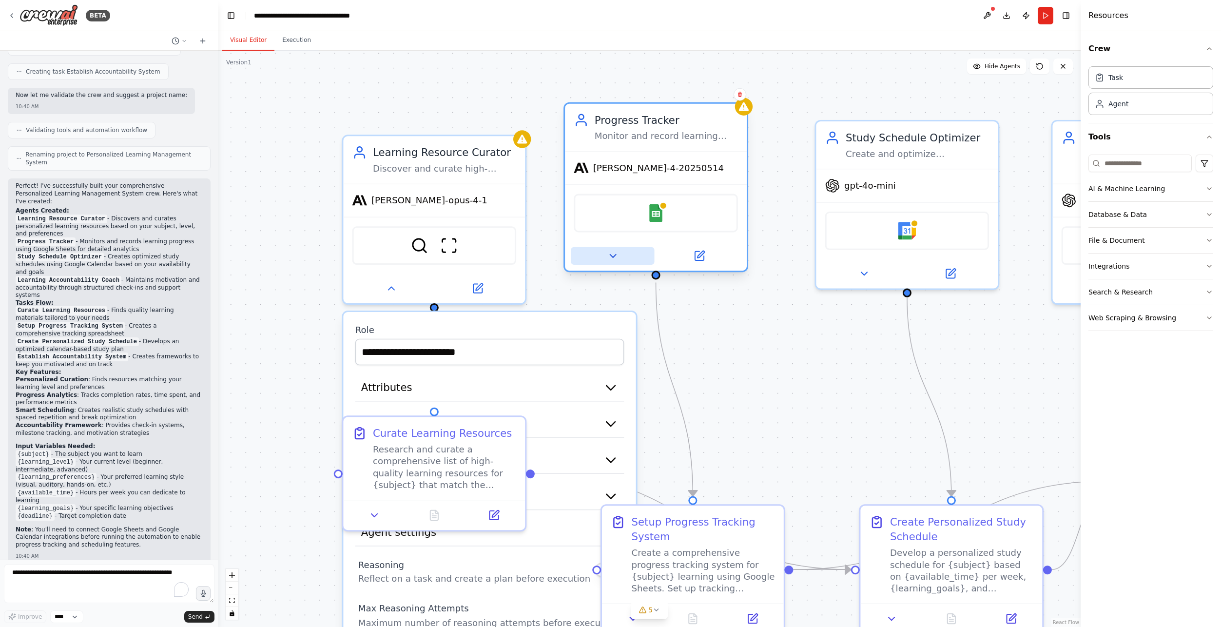
click at [612, 250] on icon at bounding box center [613, 256] width 12 height 12
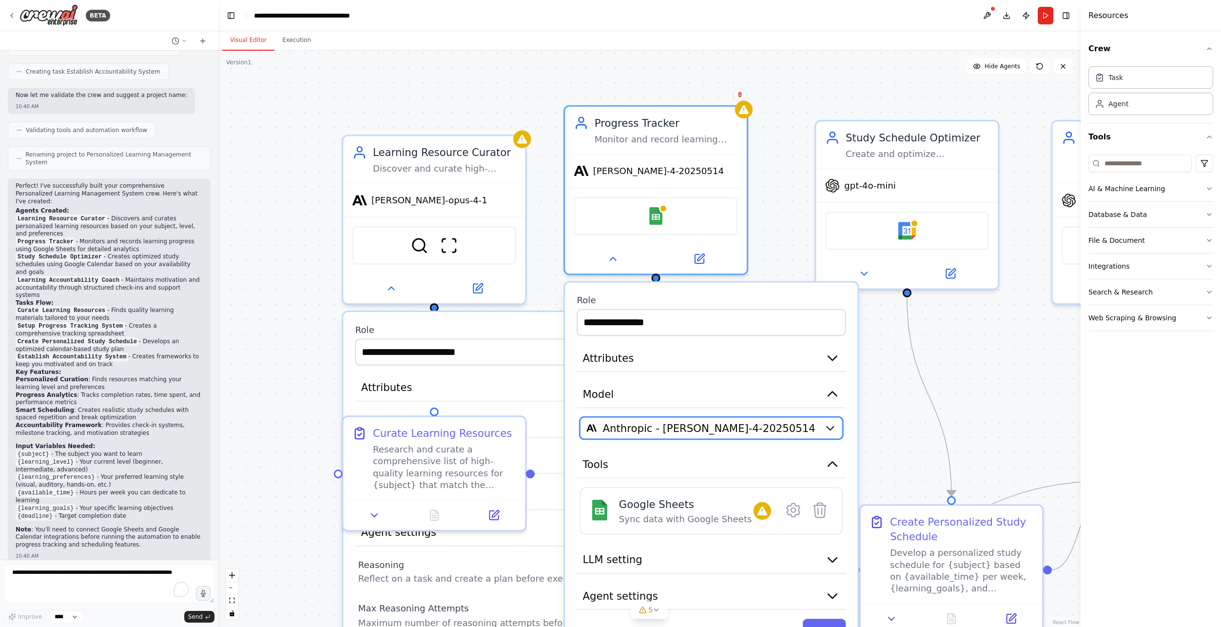
click at [832, 425] on icon "button" at bounding box center [830, 428] width 12 height 12
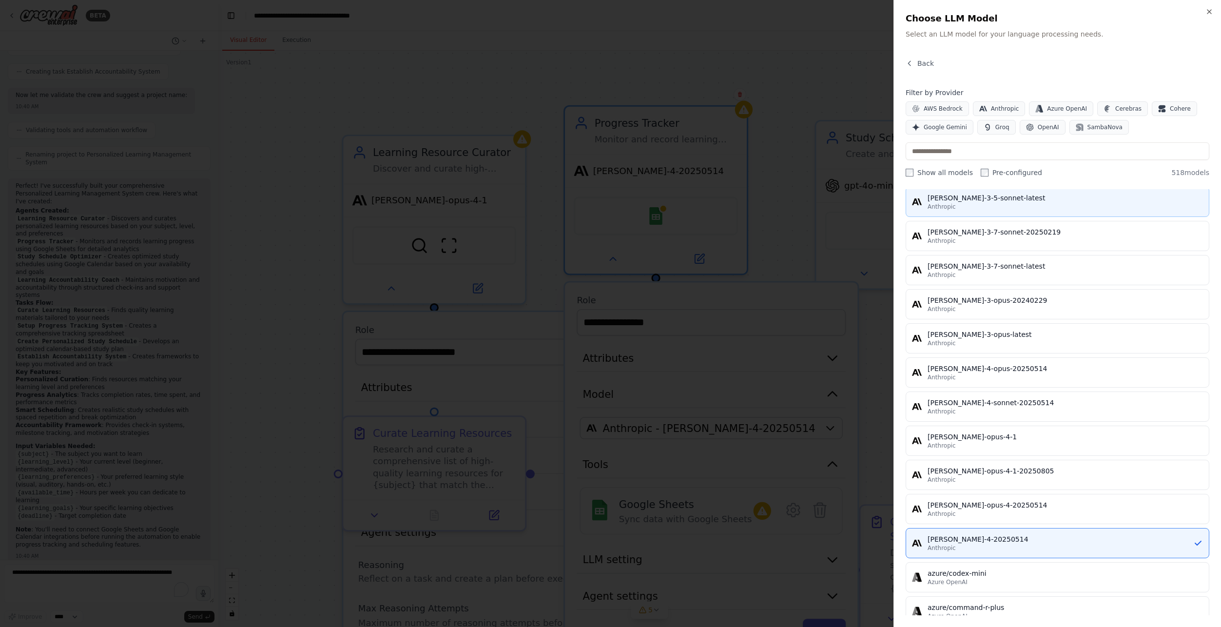
scroll to position [5799, 0]
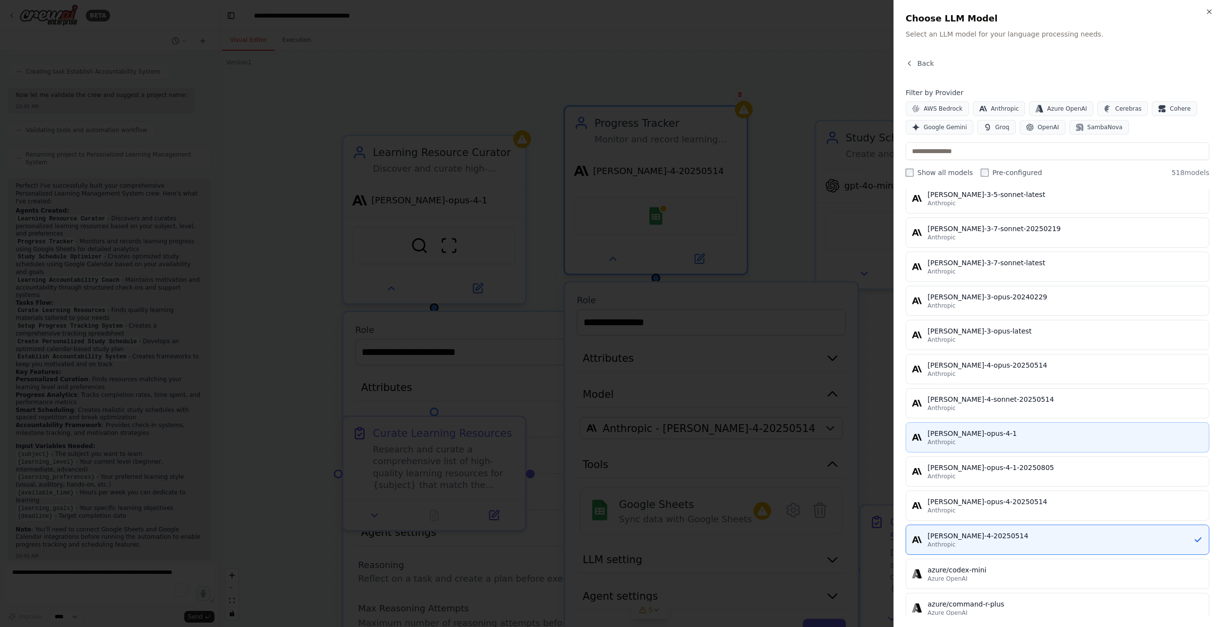
click at [1049, 433] on div "claude-opus-4-1" at bounding box center [1064, 433] width 275 height 10
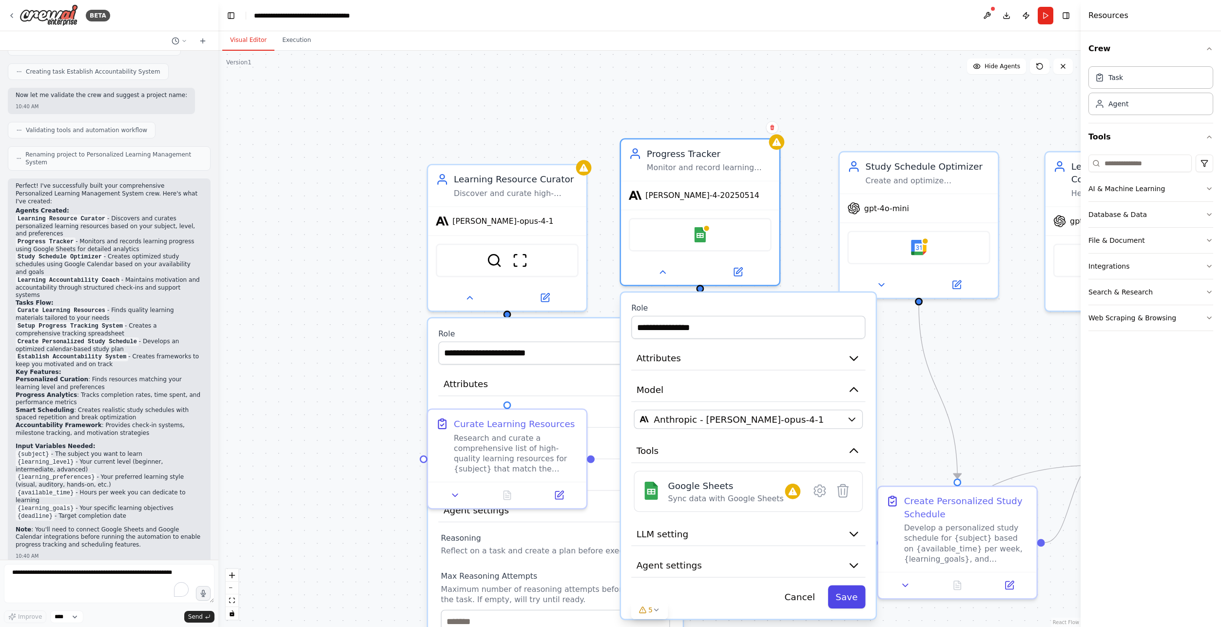
click at [854, 605] on button "Save" at bounding box center [846, 596] width 38 height 23
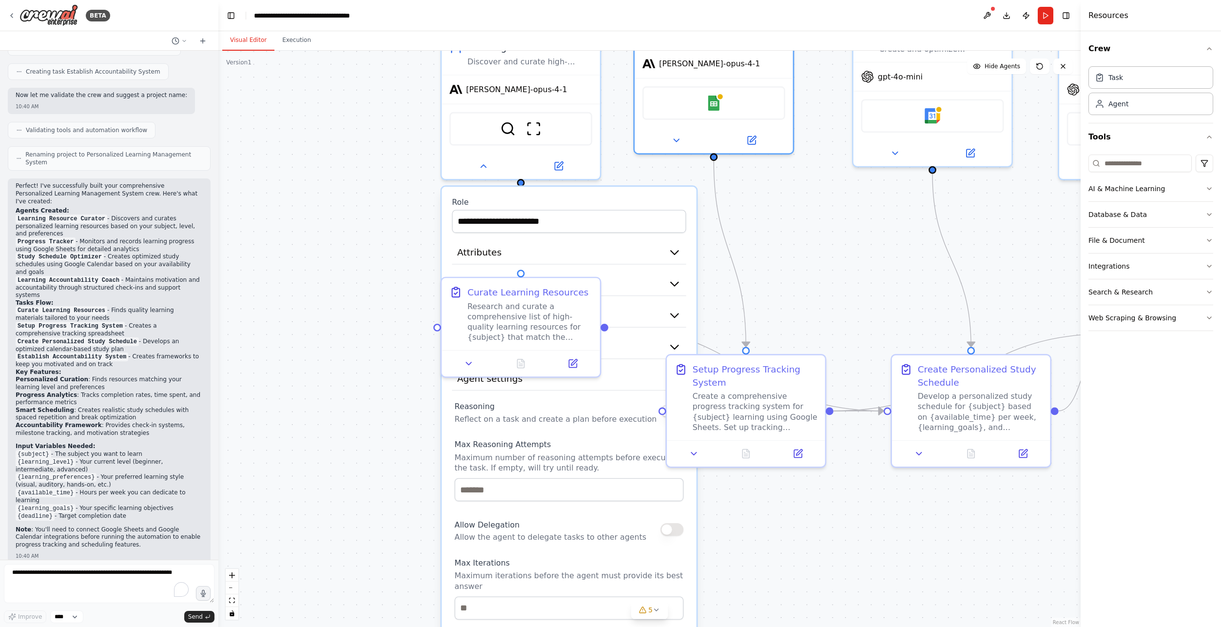
drag, startPoint x: 789, startPoint y: 433, endPoint x: 801, endPoint y: 251, distance: 181.6
click at [801, 251] on div ".deletable-edge-delete-btn { width: 20px; height: 20px; border: 0px solid #ffff…" at bounding box center [649, 339] width 862 height 576
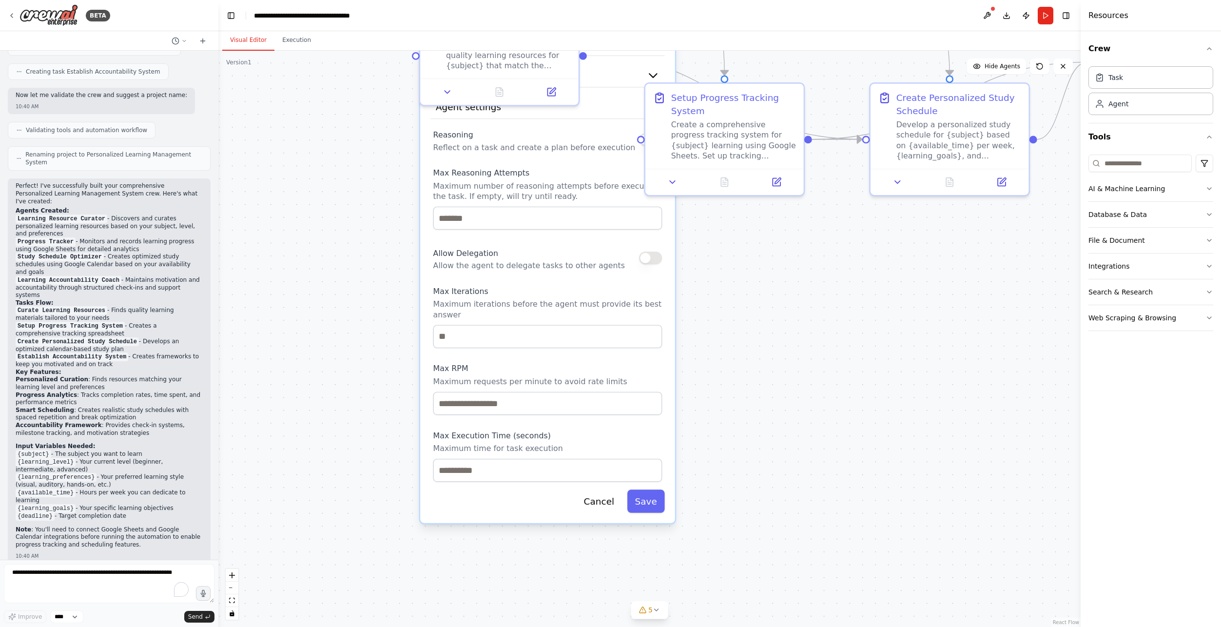
drag, startPoint x: 790, startPoint y: 538, endPoint x: 772, endPoint y: 326, distance: 213.2
click at [772, 326] on div ".deletable-edge-delete-btn { width: 20px; height: 20px; border: 0px solid #ffff…" at bounding box center [649, 339] width 862 height 576
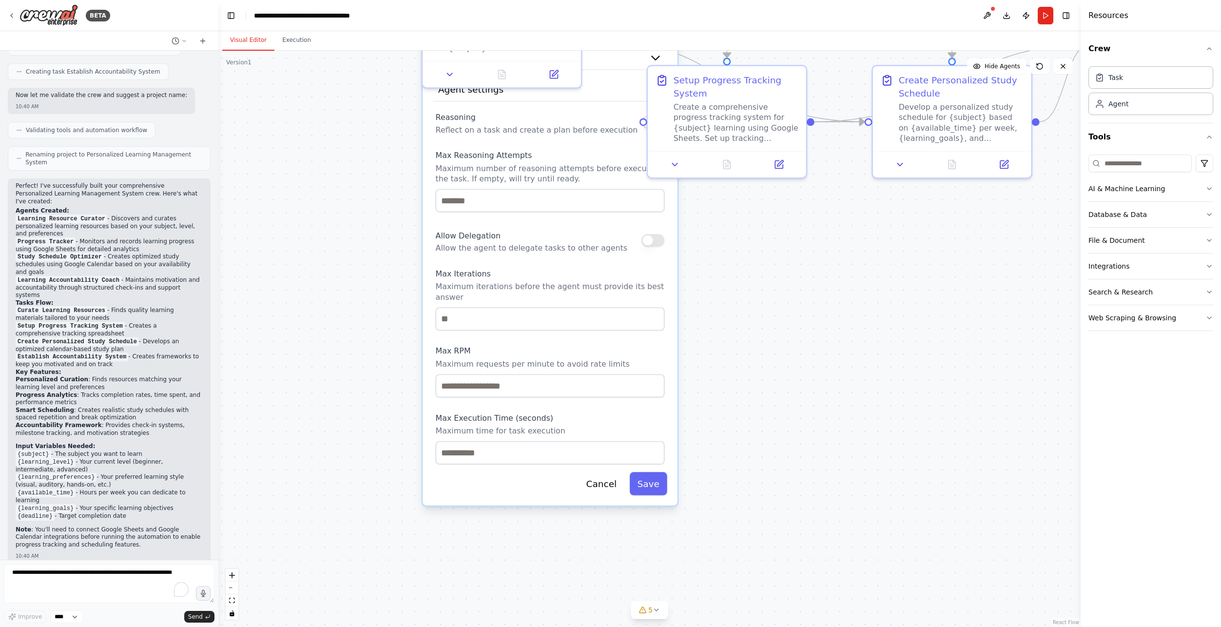
drag, startPoint x: 755, startPoint y: 469, endPoint x: 786, endPoint y: 410, distance: 66.5
click at [786, 410] on div ".deletable-edge-delete-btn { width: 20px; height: 20px; border: 0px solid #ffff…" at bounding box center [649, 339] width 862 height 576
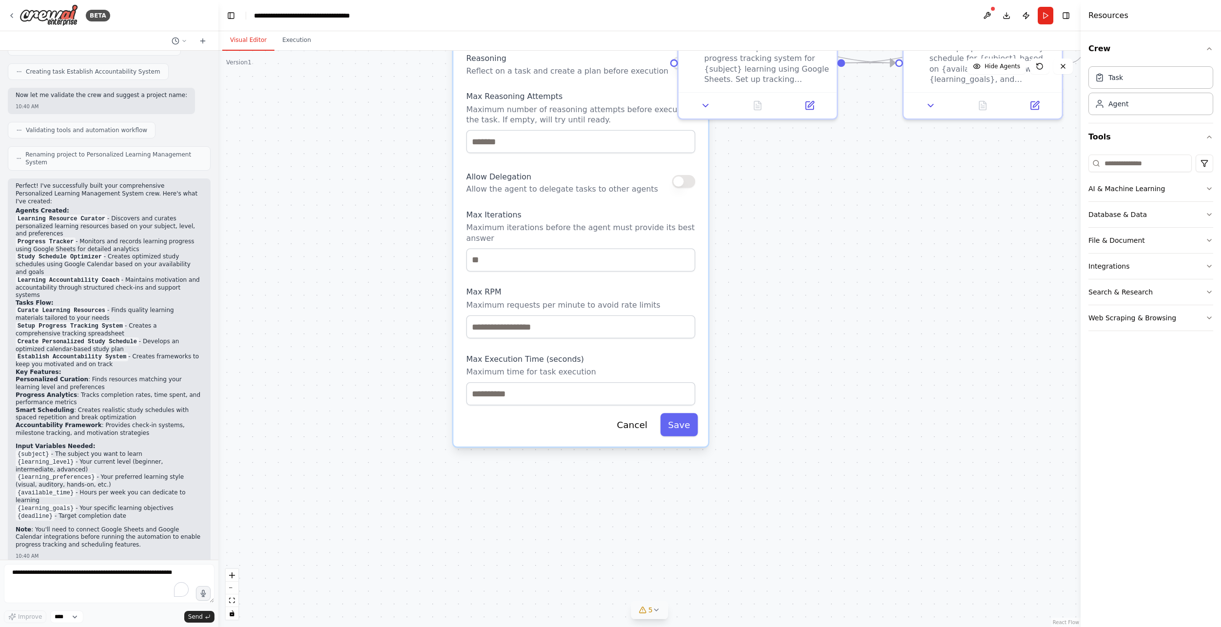
click at [655, 610] on icon at bounding box center [656, 610] width 4 height 2
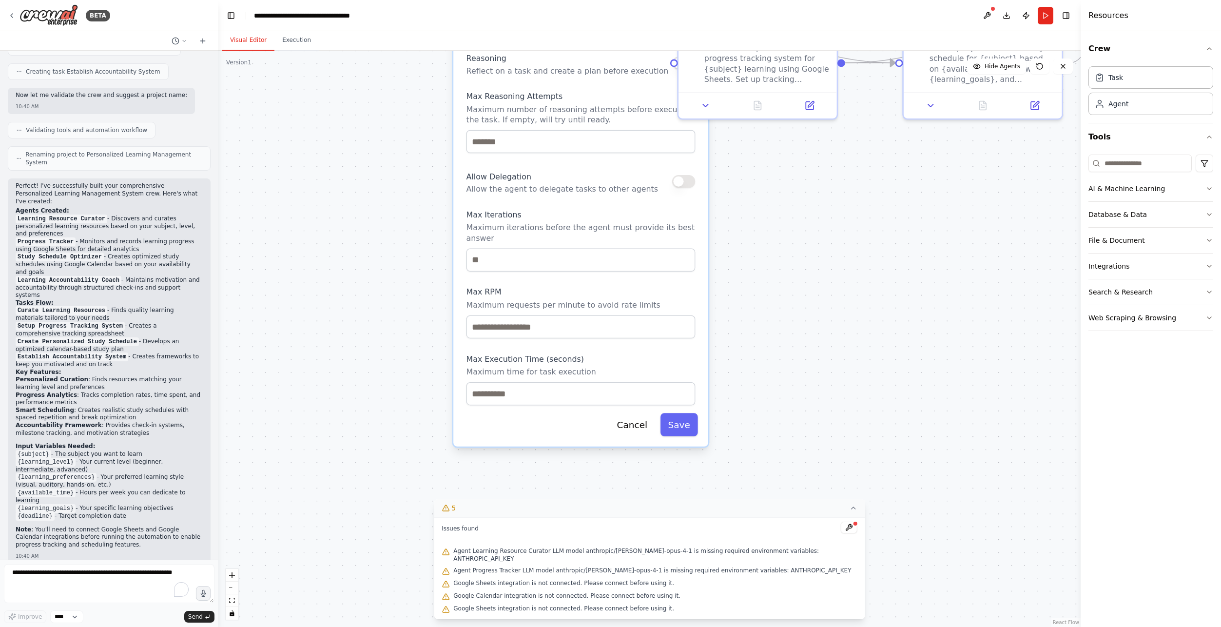
click at [654, 598] on span "Google Calendar integration is not connected. Please connect before using it." at bounding box center [566, 596] width 227 height 8
click at [841, 533] on button at bounding box center [849, 527] width 17 height 12
click at [841, 533] on div at bounding box center [849, 527] width 17 height 13
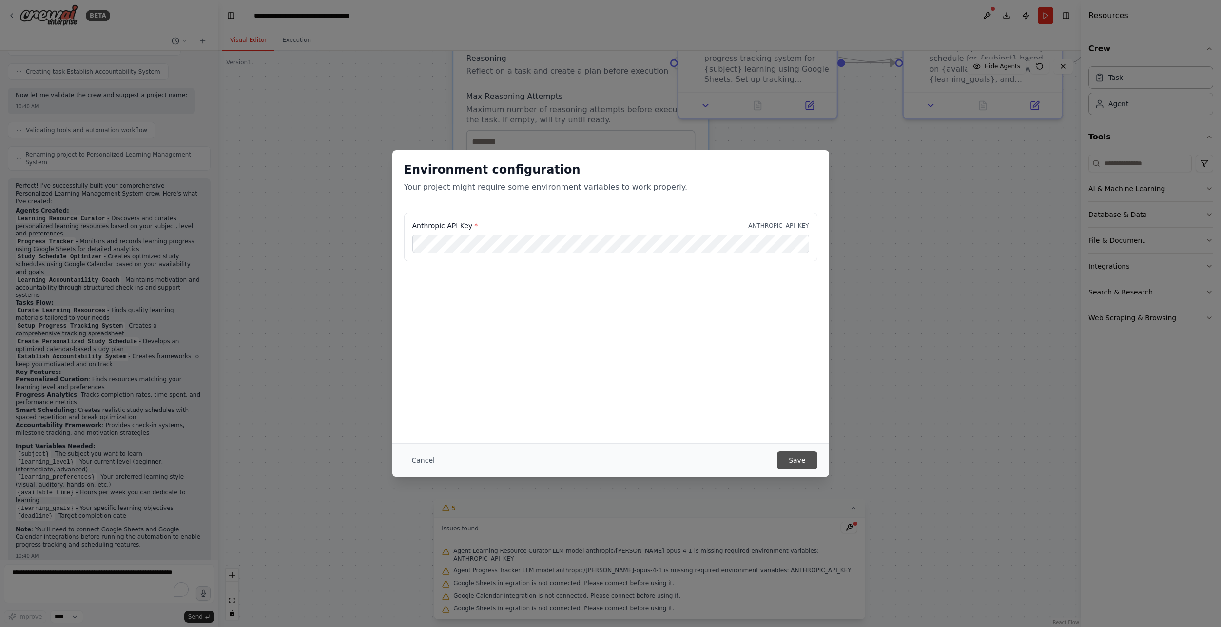
click at [794, 461] on button "Save" at bounding box center [797, 460] width 40 height 18
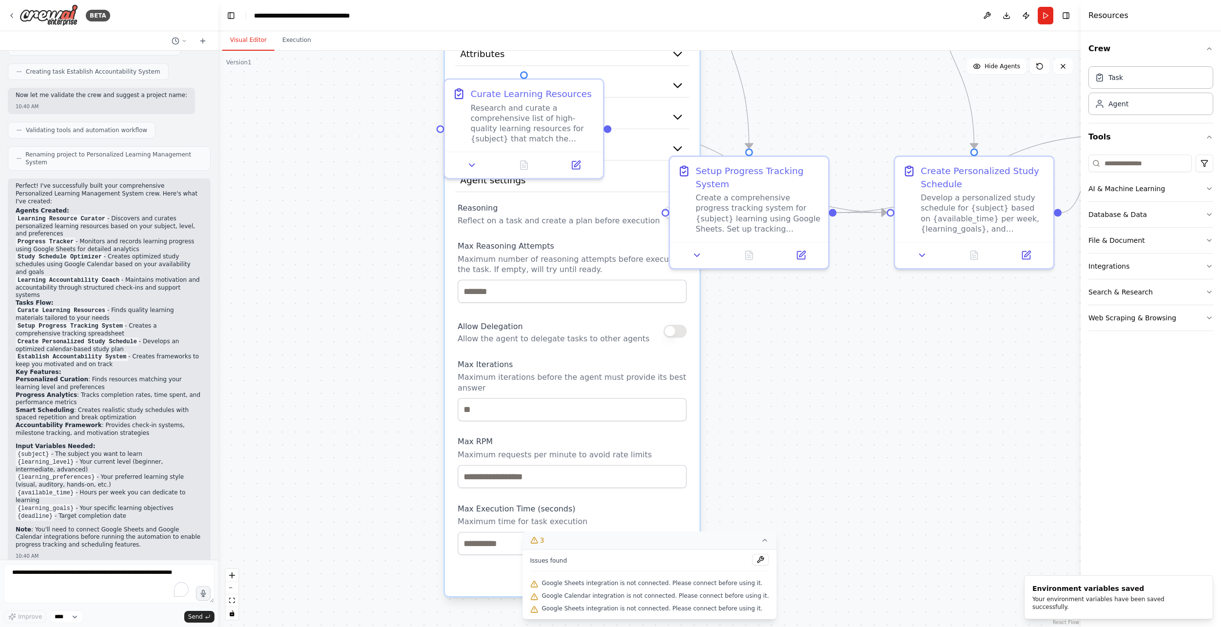
drag, startPoint x: 827, startPoint y: 188, endPoint x: 811, endPoint y: 275, distance: 88.7
click at [811, 275] on div ".deletable-edge-delete-btn { width: 20px; height: 20px; border: 0px solid #ffff…" at bounding box center [649, 339] width 862 height 576
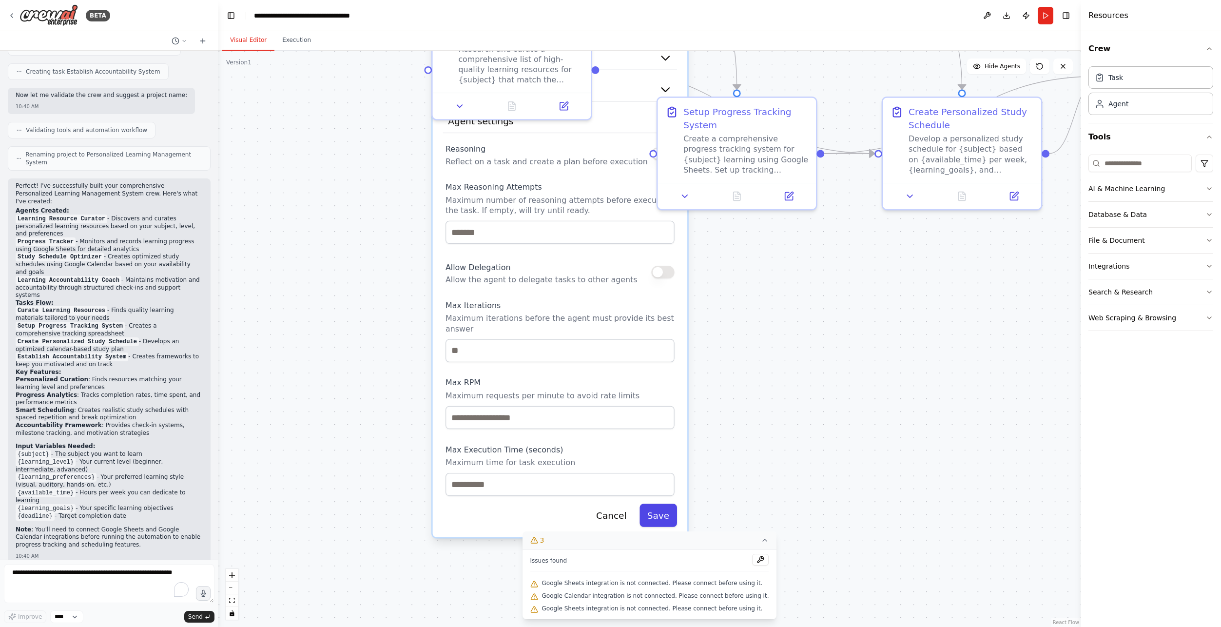
click at [661, 504] on button "Save" at bounding box center [658, 514] width 38 height 23
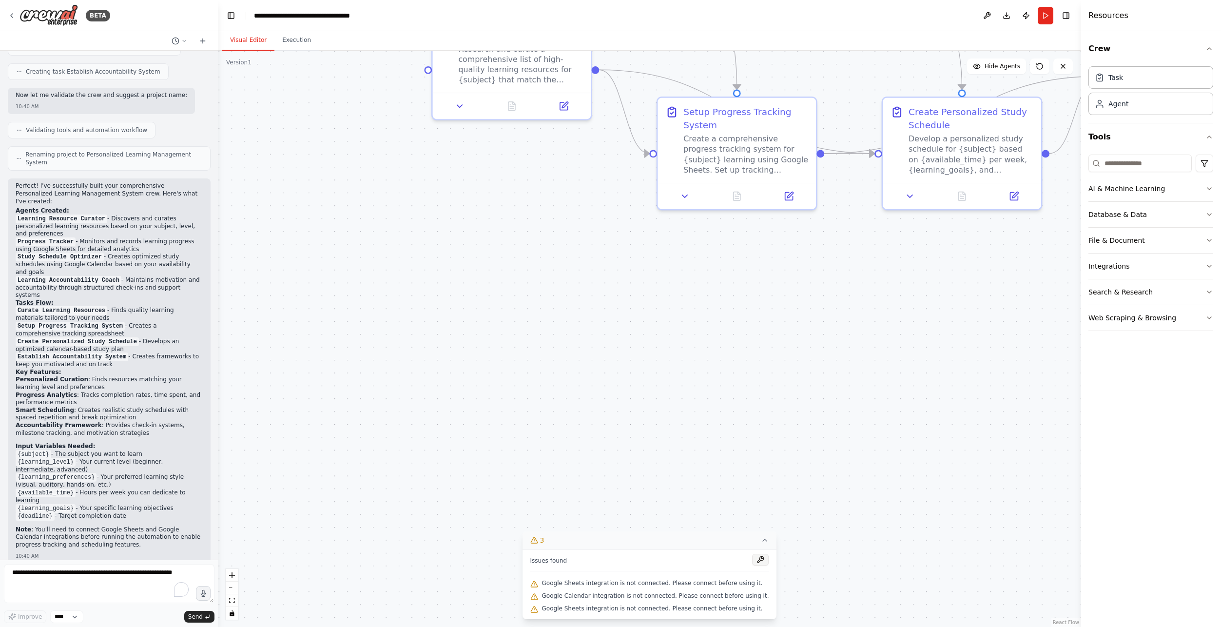
click at [752, 561] on button at bounding box center [760, 560] width 17 height 12
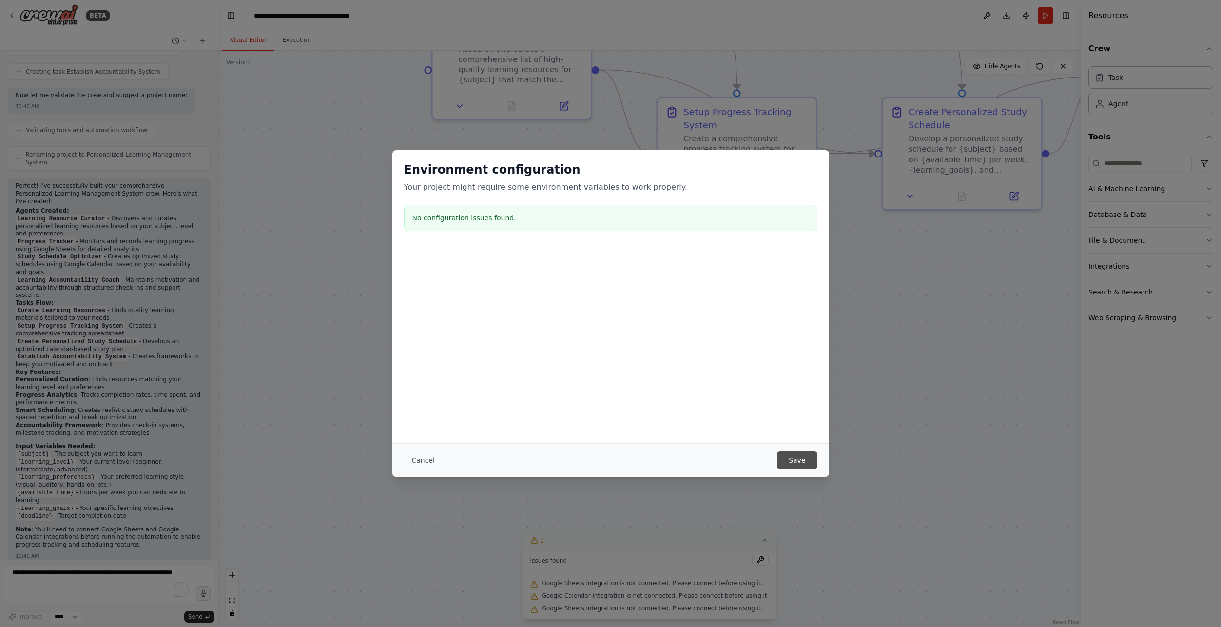
click at [797, 459] on button "Save" at bounding box center [797, 460] width 40 height 18
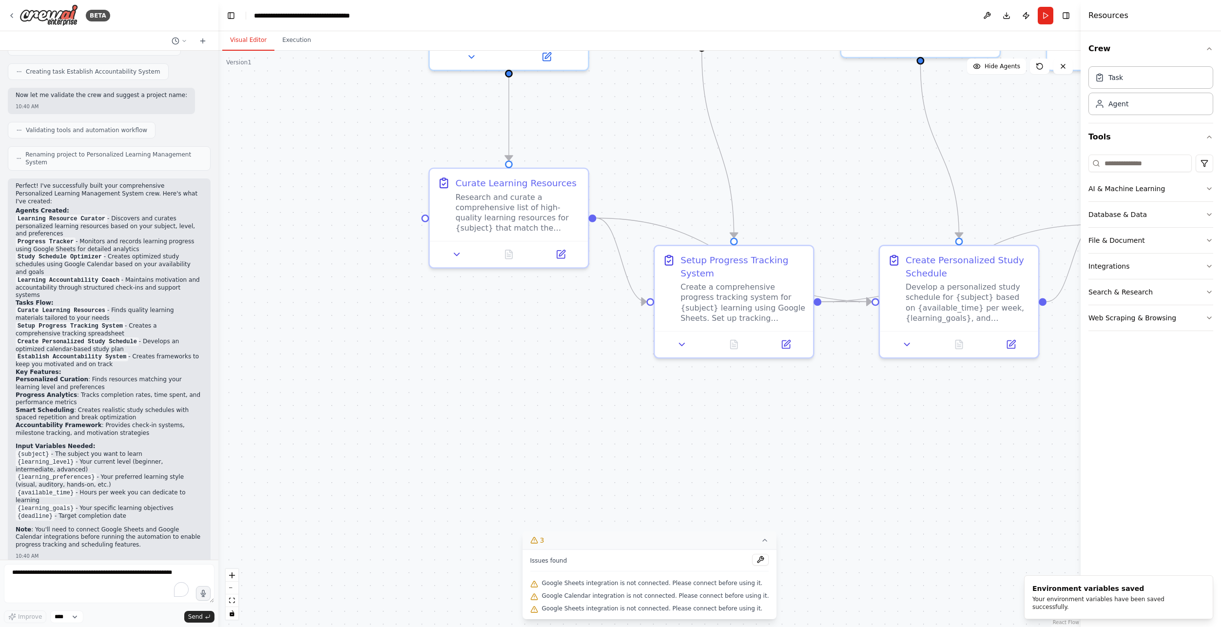
drag, startPoint x: 789, startPoint y: 291, endPoint x: 778, endPoint y: 534, distance: 242.9
click at [778, 533] on div ".deletable-edge-delete-btn { width: 20px; height: 20px; border: 0px solid #ffff…" at bounding box center [649, 339] width 862 height 576
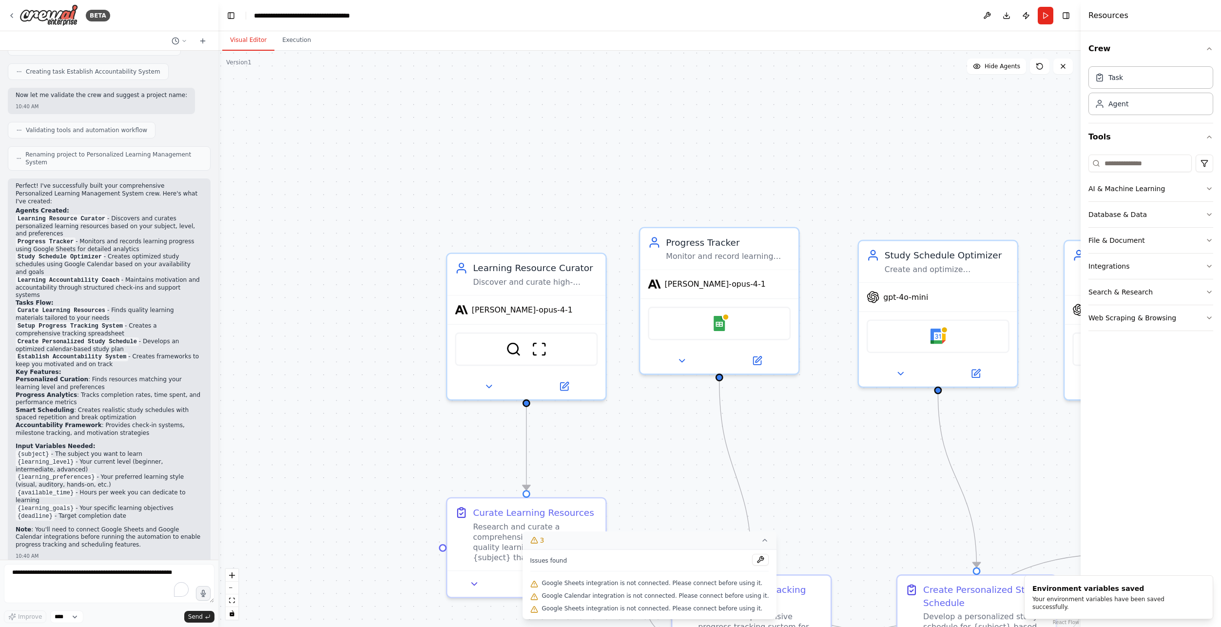
drag, startPoint x: 660, startPoint y: 254, endPoint x: 686, endPoint y: 472, distance: 218.9
click at [685, 487] on div ".deletable-edge-delete-btn { width: 20px; height: 20px; border: 0px solid #ffff…" at bounding box center [649, 339] width 862 height 576
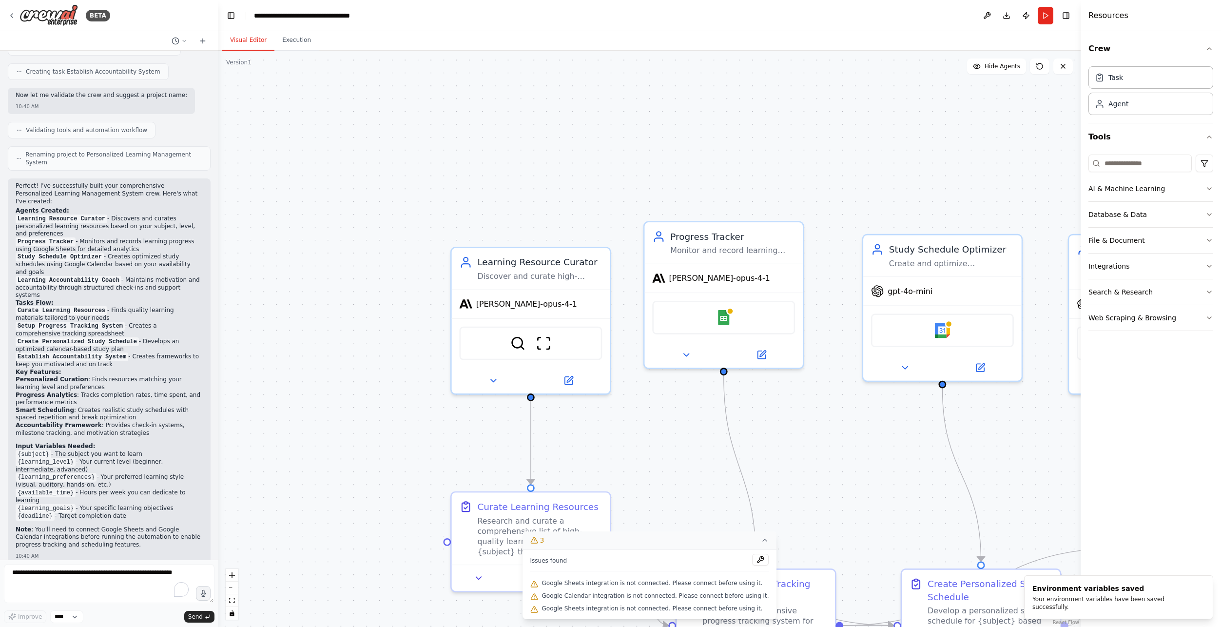
click at [695, 463] on div ".deletable-edge-delete-btn { width: 20px; height: 20px; border: 0px solid #ffff…" at bounding box center [649, 339] width 862 height 576
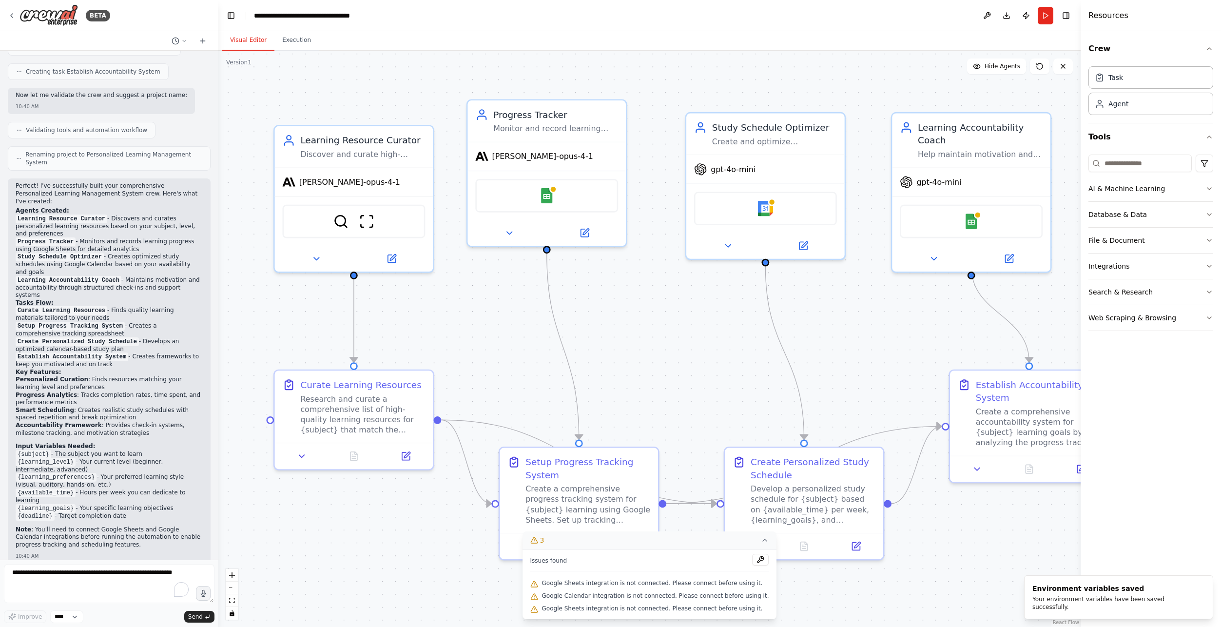
drag, startPoint x: 840, startPoint y: 481, endPoint x: 663, endPoint y: 360, distance: 214.2
click at [663, 360] on div ".deletable-edge-delete-btn { width: 20px; height: 20px; border: 0px solid #ffff…" at bounding box center [649, 339] width 862 height 576
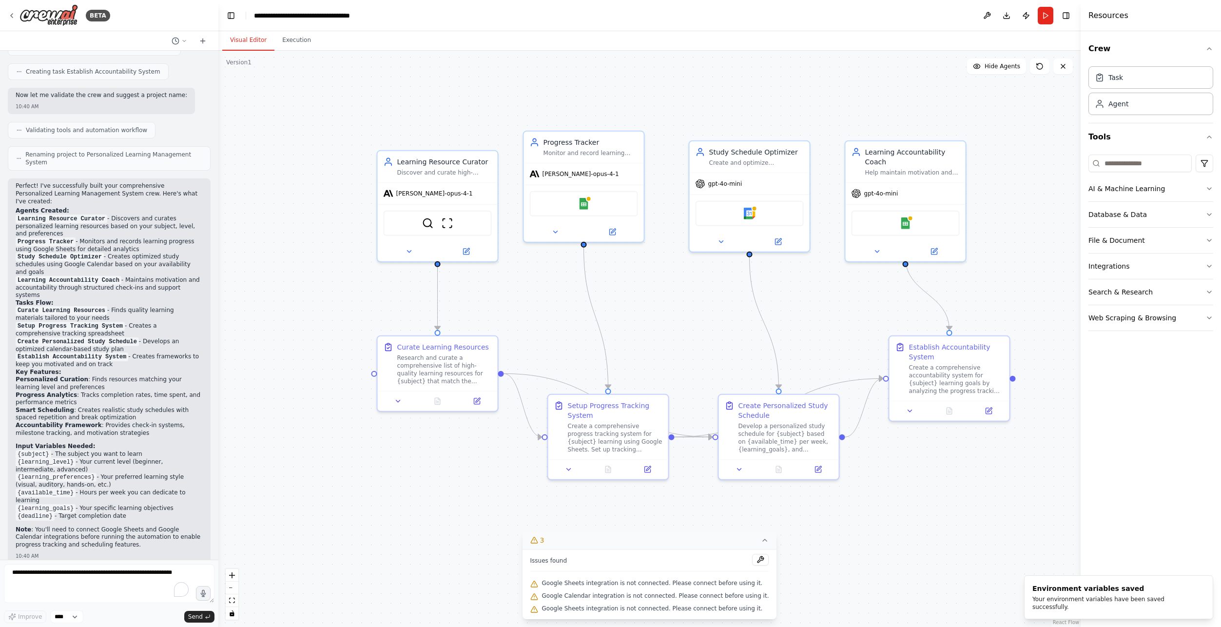
drag, startPoint x: 636, startPoint y: 356, endPoint x: 658, endPoint y: 316, distance: 45.3
click at [658, 316] on div ".deletable-edge-delete-btn { width: 20px; height: 20px; border: 0px solid #ffff…" at bounding box center [649, 339] width 862 height 576
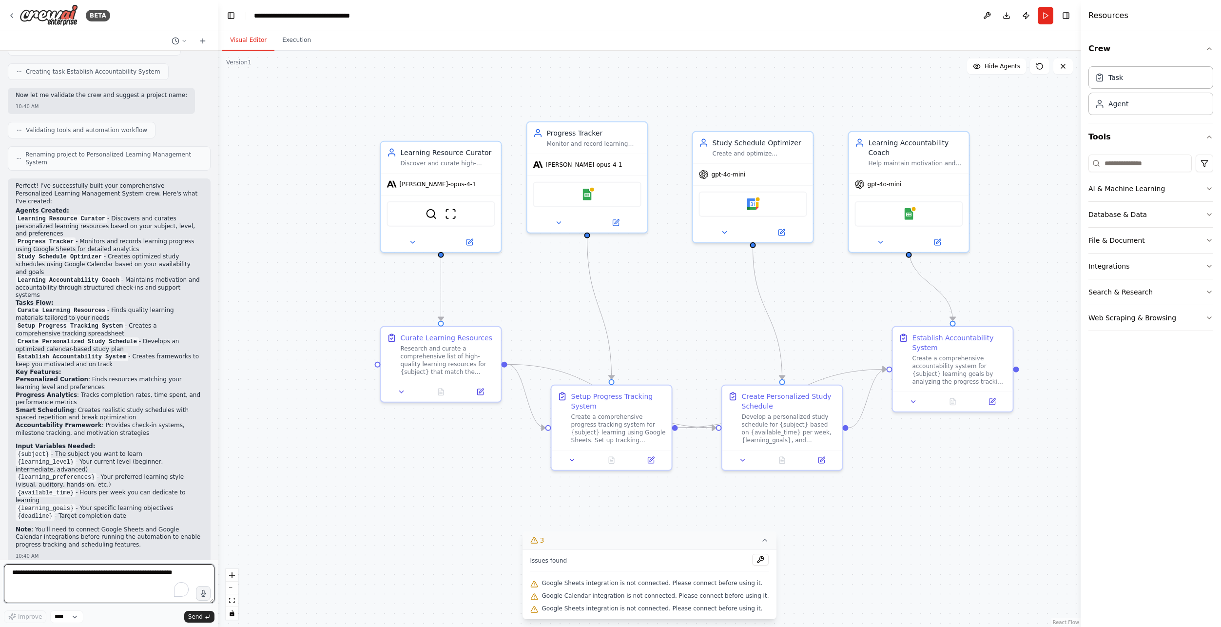
click at [129, 579] on textarea "To enrich screen reader interactions, please activate Accessibility in Grammarl…" at bounding box center [109, 583] width 211 height 39
click at [1048, 11] on button "Run" at bounding box center [1046, 16] width 16 height 18
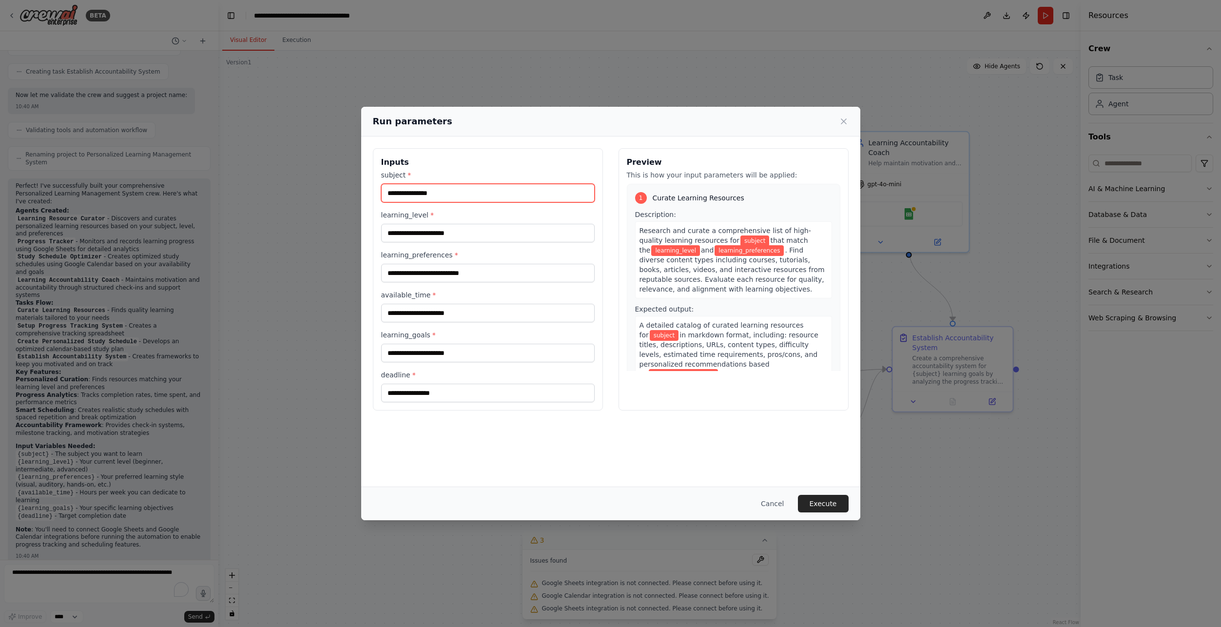
click at [524, 197] on input "subject *" at bounding box center [487, 193] width 213 height 19
type input "**********"
type input "********"
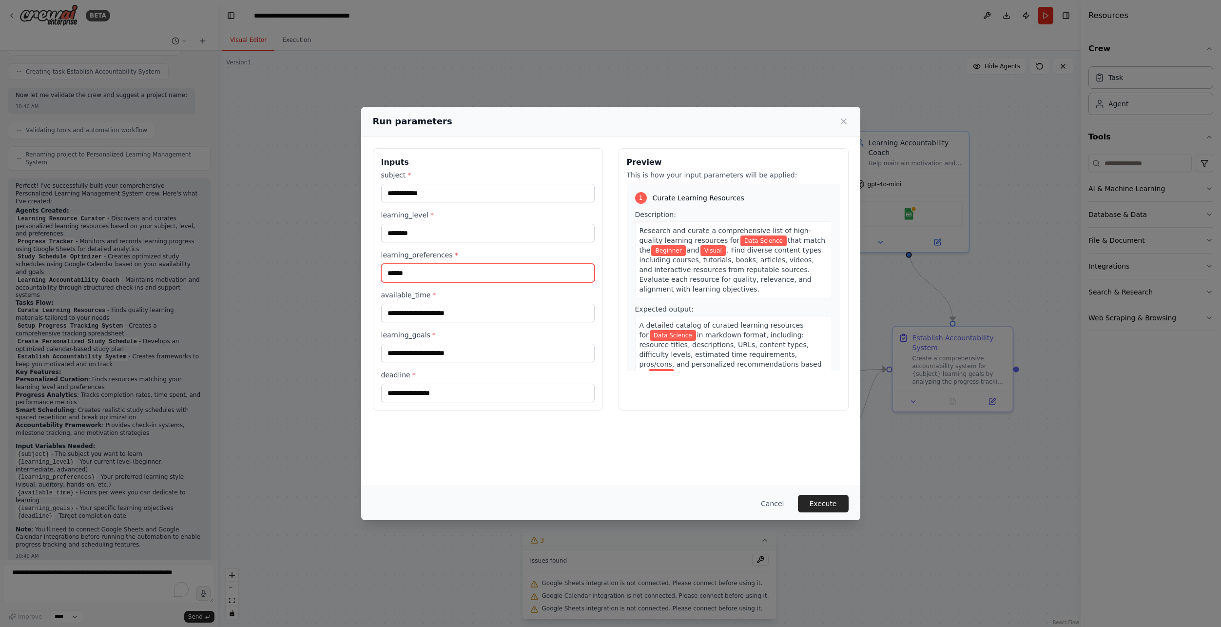
click at [501, 271] on input "******" at bounding box center [487, 273] width 213 height 19
type input "**********"
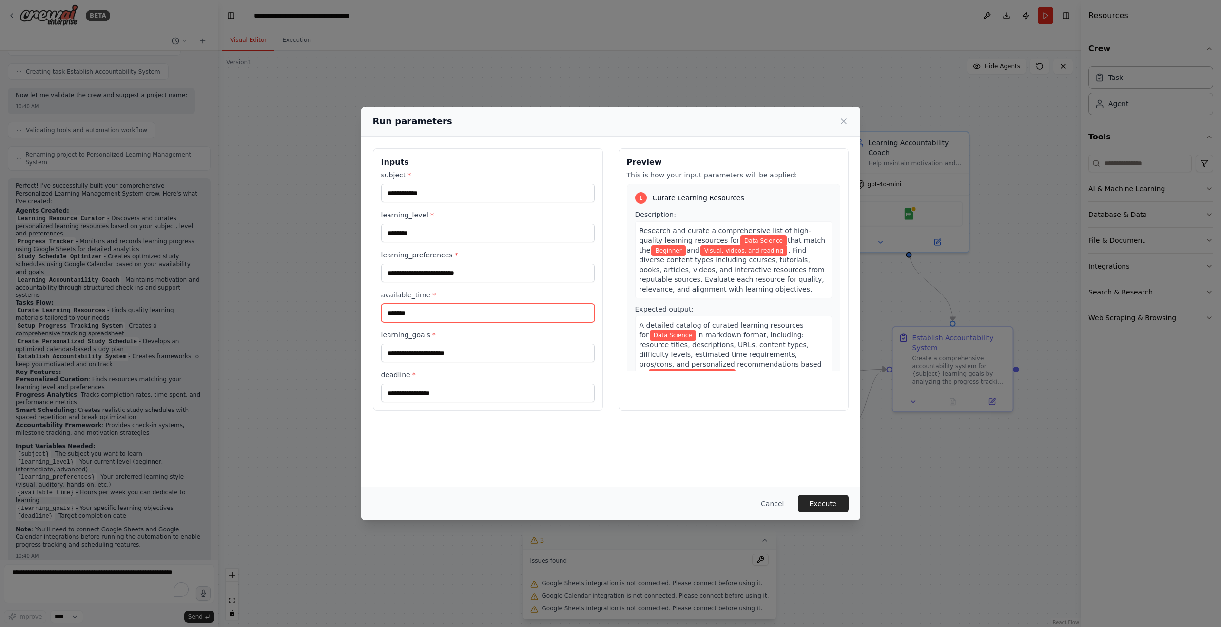
type input "*******"
type input "**********"
click at [824, 496] on button "Execute" at bounding box center [823, 504] width 51 height 18
